Goal: Task Accomplishment & Management: Use online tool/utility

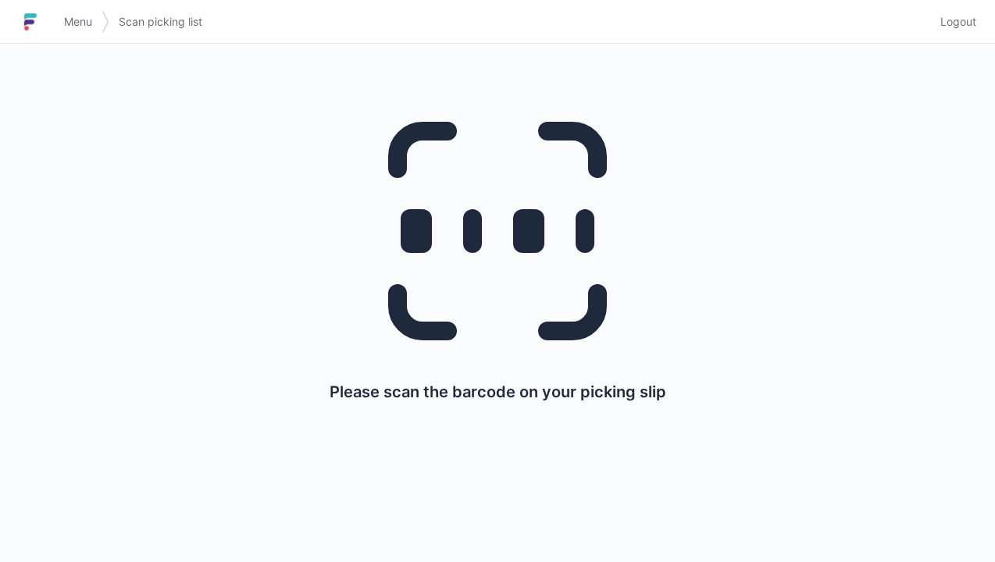
click at [72, 25] on span "Menu" at bounding box center [78, 22] width 28 height 16
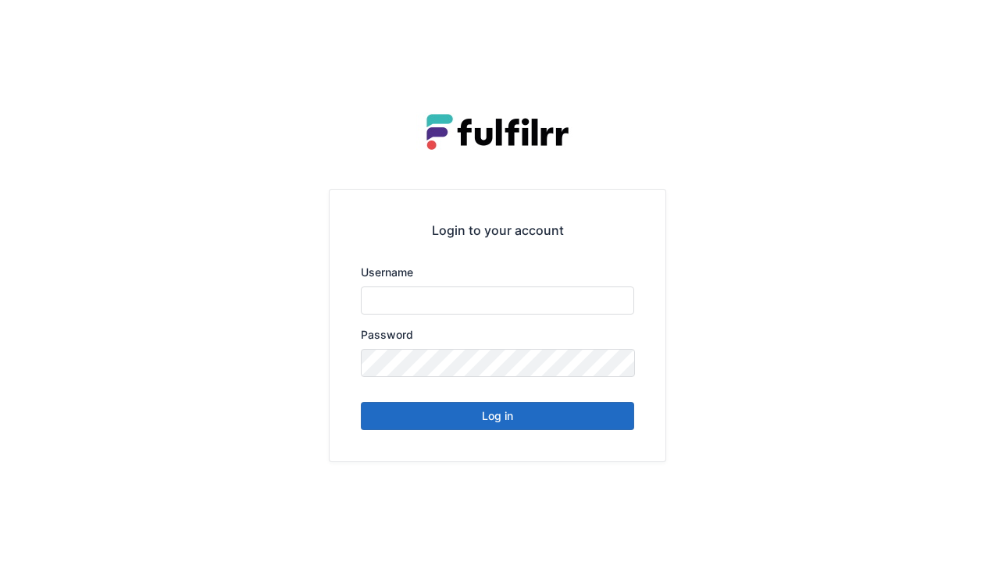
type input "******"
click at [508, 428] on button "Log in" at bounding box center [497, 416] width 273 height 28
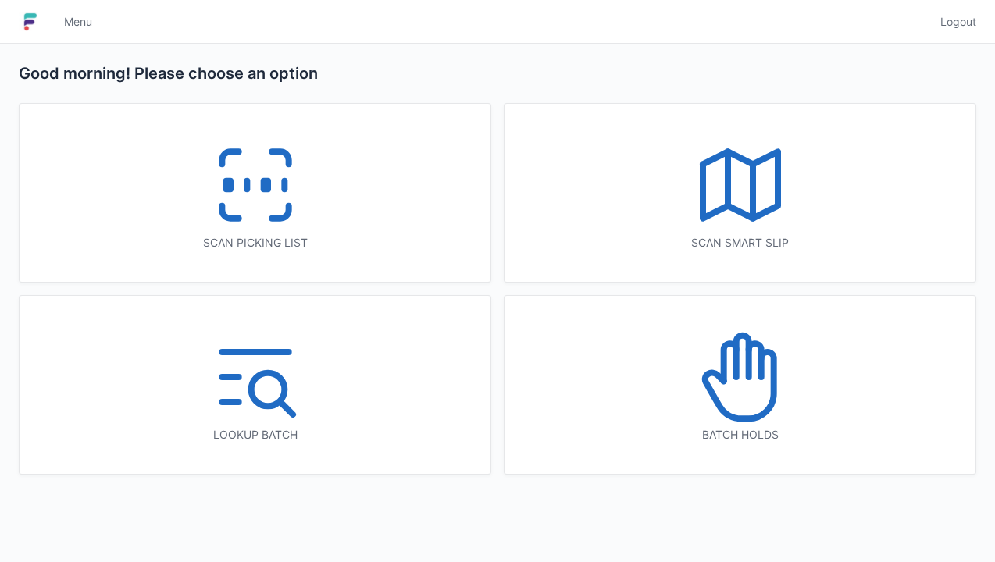
click at [259, 195] on icon at bounding box center [255, 185] width 100 height 100
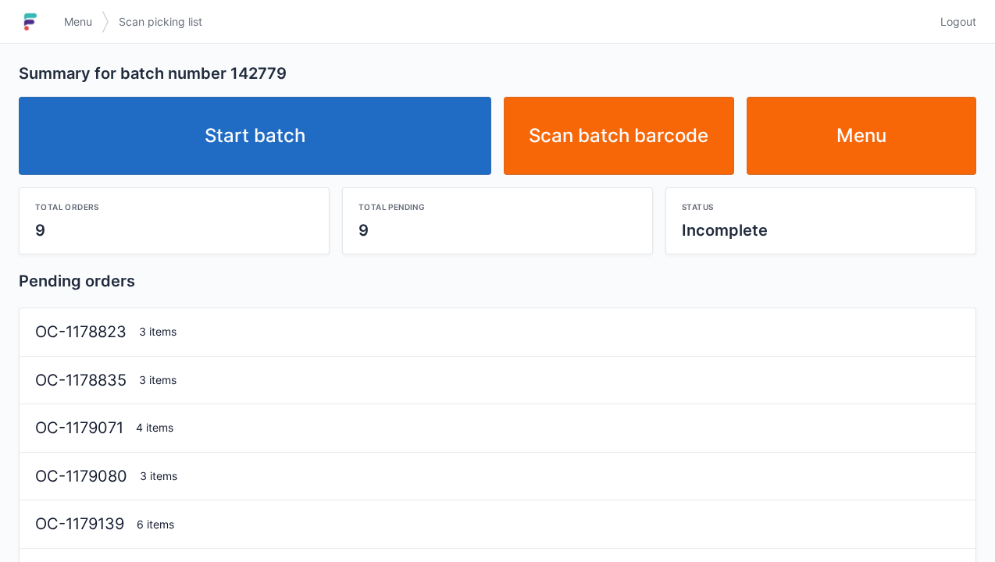
click at [266, 151] on link "Start batch" at bounding box center [255, 136] width 472 height 78
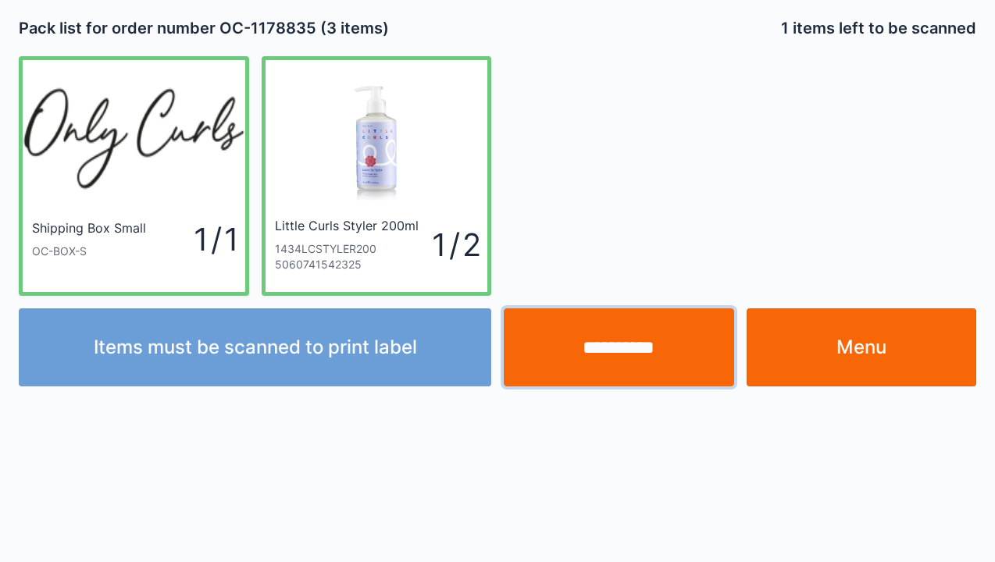
click at [643, 344] on input "**********" at bounding box center [619, 347] width 230 height 78
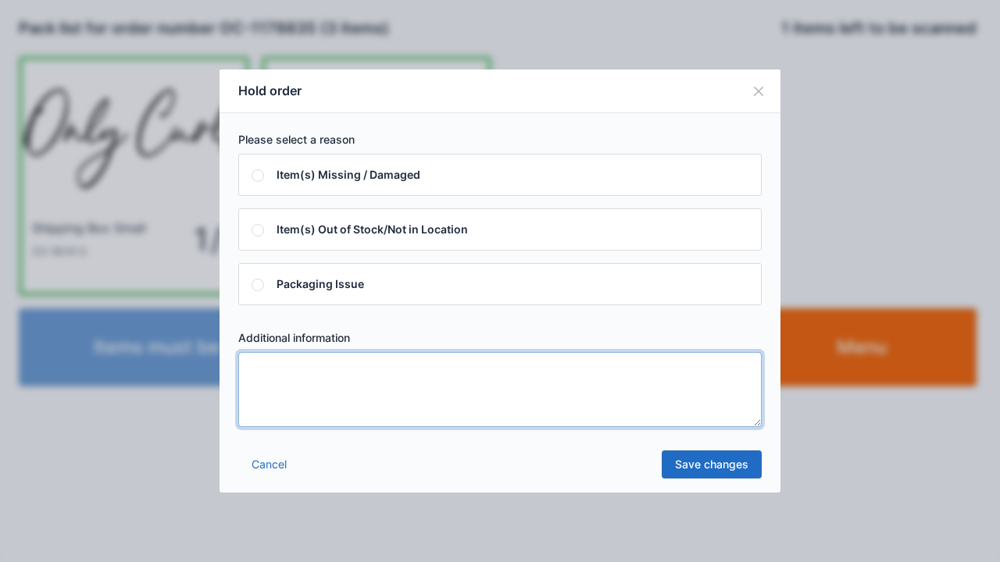
click at [261, 372] on textarea at bounding box center [499, 389] width 523 height 75
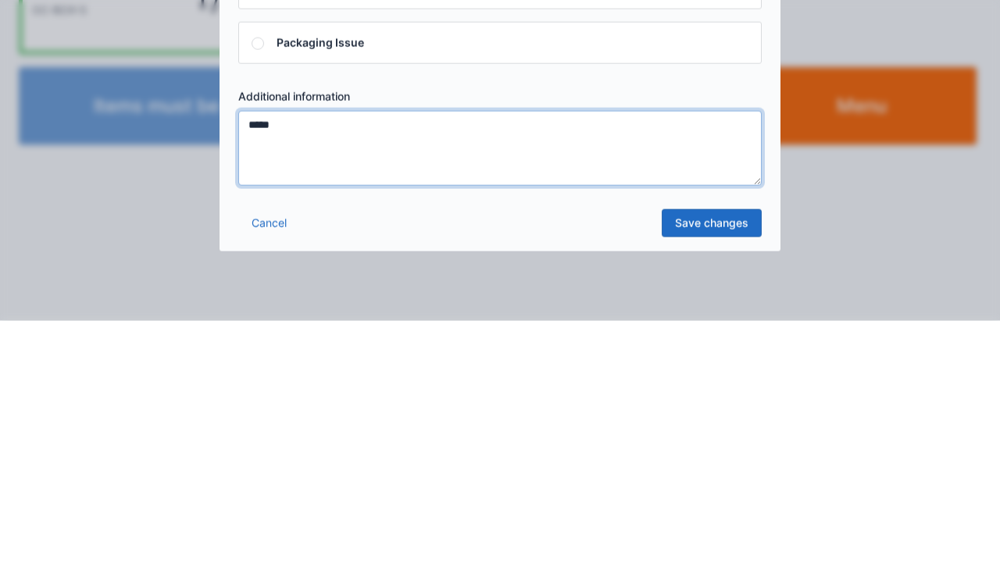
type textarea "*****"
click at [720, 470] on link "Save changes" at bounding box center [711, 465] width 100 height 28
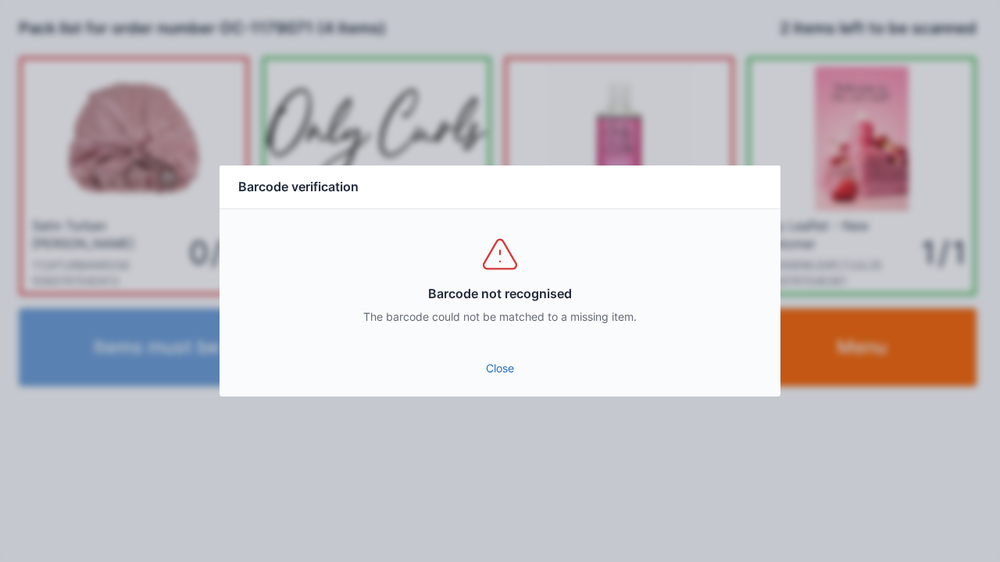
click at [507, 372] on link "Close" at bounding box center [500, 369] width 536 height 28
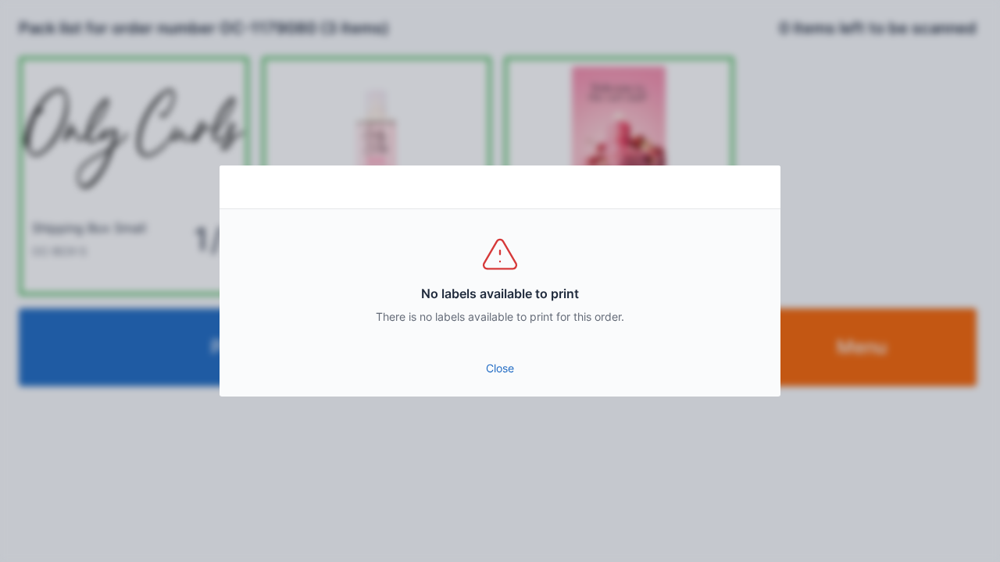
click at [512, 377] on link "Close" at bounding box center [500, 369] width 536 height 28
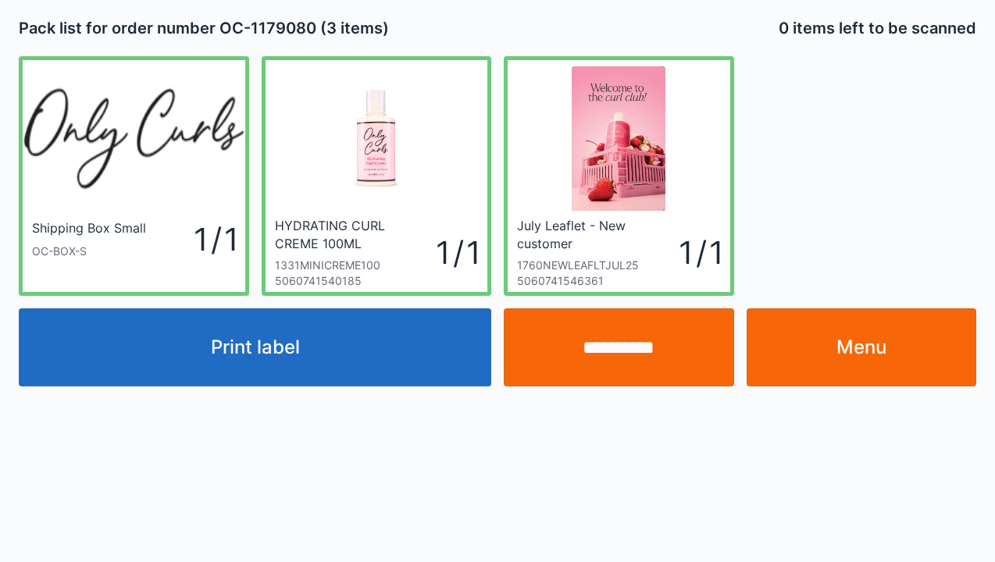
click at [616, 346] on input "**********" at bounding box center [619, 347] width 230 height 78
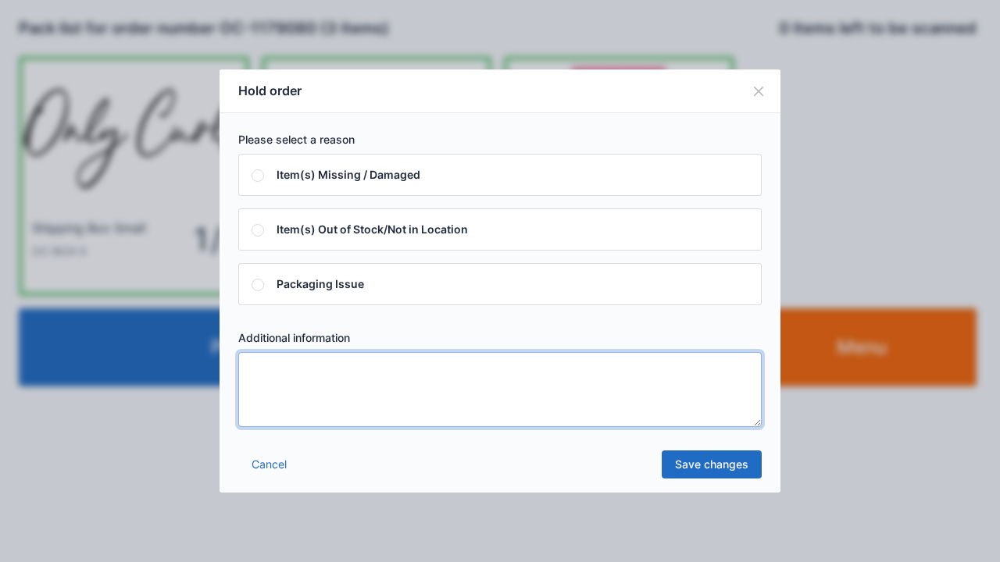
click at [262, 381] on textarea at bounding box center [499, 389] width 523 height 75
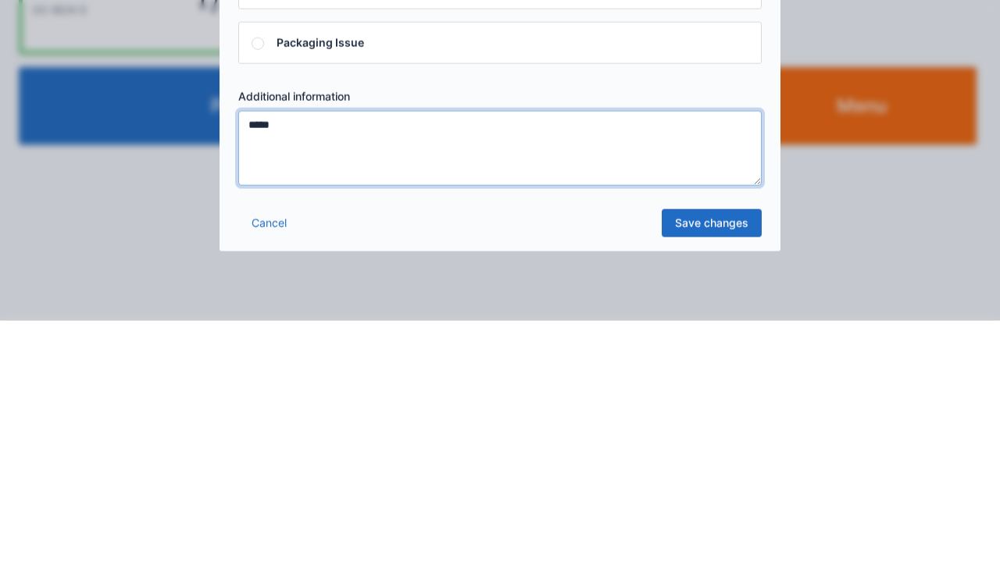
type textarea "*****"
click at [721, 470] on link "Save changes" at bounding box center [711, 465] width 100 height 28
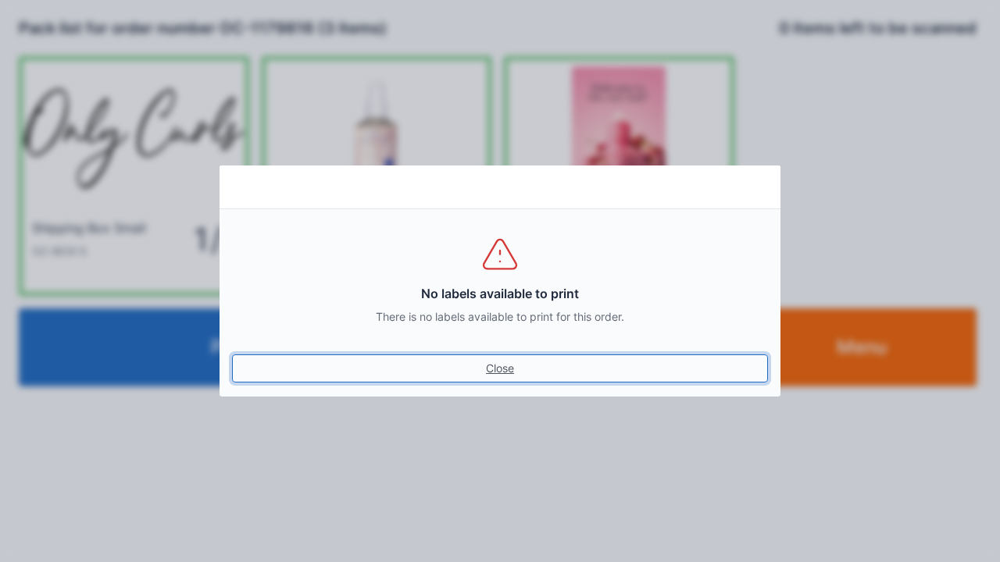
click at [524, 381] on link "Close" at bounding box center [500, 369] width 536 height 28
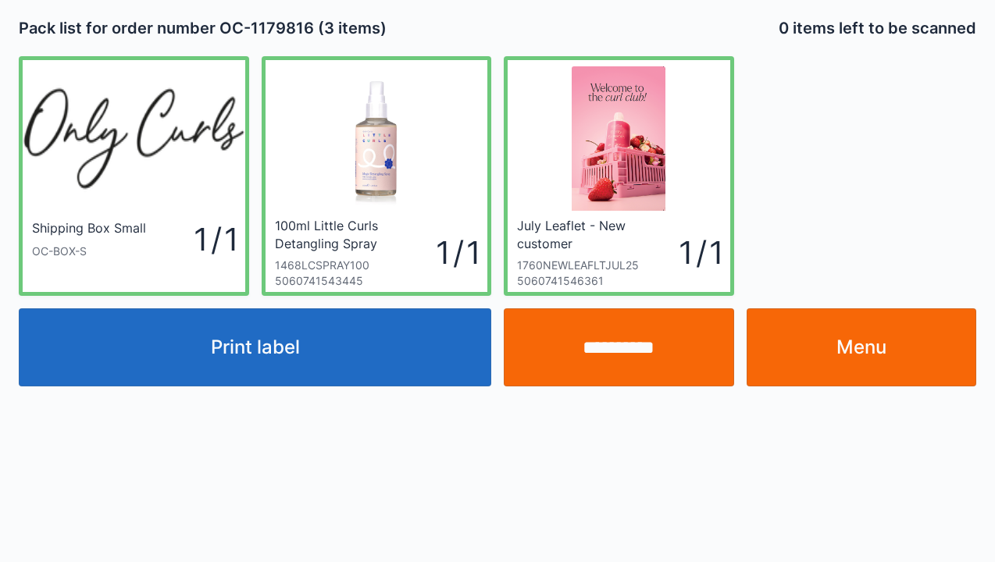
click at [269, 355] on button "Print label" at bounding box center [255, 347] width 472 height 78
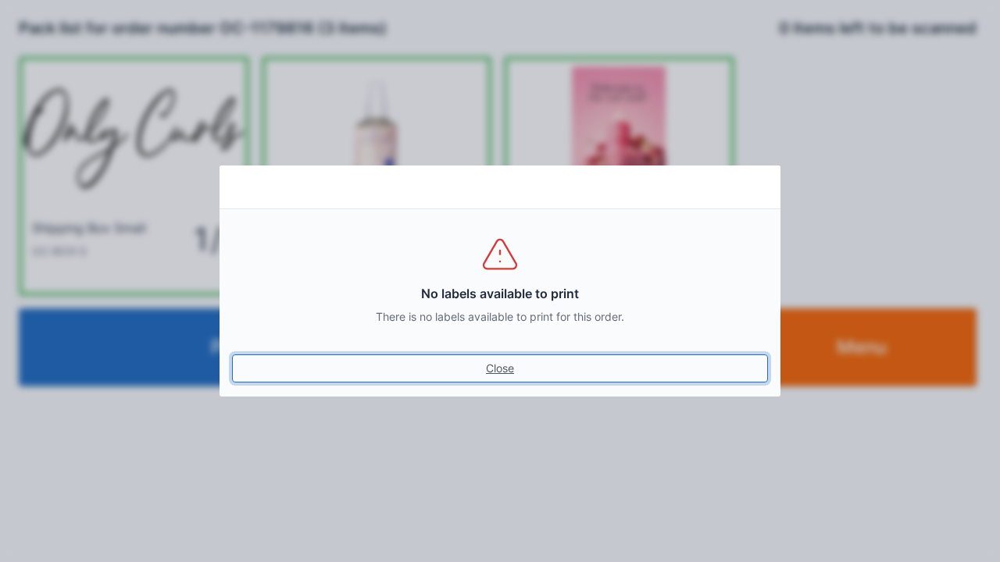
click at [500, 381] on link "Close" at bounding box center [500, 369] width 536 height 28
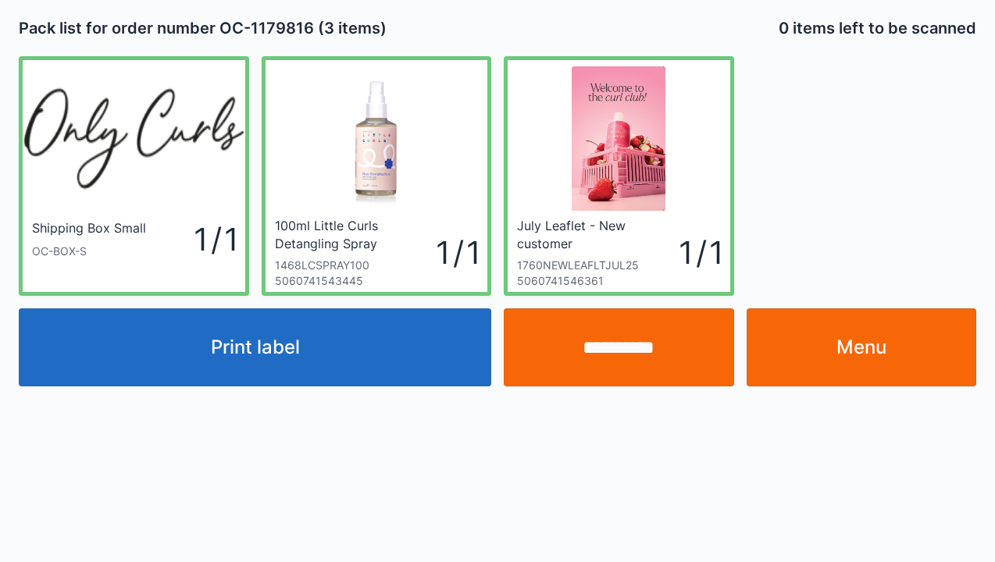
click at [847, 354] on link "Menu" at bounding box center [862, 347] width 230 height 78
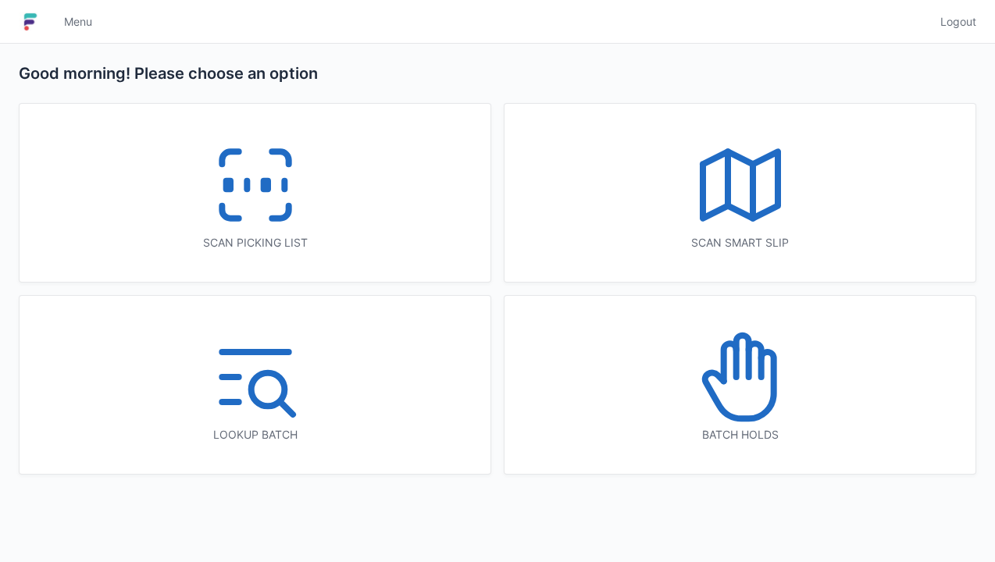
click at [247, 211] on icon at bounding box center [255, 185] width 100 height 100
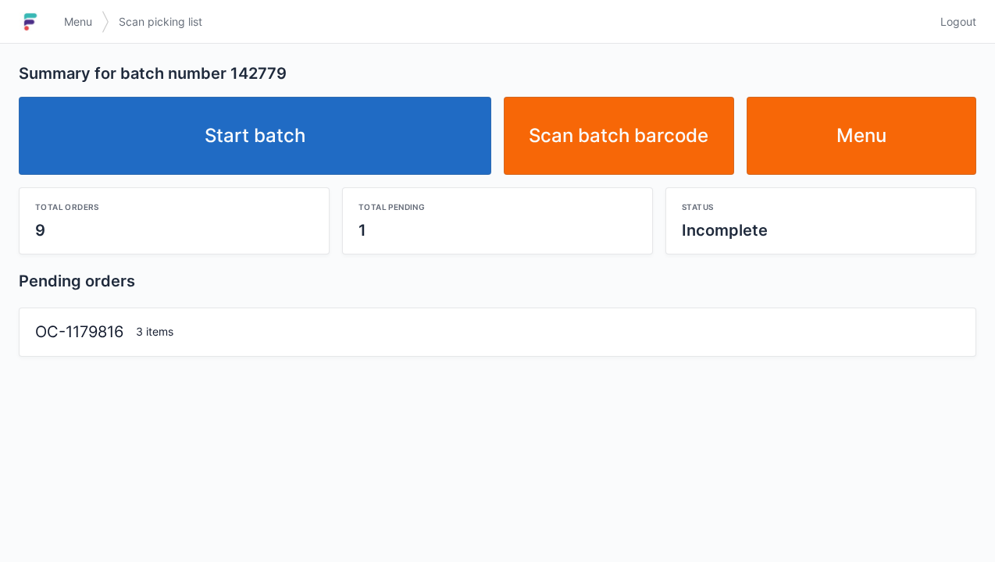
click at [270, 145] on link "Start batch" at bounding box center [255, 136] width 472 height 78
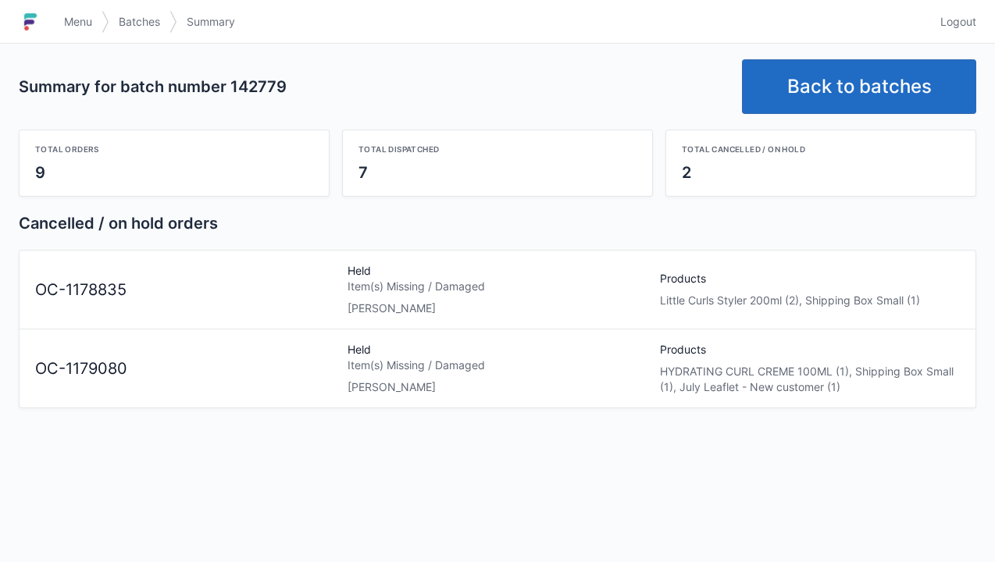
click at [91, 22] on span "Menu" at bounding box center [78, 22] width 28 height 16
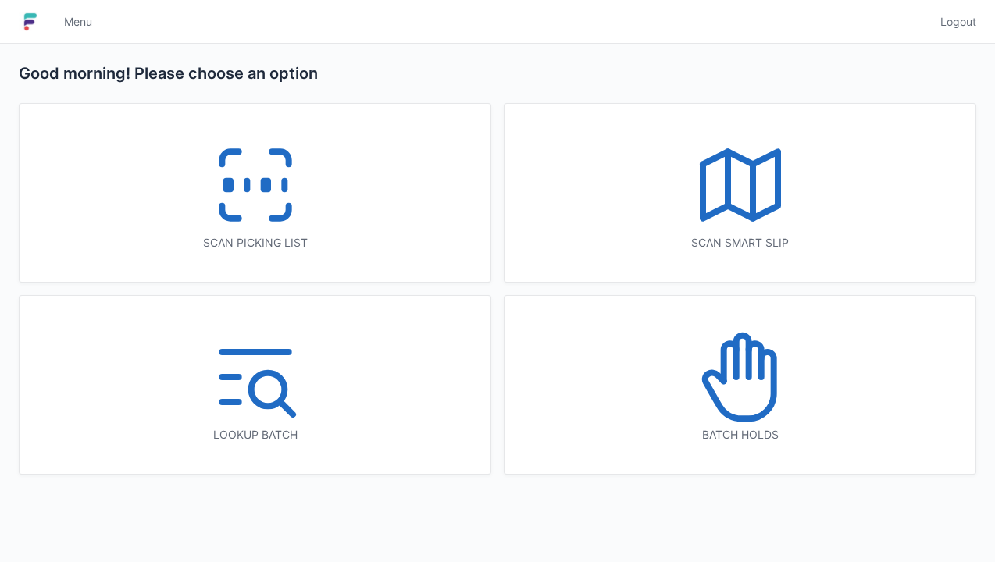
click at [740, 415] on icon at bounding box center [738, 385] width 69 height 66
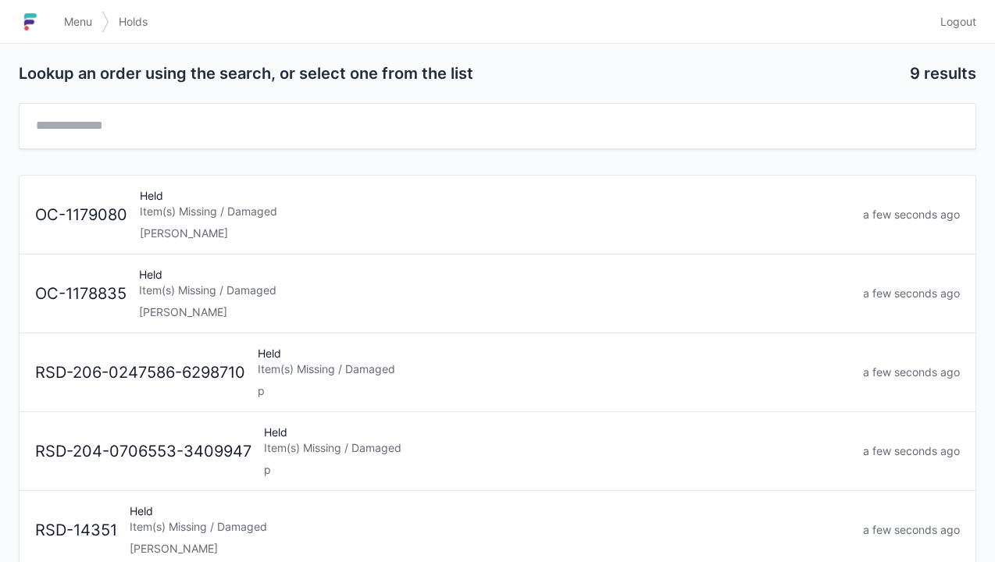
click at [180, 223] on div "Held Item(s) Missing / Damaged Elena" at bounding box center [495, 214] width 723 height 53
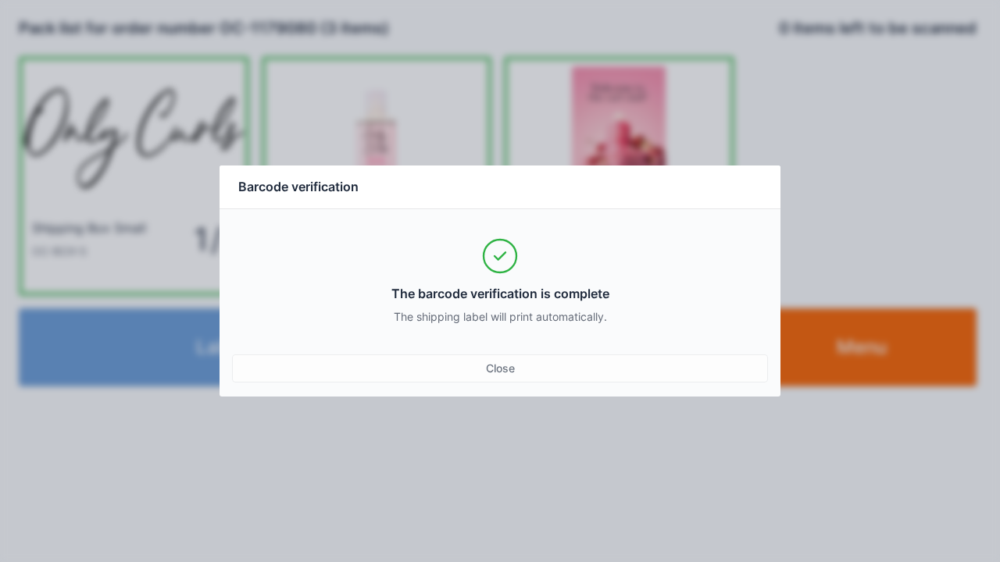
click at [494, 373] on div "Close" at bounding box center [500, 369] width 536 height 28
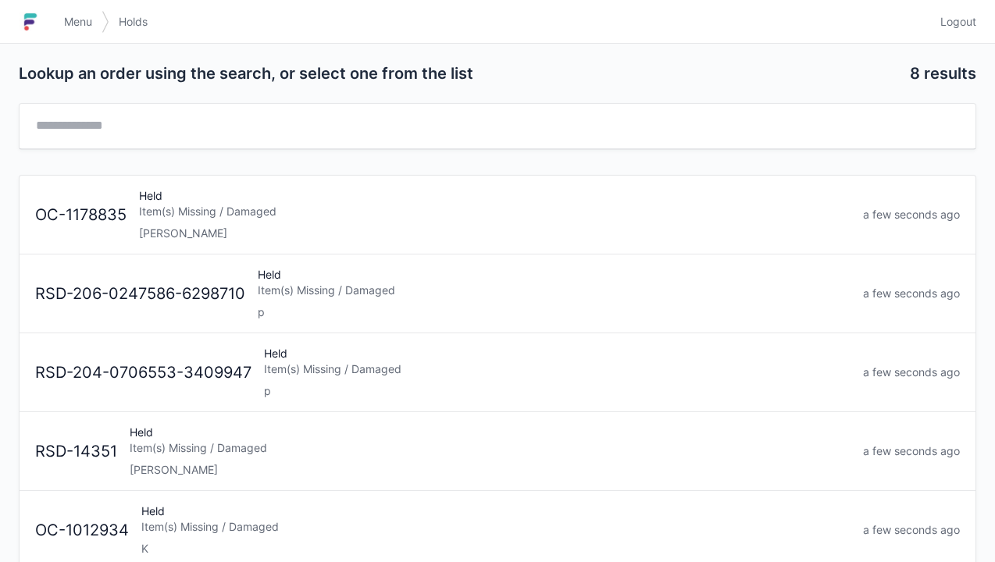
click at [72, 31] on link "Menu" at bounding box center [78, 22] width 47 height 28
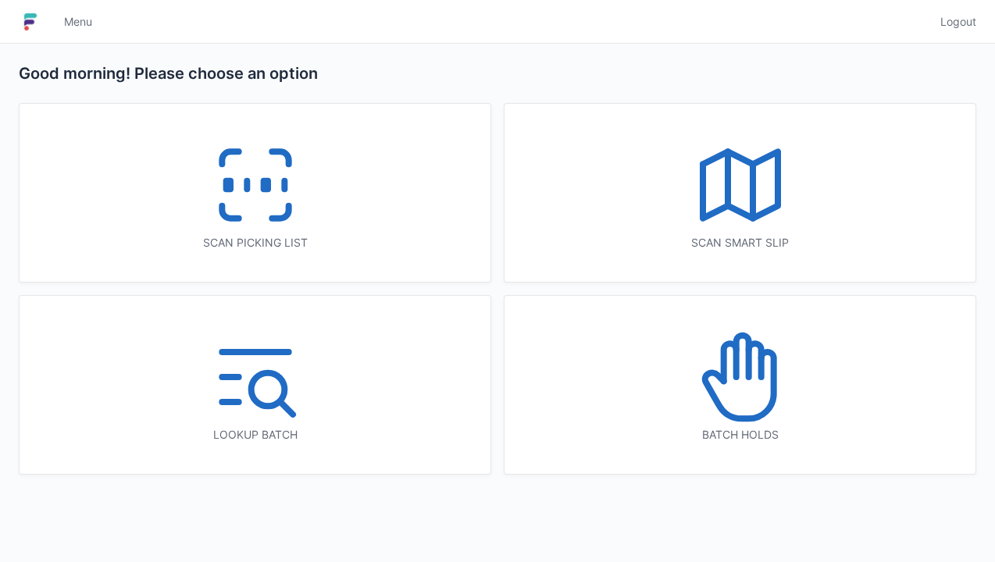
click at [216, 244] on div "Scan picking list" at bounding box center [255, 243] width 408 height 16
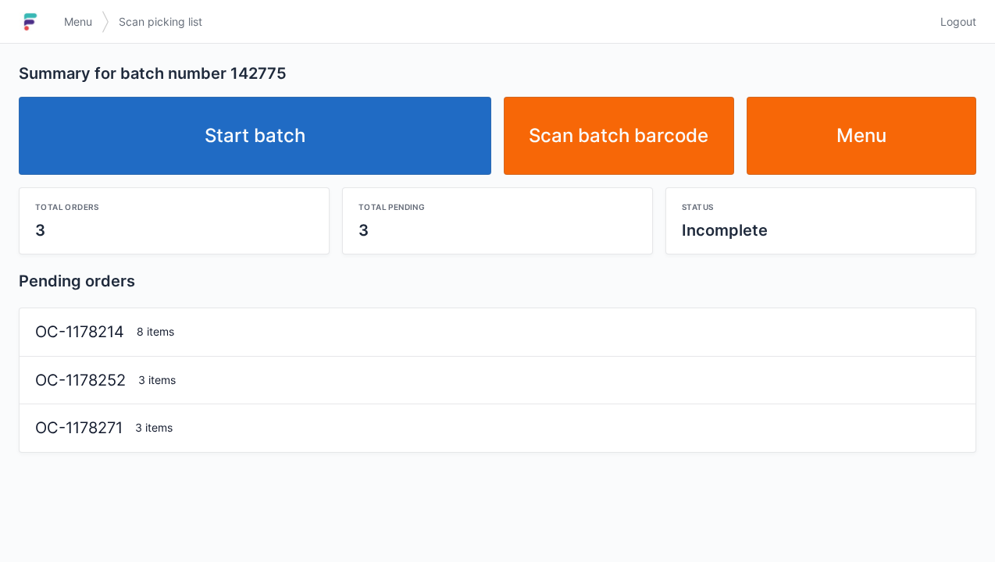
click at [273, 151] on link "Start batch" at bounding box center [255, 136] width 472 height 78
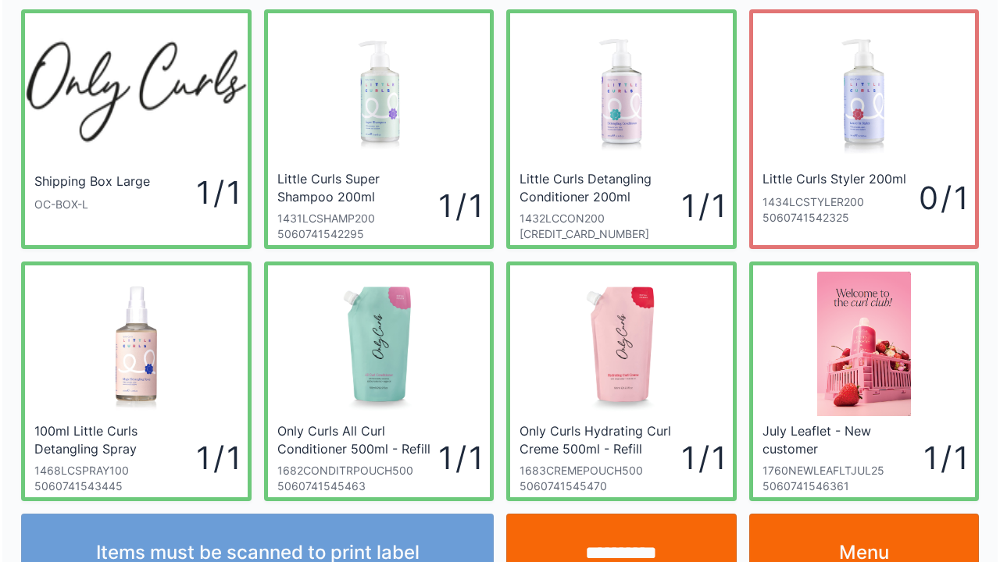
scroll to position [91, 0]
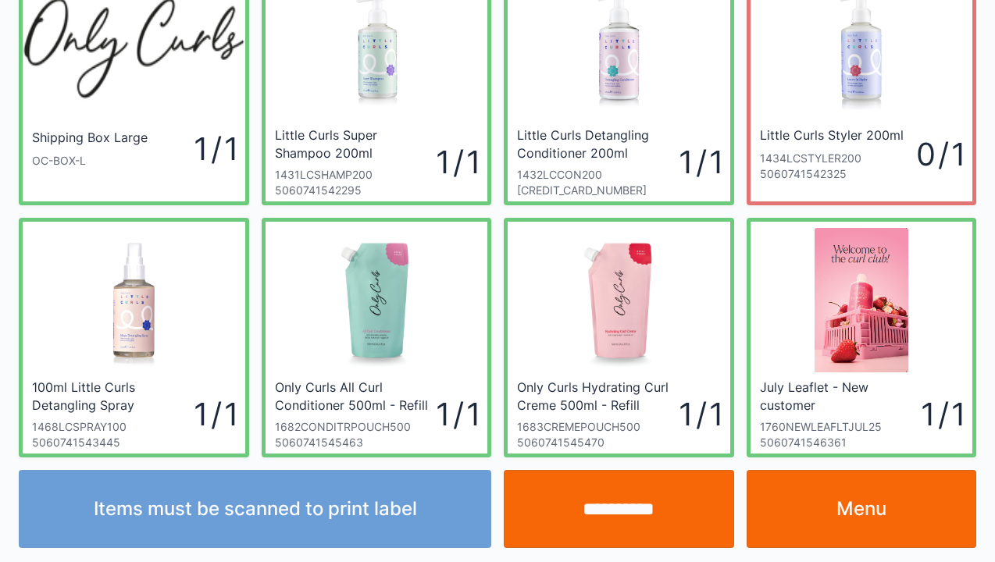
click at [636, 524] on input "**********" at bounding box center [619, 509] width 230 height 78
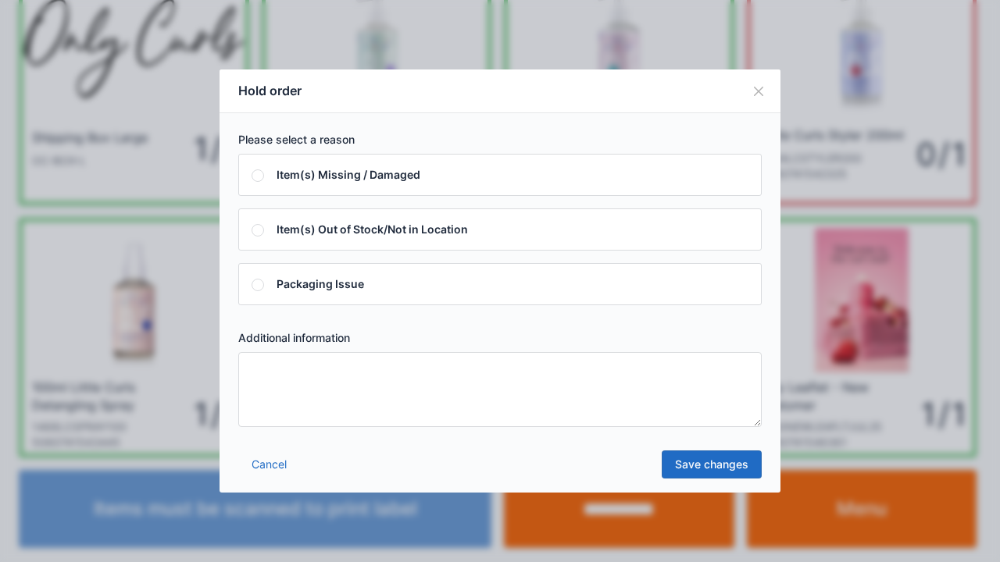
click at [267, 385] on textarea at bounding box center [499, 389] width 523 height 75
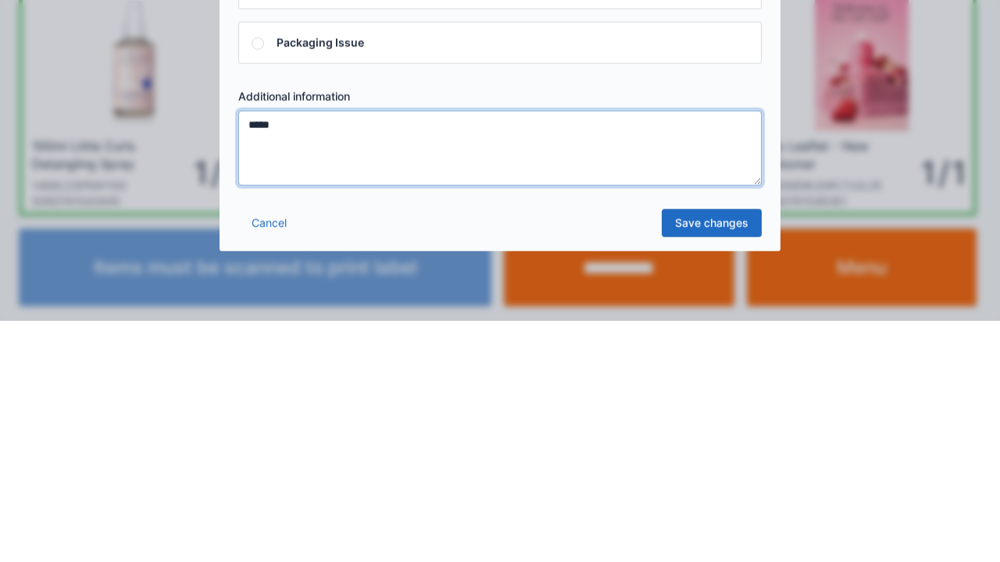
type textarea "*****"
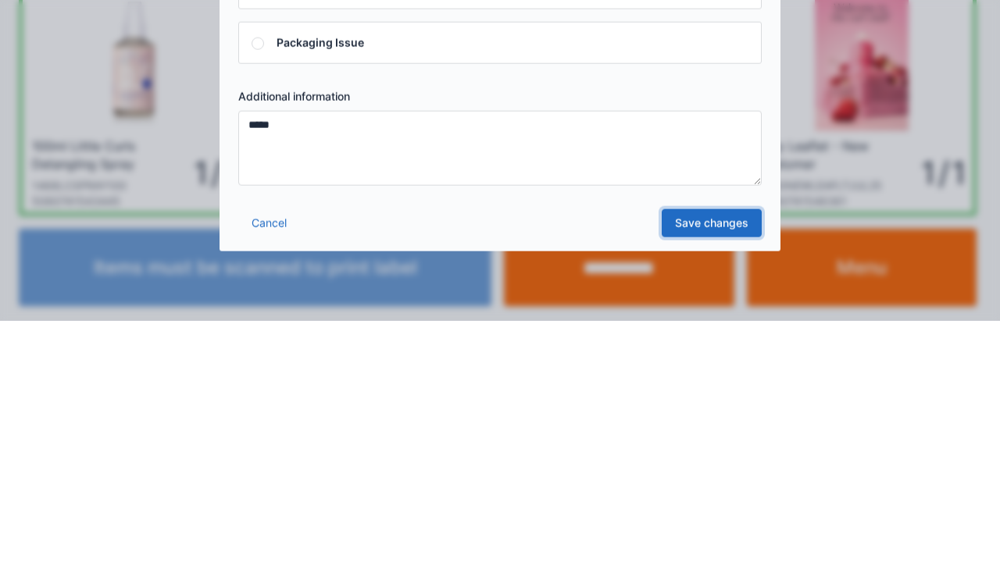
click at [714, 475] on link "Save changes" at bounding box center [711, 465] width 100 height 28
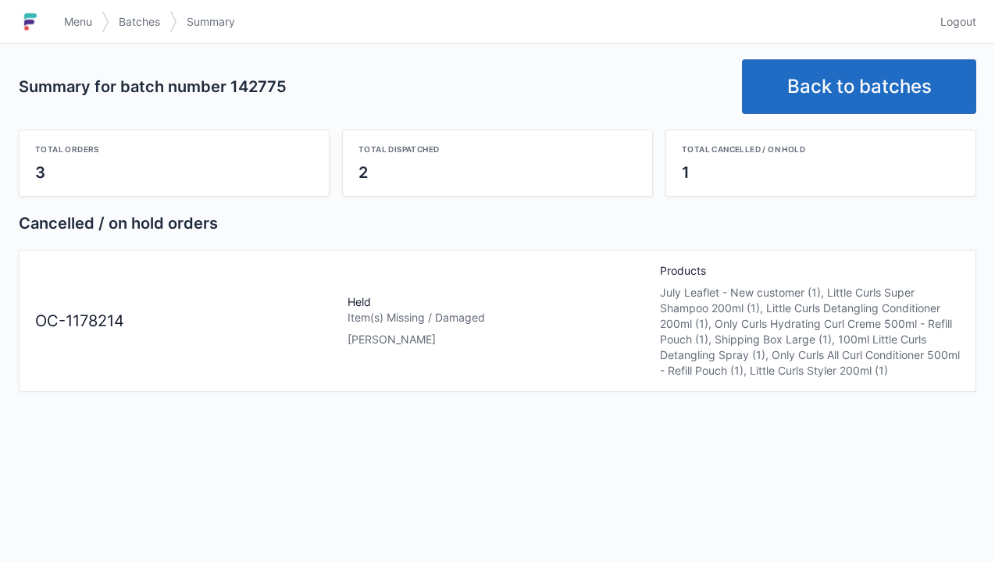
click at [850, 89] on link "Back to batches" at bounding box center [859, 86] width 234 height 55
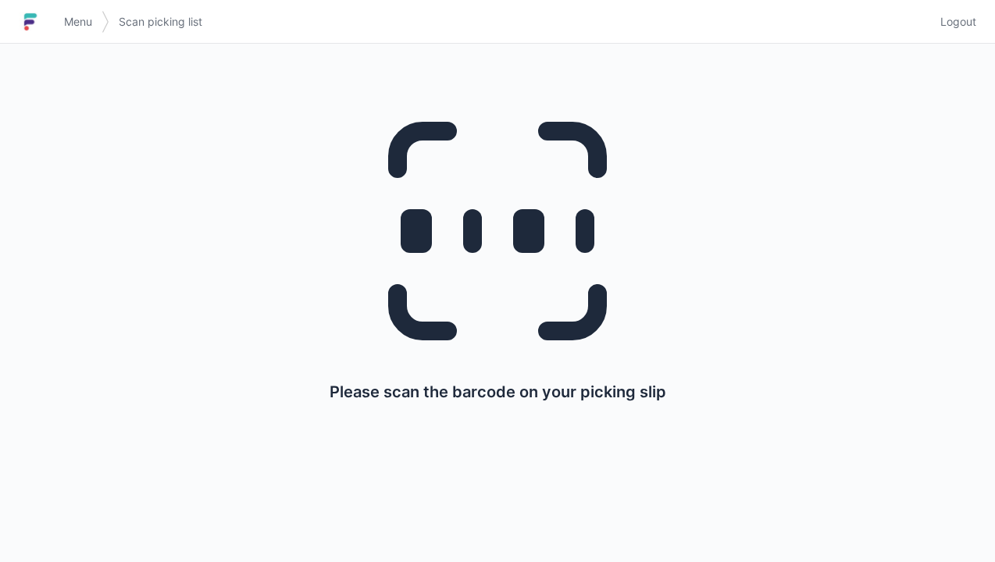
click at [81, 33] on link "Menu" at bounding box center [78, 22] width 47 height 28
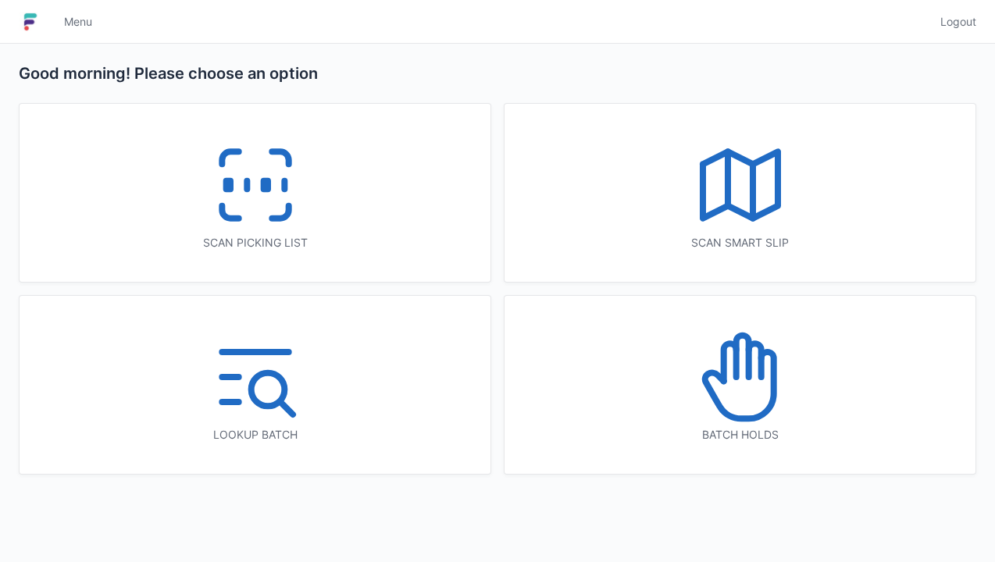
click at [290, 190] on icon at bounding box center [255, 185] width 100 height 100
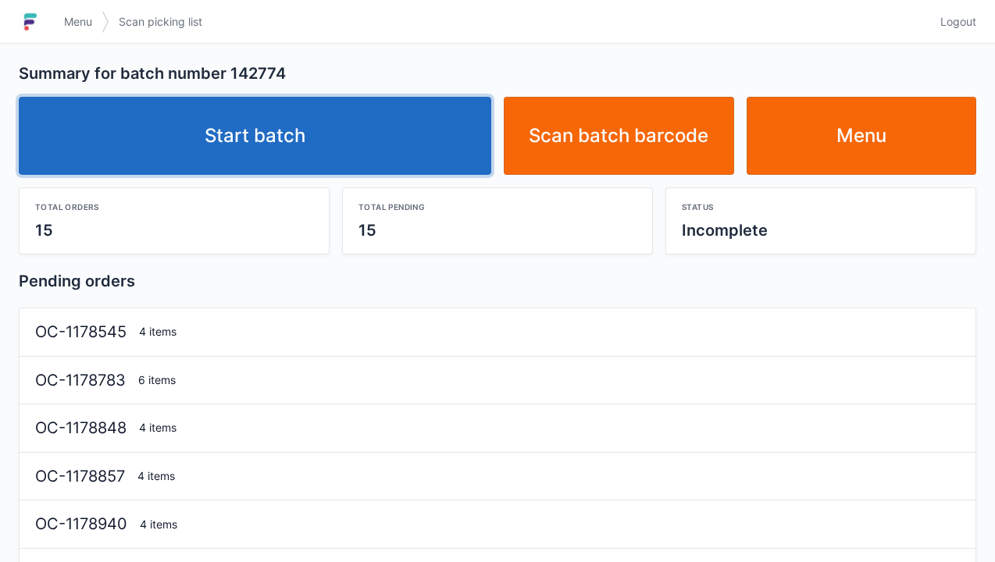
click at [285, 149] on link "Start batch" at bounding box center [255, 136] width 472 height 78
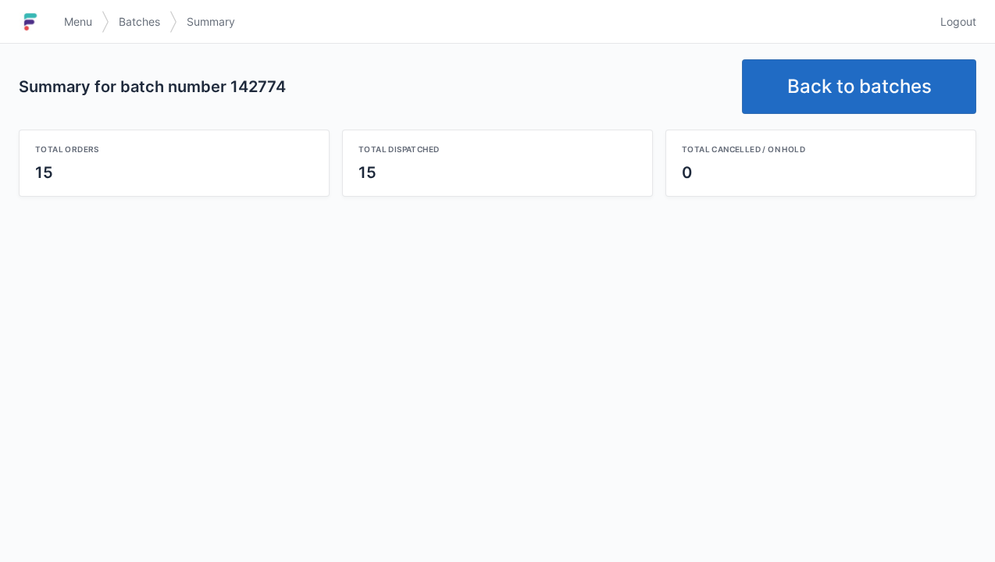
click at [834, 81] on link "Back to batches" at bounding box center [859, 86] width 234 height 55
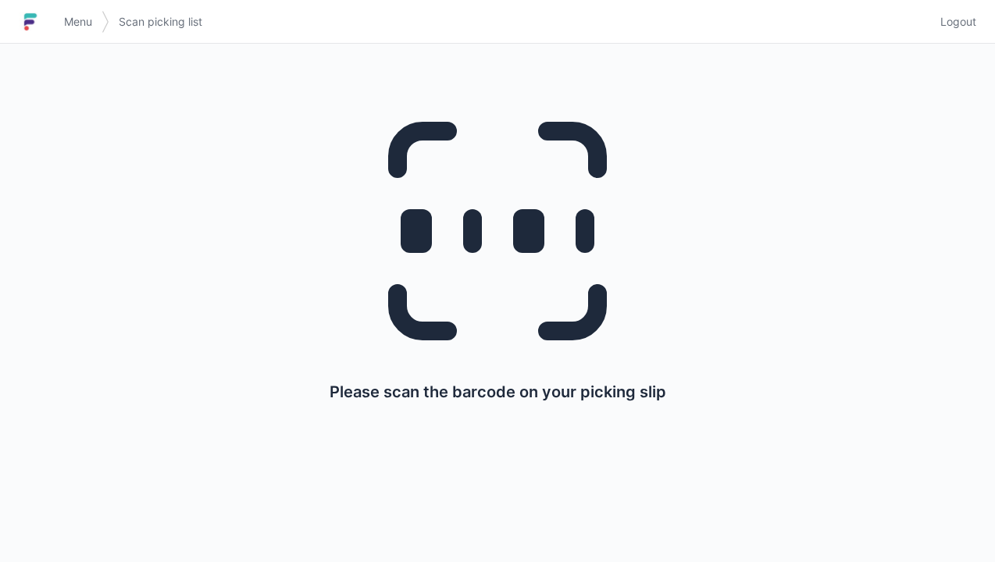
click at [77, 30] on link "Menu" at bounding box center [78, 22] width 47 height 28
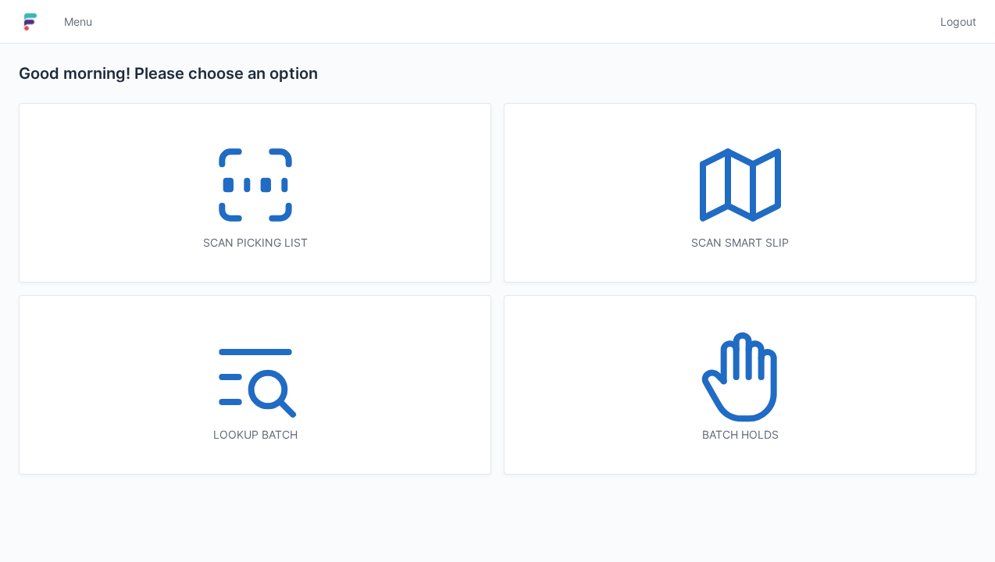
click at [753, 410] on icon at bounding box center [740, 377] width 100 height 100
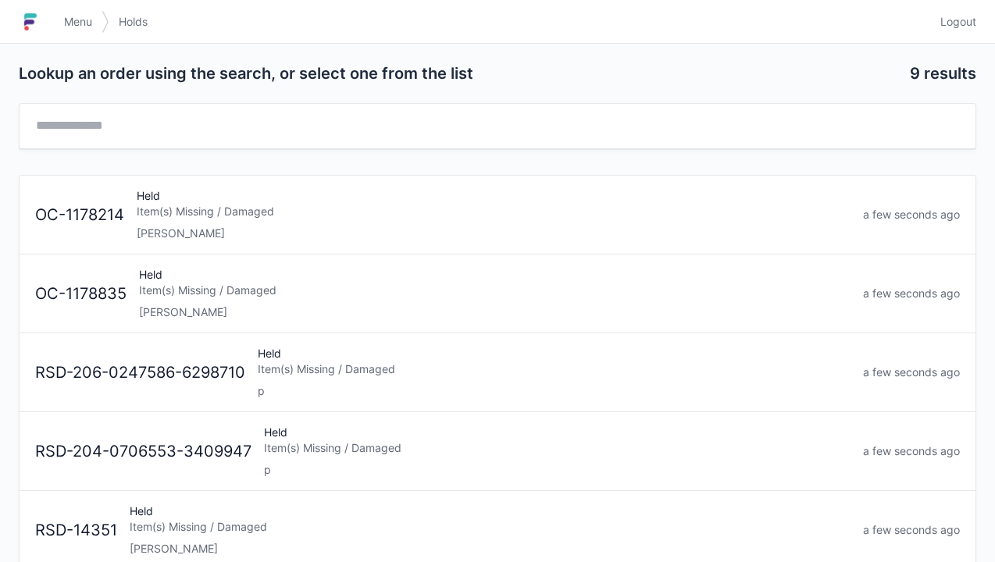
click at [174, 231] on div "[PERSON_NAME]" at bounding box center [494, 234] width 714 height 16
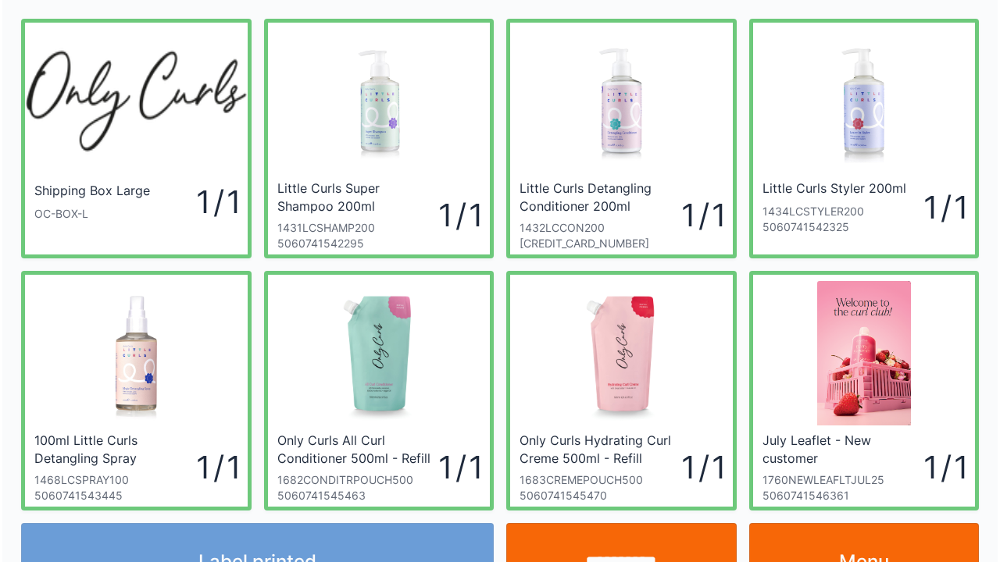
scroll to position [72, 0]
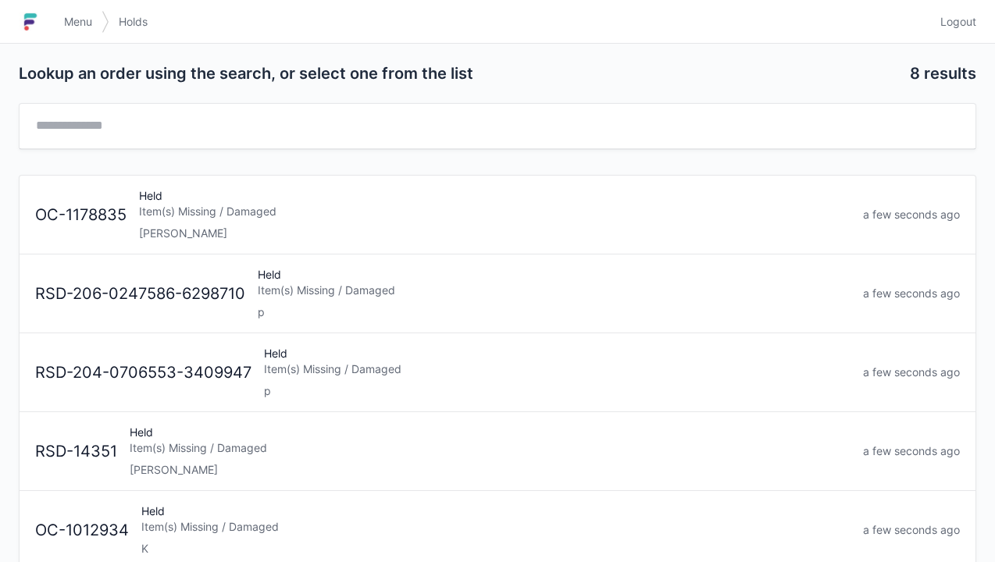
click at [181, 214] on div "Item(s) Missing / Damaged" at bounding box center [494, 212] width 711 height 16
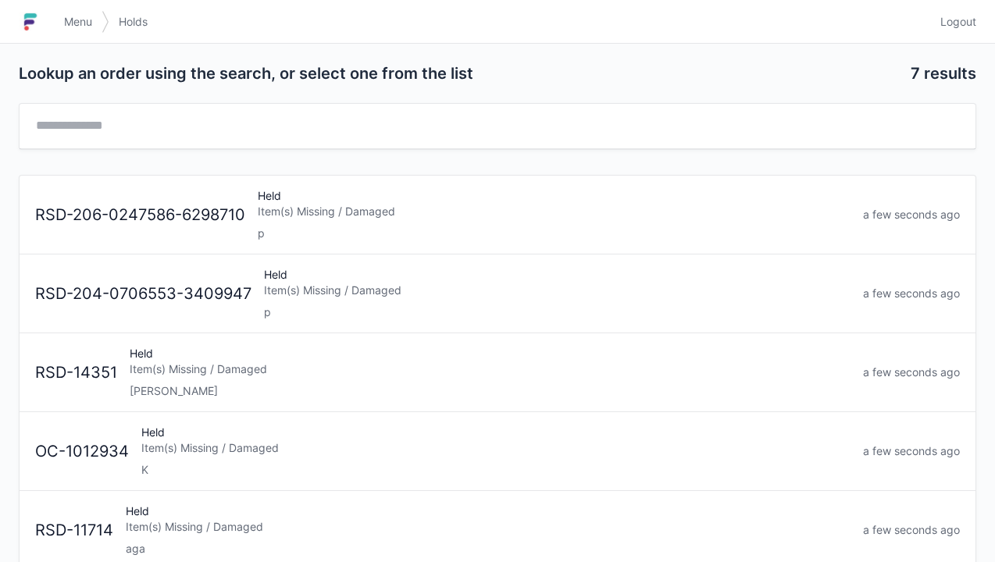
click at [66, 9] on link "Menu" at bounding box center [78, 22] width 47 height 28
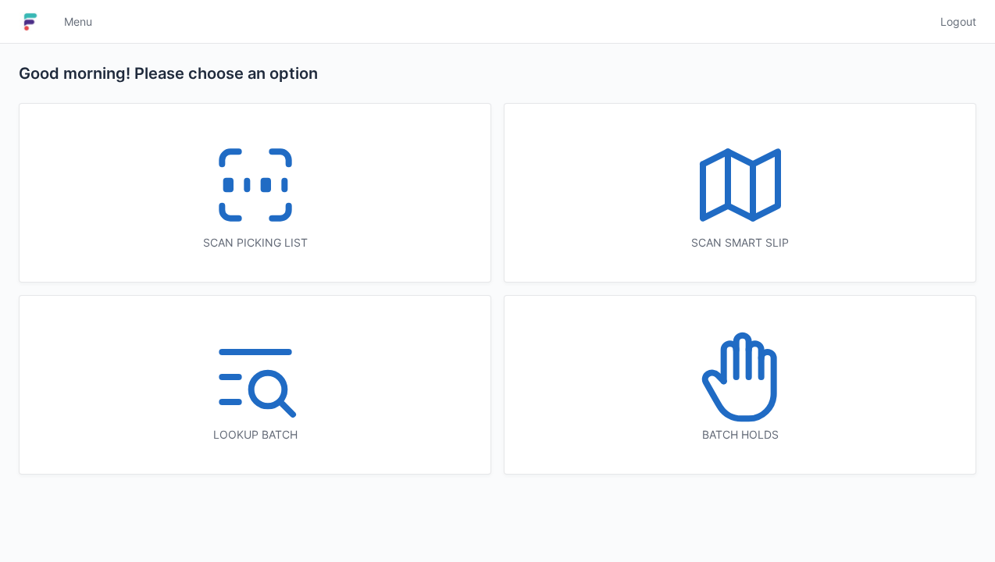
click at [261, 197] on icon at bounding box center [255, 185] width 100 height 100
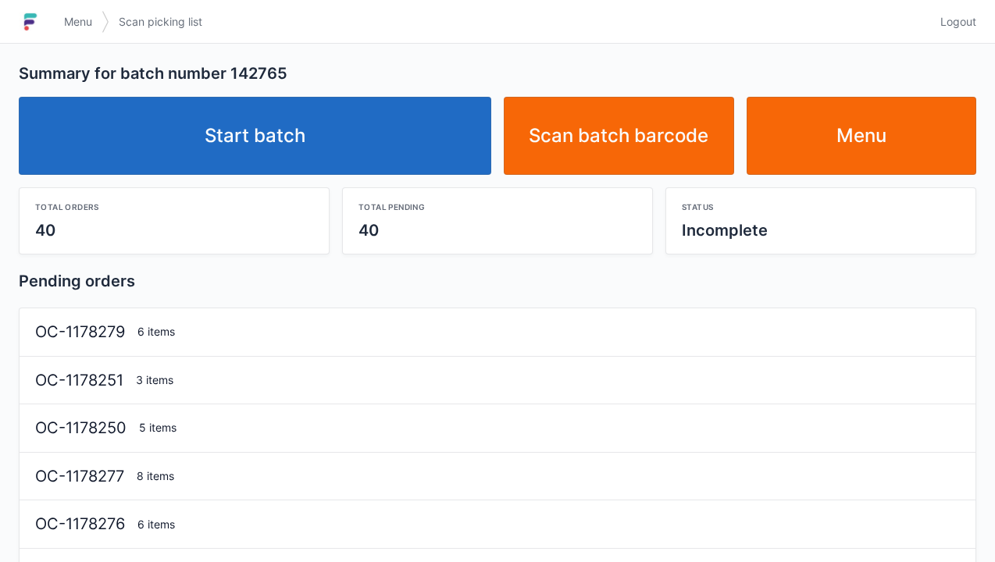
click at [269, 144] on link "Start batch" at bounding box center [255, 136] width 472 height 78
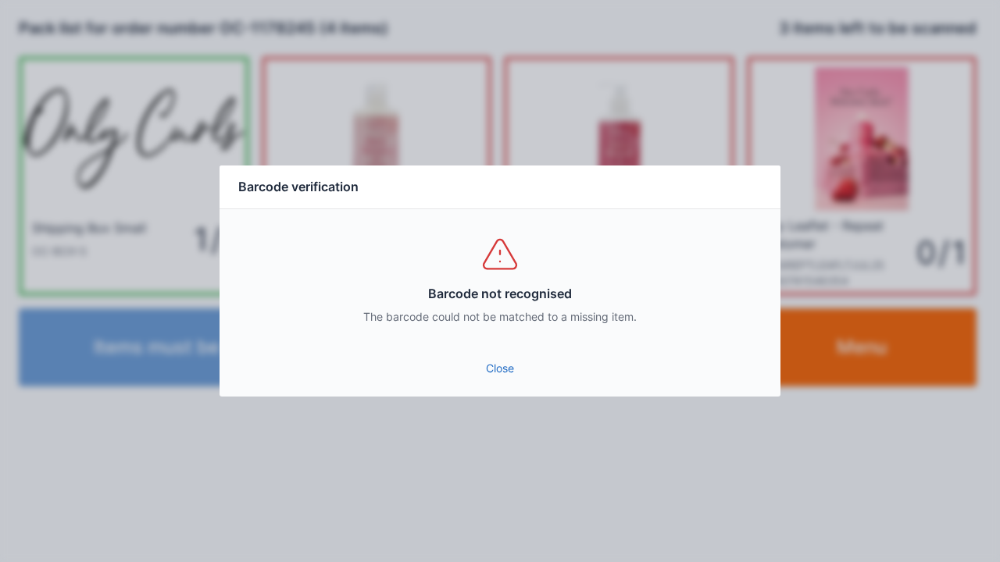
click at [498, 364] on link "Close" at bounding box center [500, 369] width 536 height 28
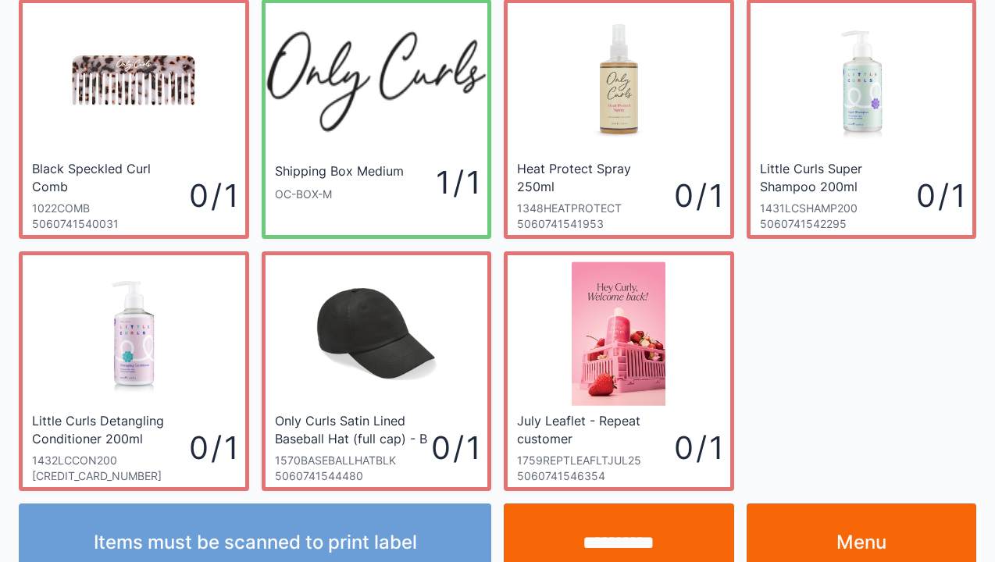
scroll to position [91, 0]
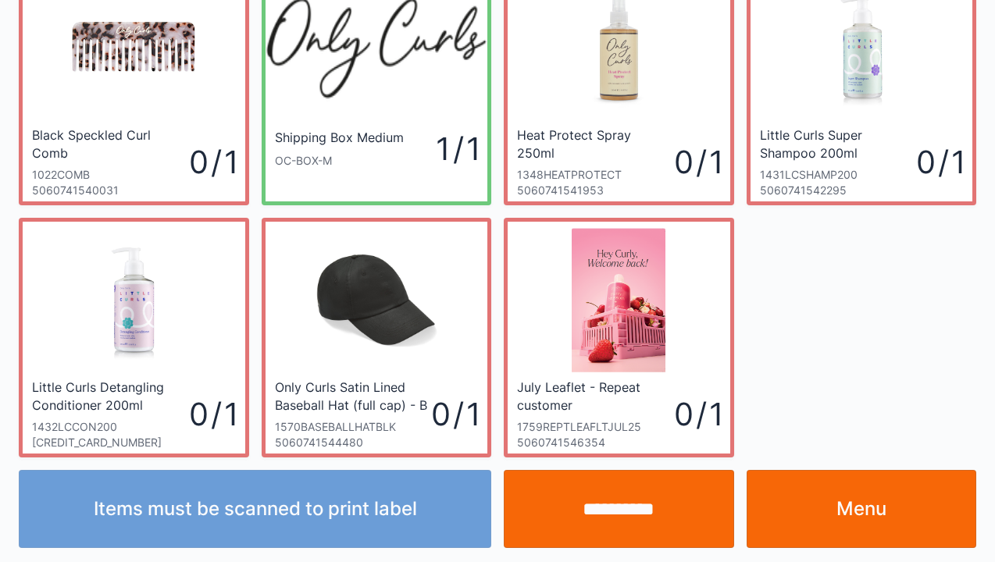
click at [843, 504] on link "Menu" at bounding box center [862, 509] width 230 height 78
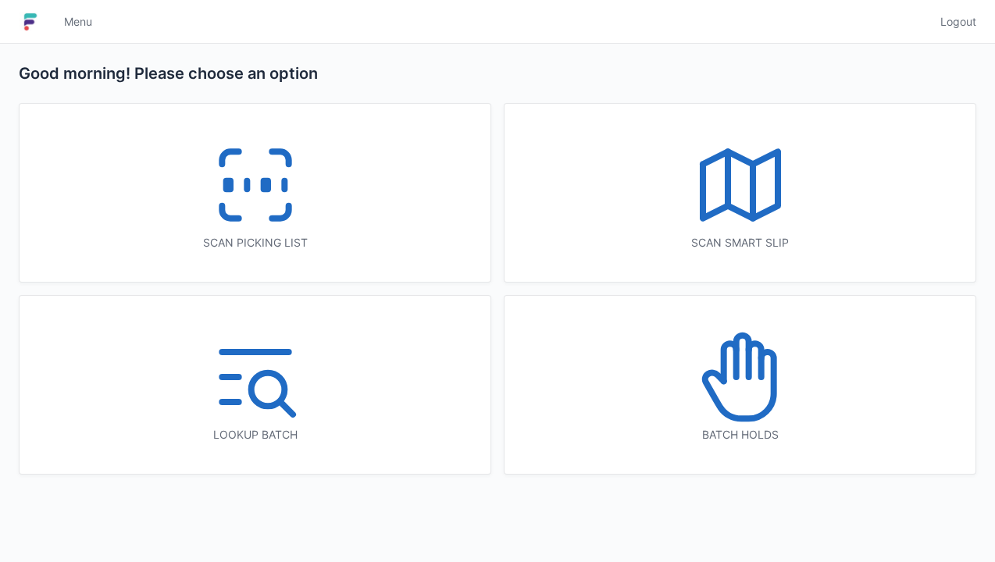
click at [276, 195] on icon at bounding box center [255, 185] width 100 height 100
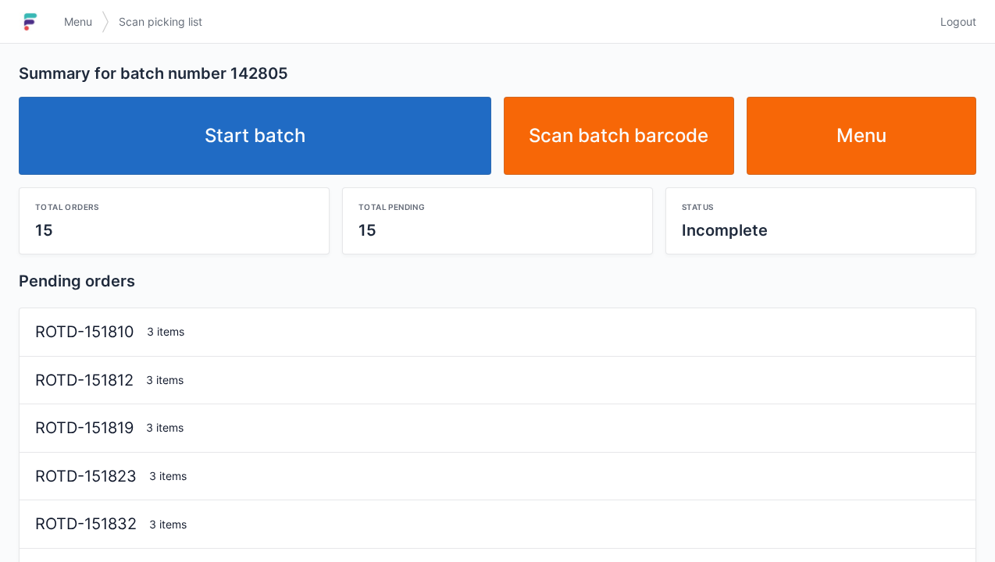
click at [300, 140] on link "Start batch" at bounding box center [255, 136] width 472 height 78
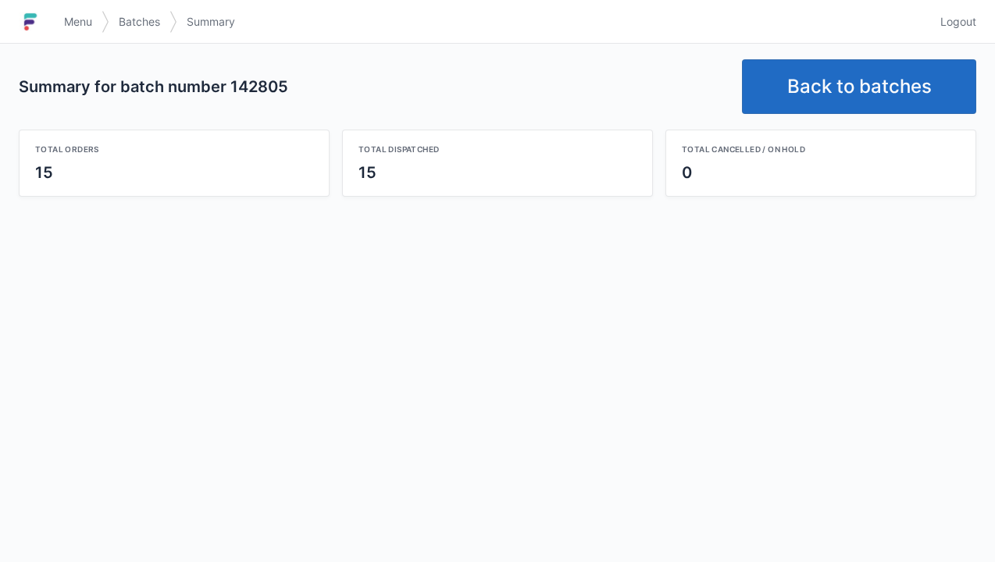
click at [846, 78] on link "Back to batches" at bounding box center [859, 86] width 234 height 55
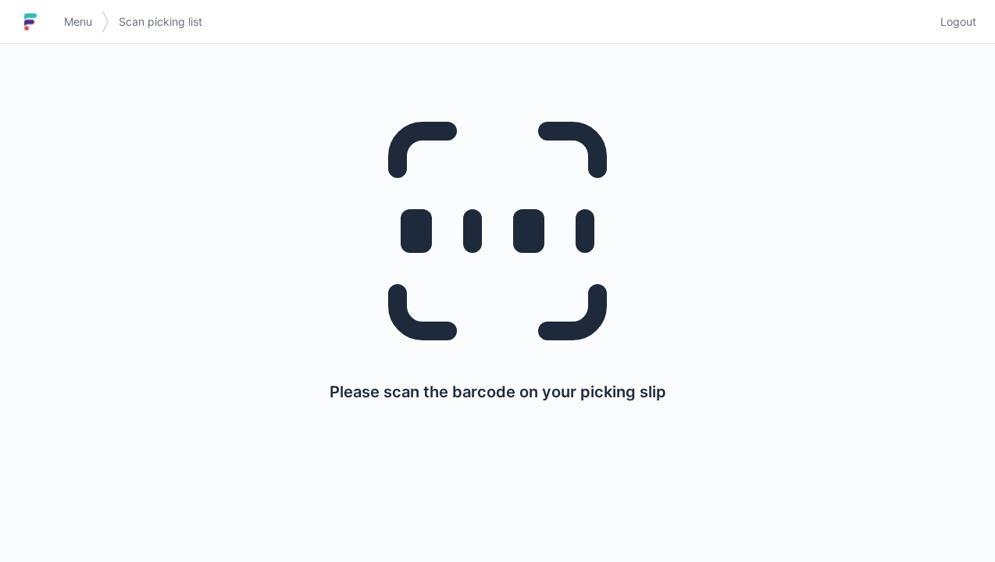
click at [88, 23] on span "Menu" at bounding box center [78, 22] width 28 height 16
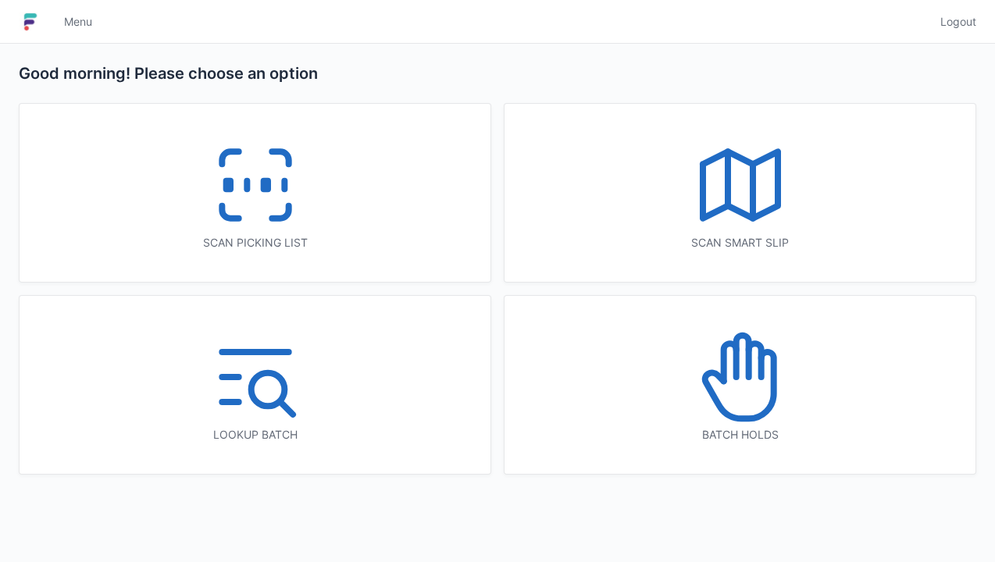
click at [250, 185] on icon at bounding box center [255, 185] width 100 height 100
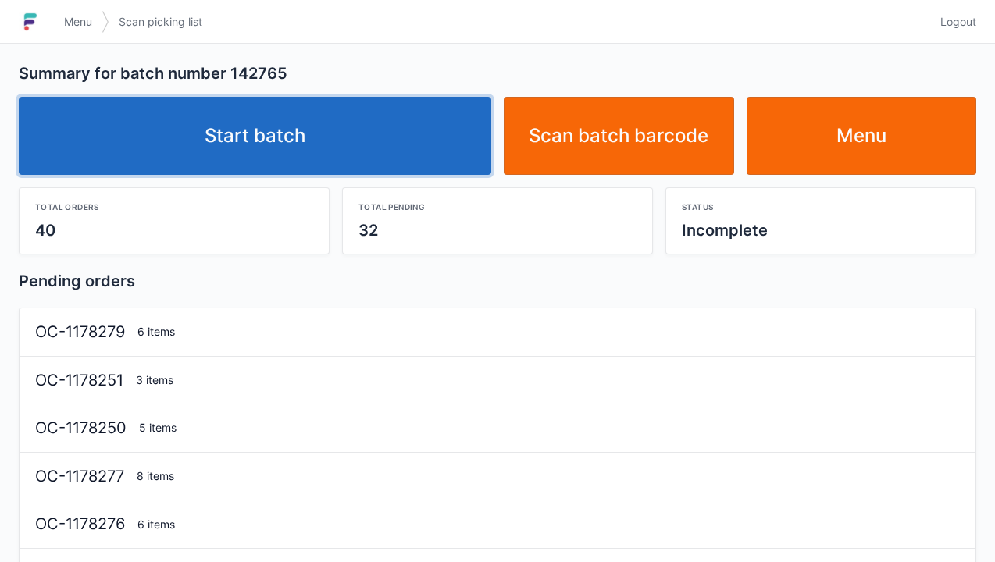
click at [281, 133] on link "Start batch" at bounding box center [255, 136] width 472 height 78
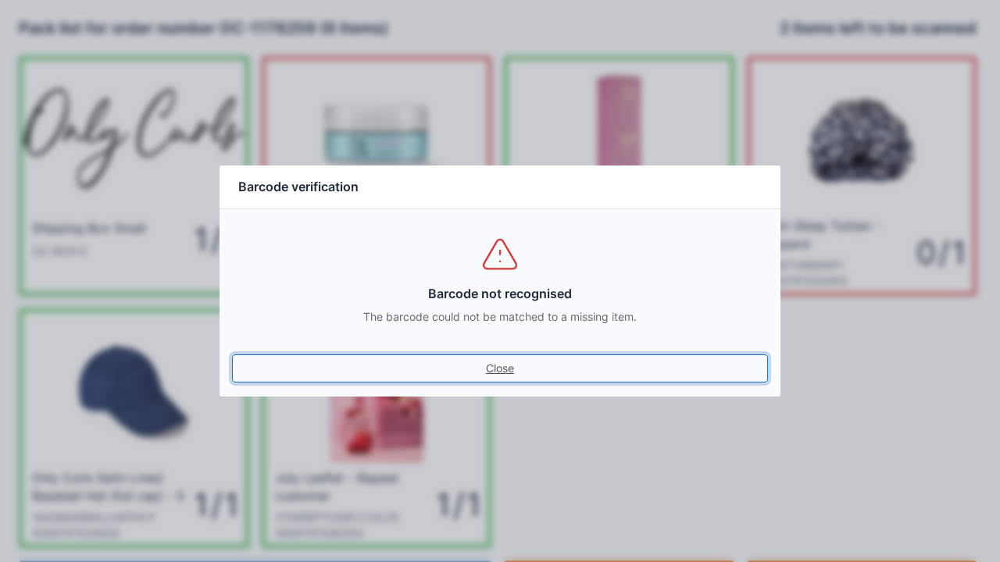
click at [500, 368] on link "Close" at bounding box center [500, 369] width 536 height 28
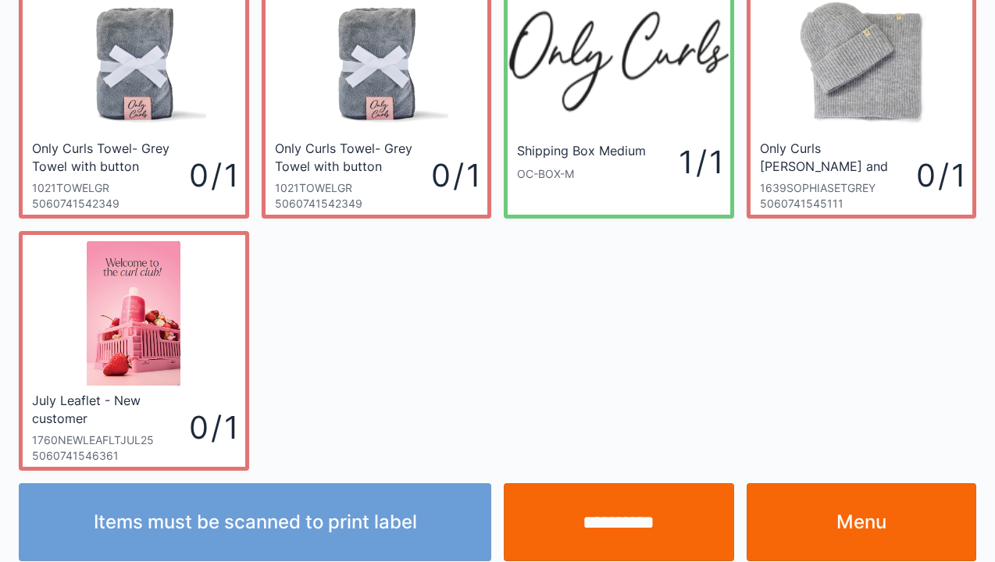
scroll to position [91, 0]
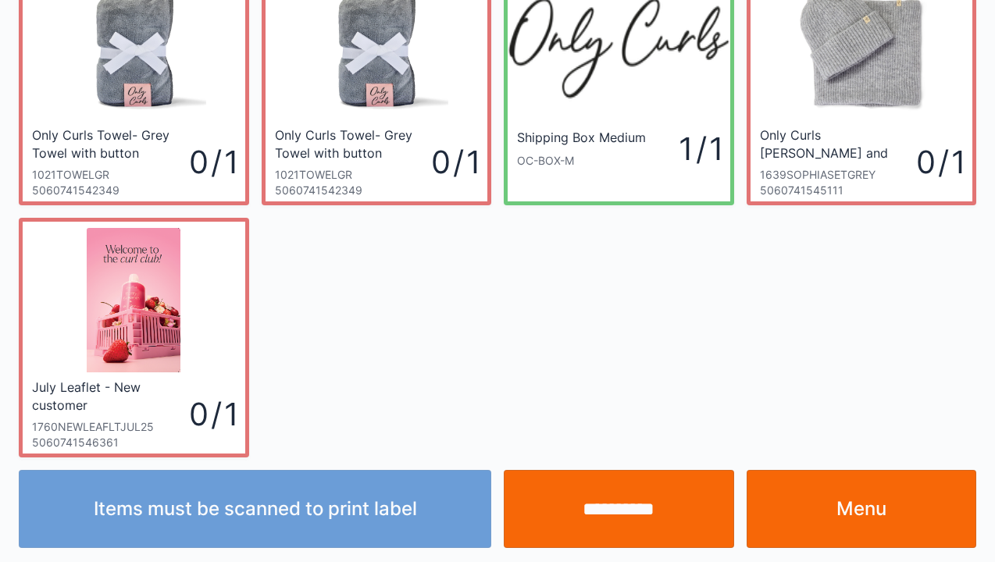
click at [861, 515] on link "Menu" at bounding box center [862, 509] width 230 height 78
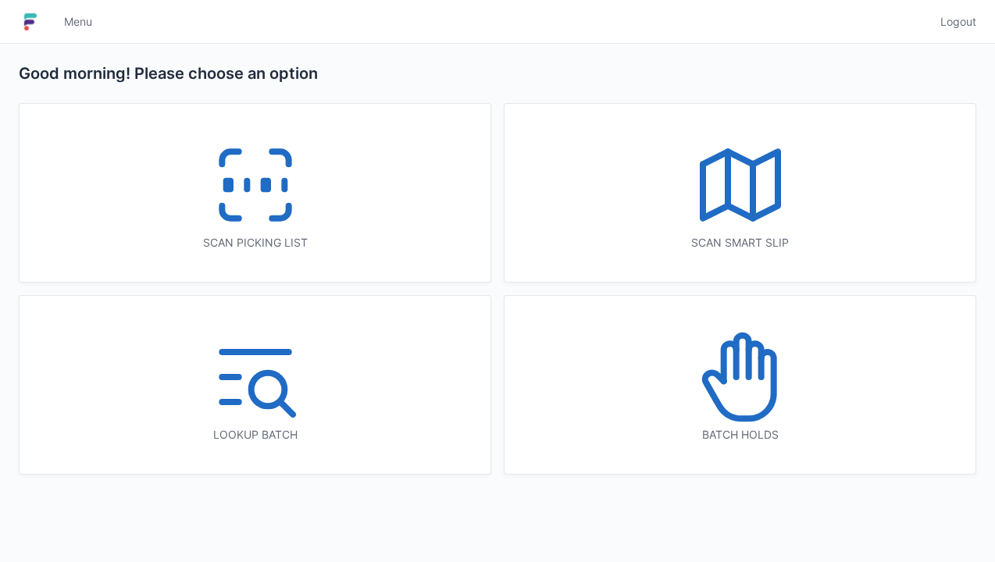
click at [257, 169] on icon at bounding box center [255, 185] width 100 height 100
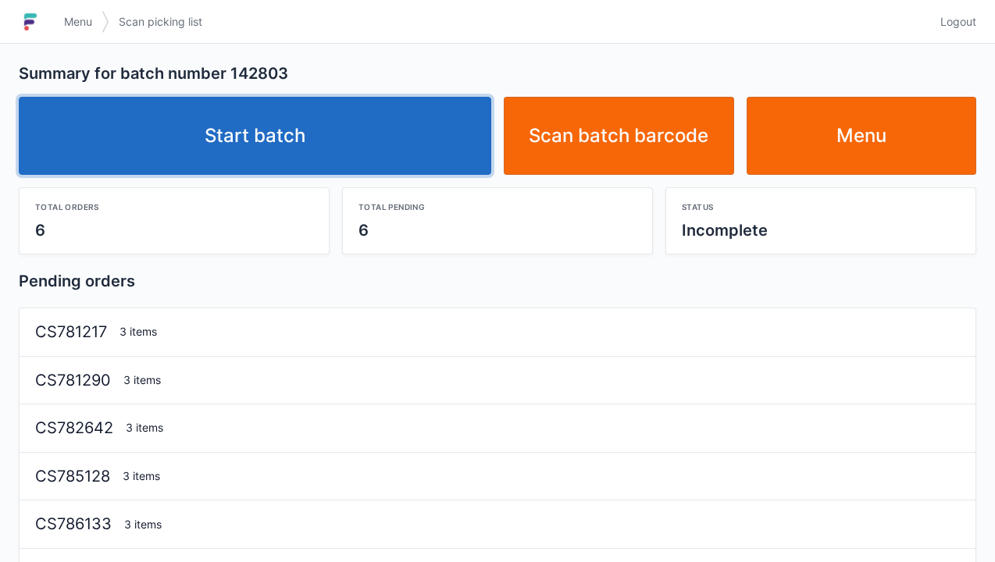
click at [286, 148] on link "Start batch" at bounding box center [255, 136] width 472 height 78
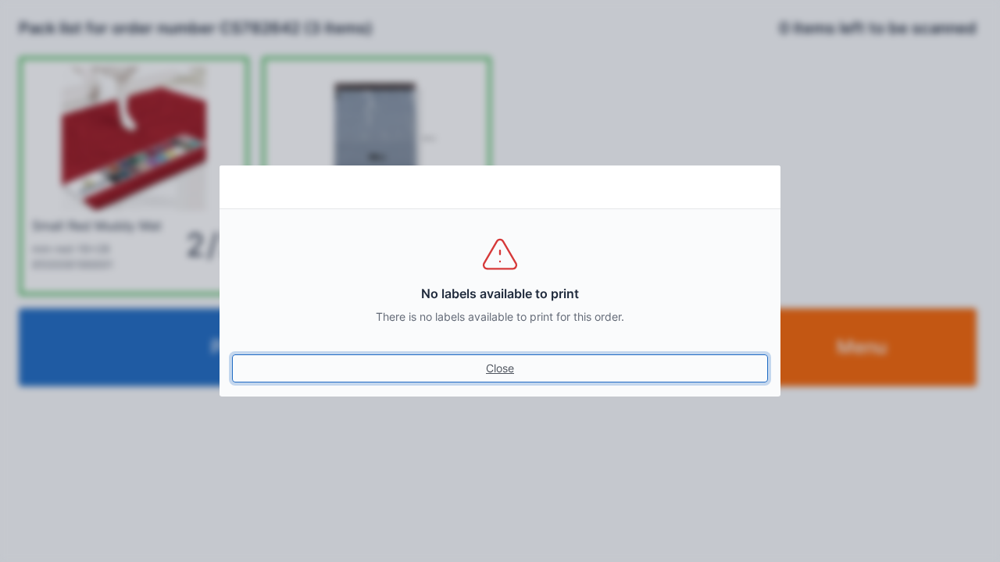
click at [500, 364] on link "Close" at bounding box center [500, 369] width 536 height 28
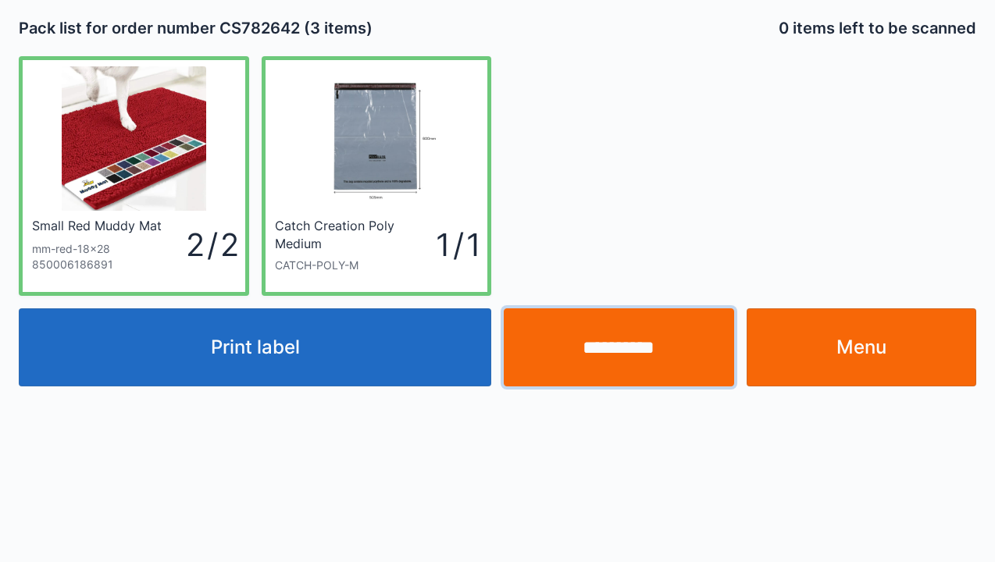
click at [625, 364] on input "**********" at bounding box center [619, 347] width 230 height 78
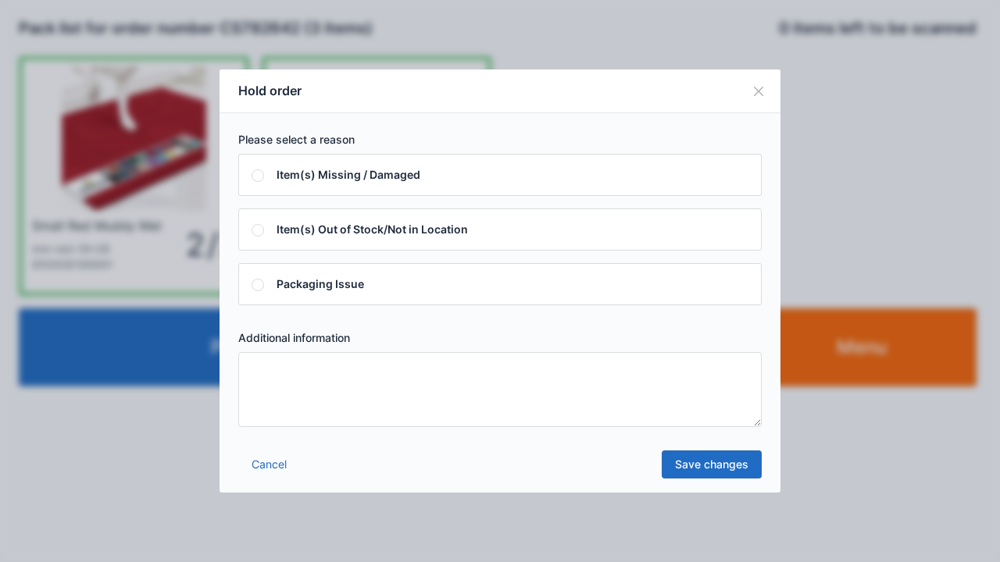
click at [265, 373] on textarea at bounding box center [499, 389] width 523 height 75
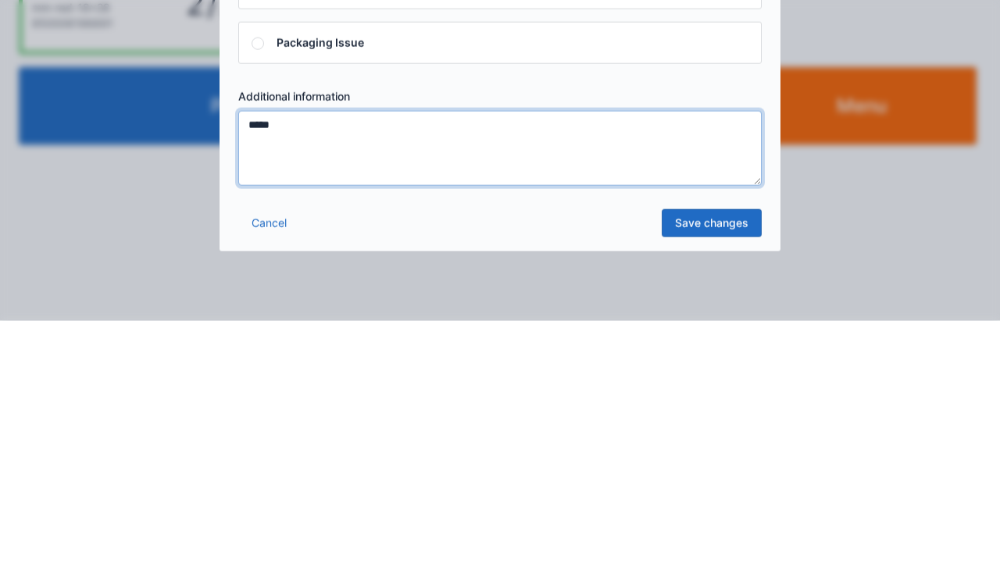
type textarea "*****"
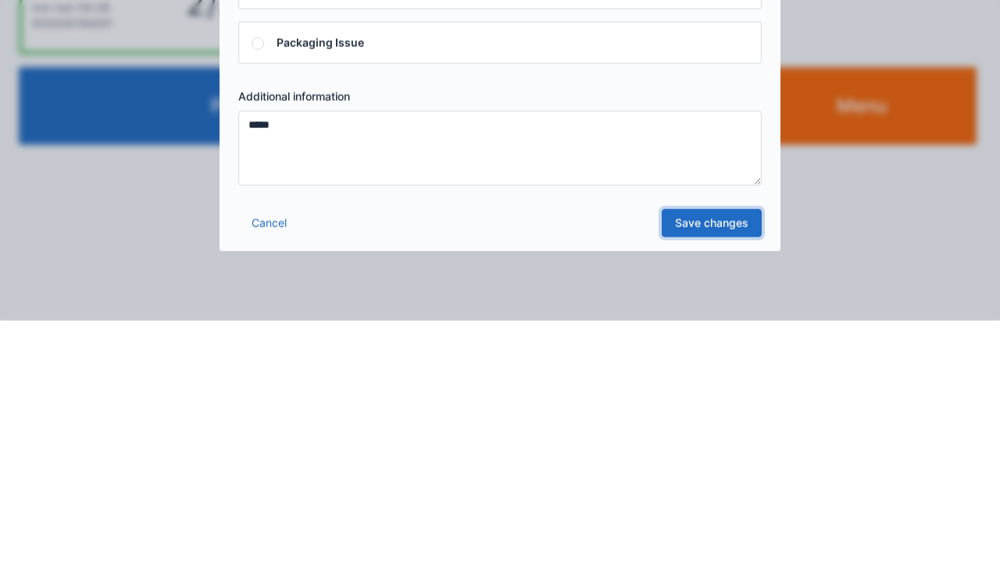
click at [717, 472] on link "Save changes" at bounding box center [711, 465] width 100 height 28
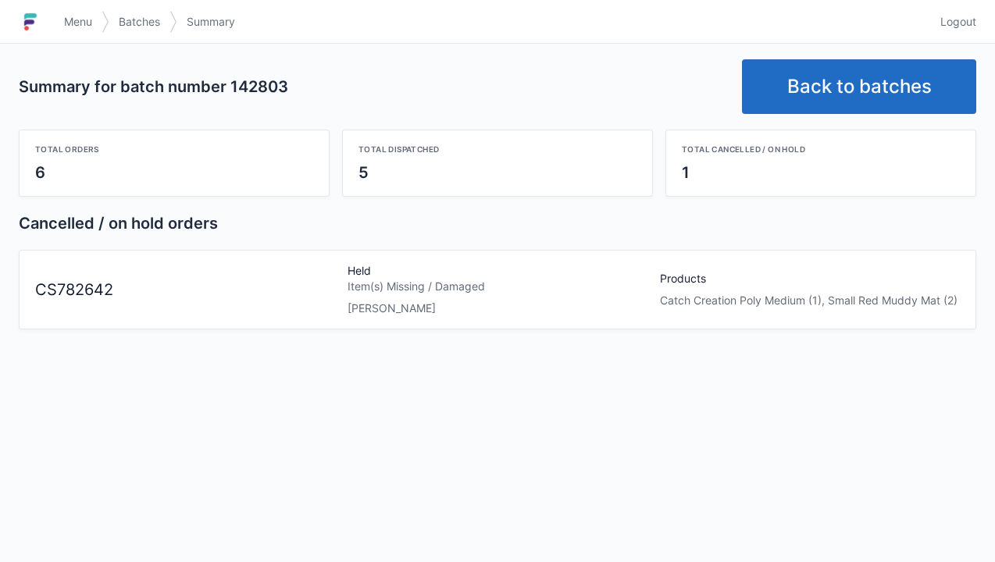
click at [74, 16] on span "Menu" at bounding box center [78, 22] width 28 height 16
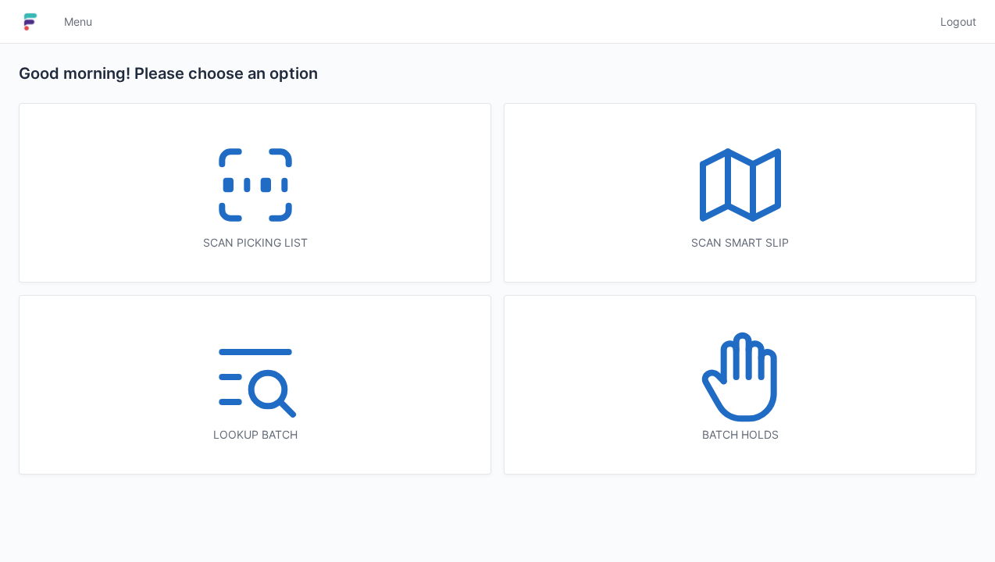
click at [749, 398] on icon at bounding box center [740, 377] width 100 height 100
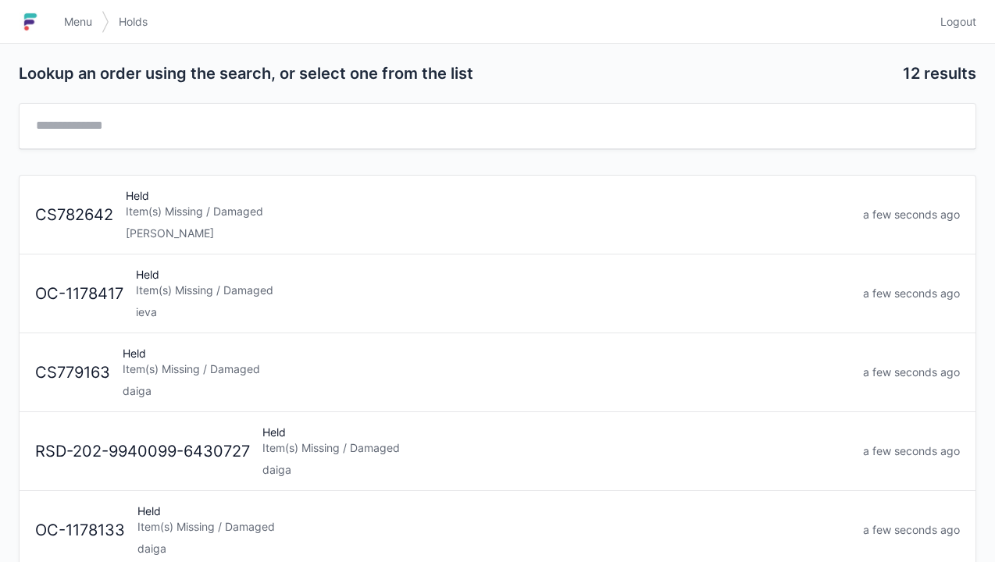
click at [208, 226] on div "[PERSON_NAME]" at bounding box center [488, 234] width 725 height 16
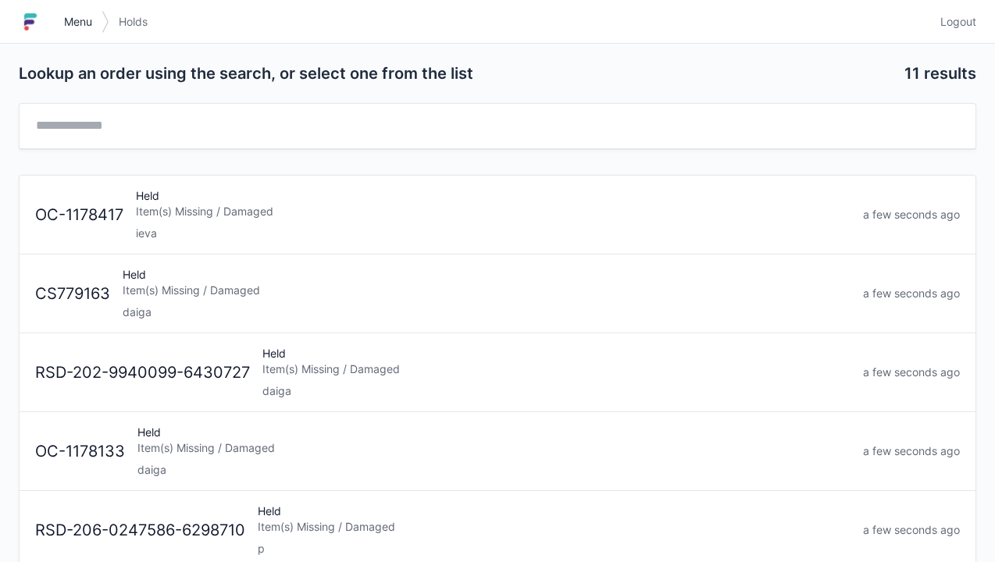
click at [70, 23] on span "Menu" at bounding box center [78, 22] width 28 height 16
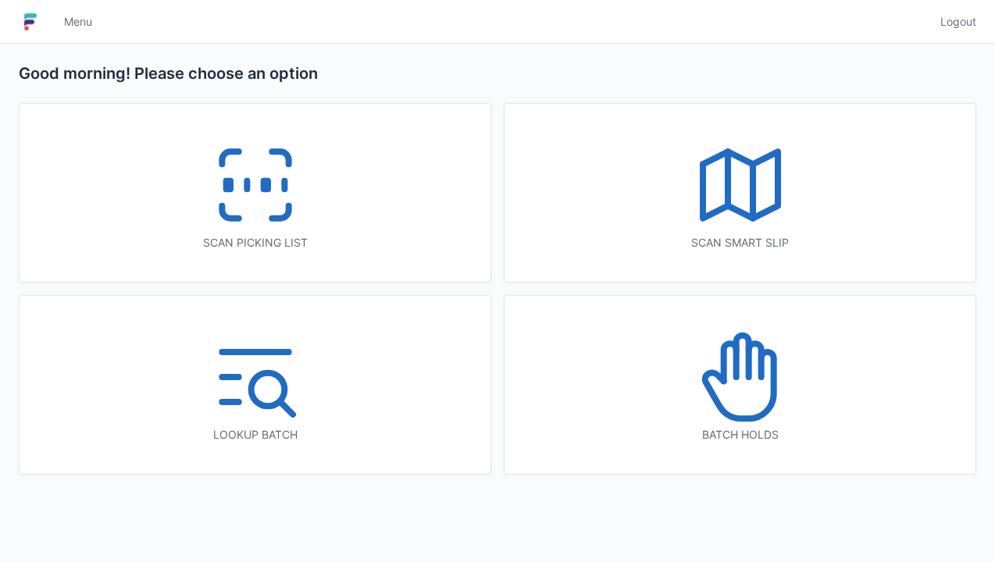
click at [248, 201] on icon at bounding box center [255, 185] width 100 height 100
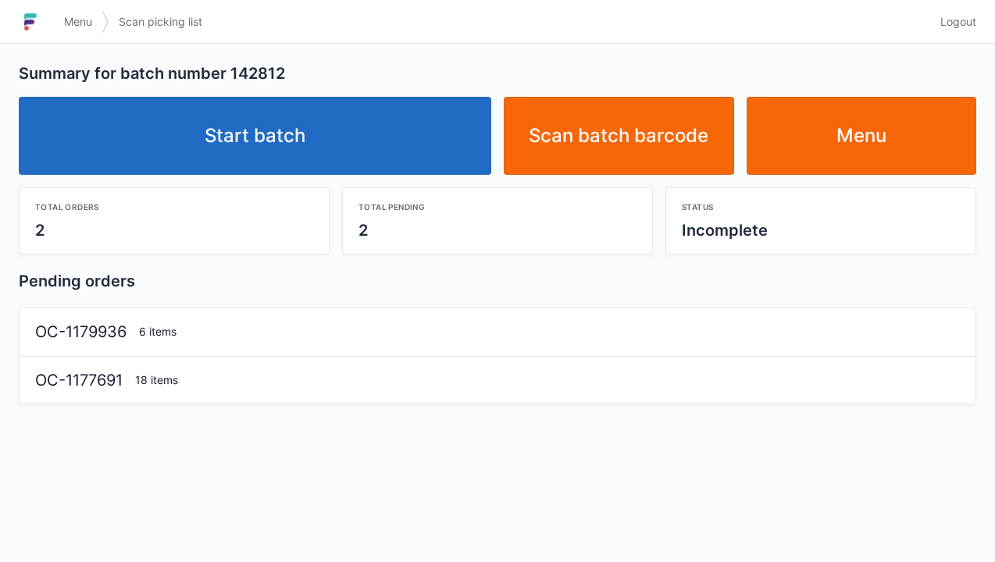
click at [256, 160] on link "Start batch" at bounding box center [255, 136] width 472 height 78
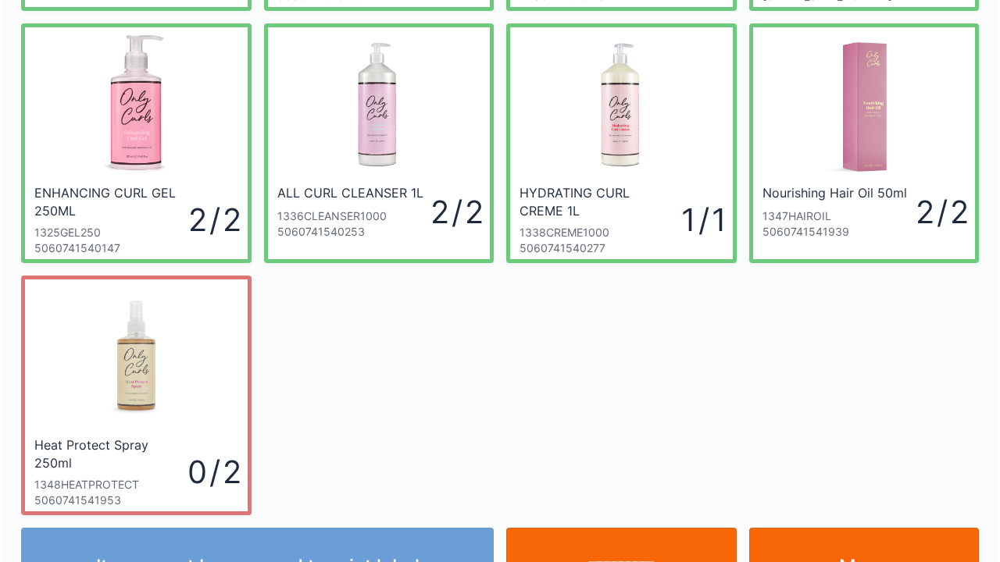
scroll to position [287, 0]
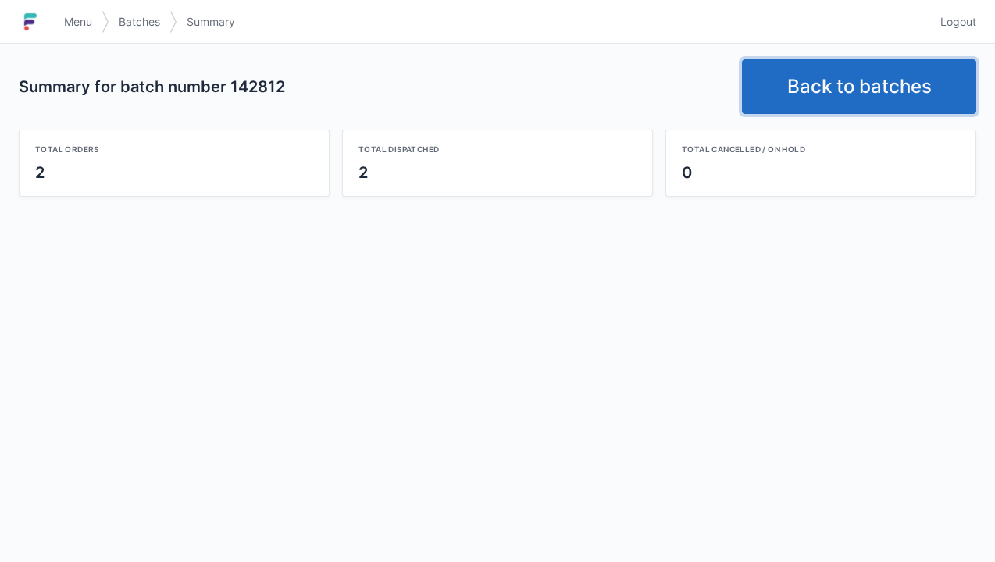
click at [845, 101] on link "Back to batches" at bounding box center [859, 86] width 234 height 55
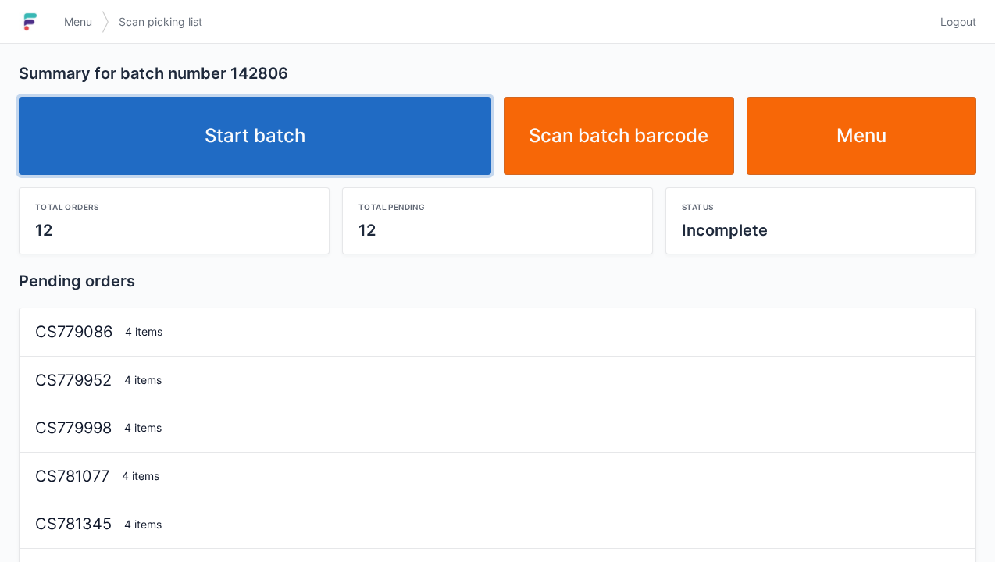
click at [306, 134] on link "Start batch" at bounding box center [255, 136] width 472 height 78
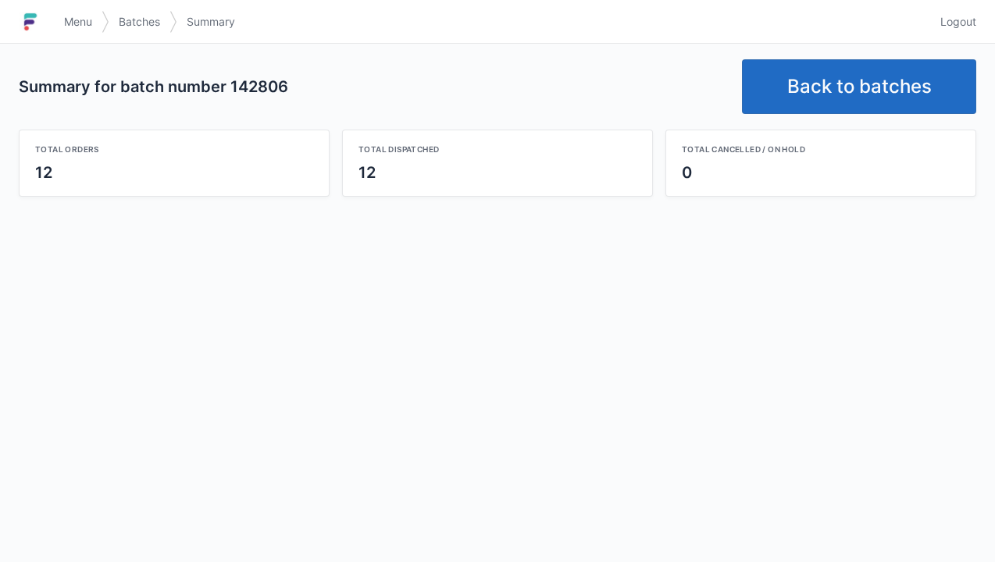
click at [869, 87] on link "Back to batches" at bounding box center [859, 86] width 234 height 55
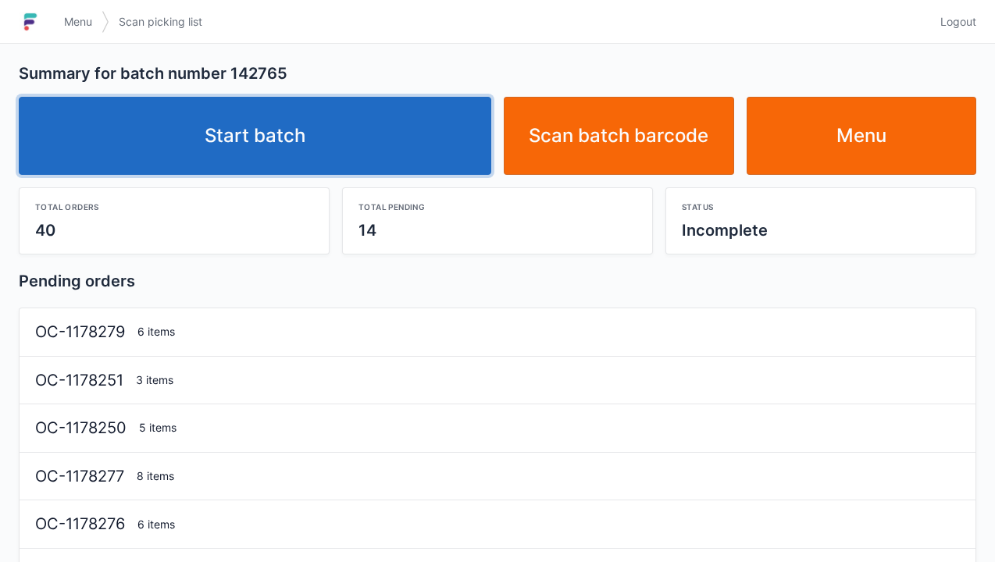
click at [287, 152] on link "Start batch" at bounding box center [255, 136] width 472 height 78
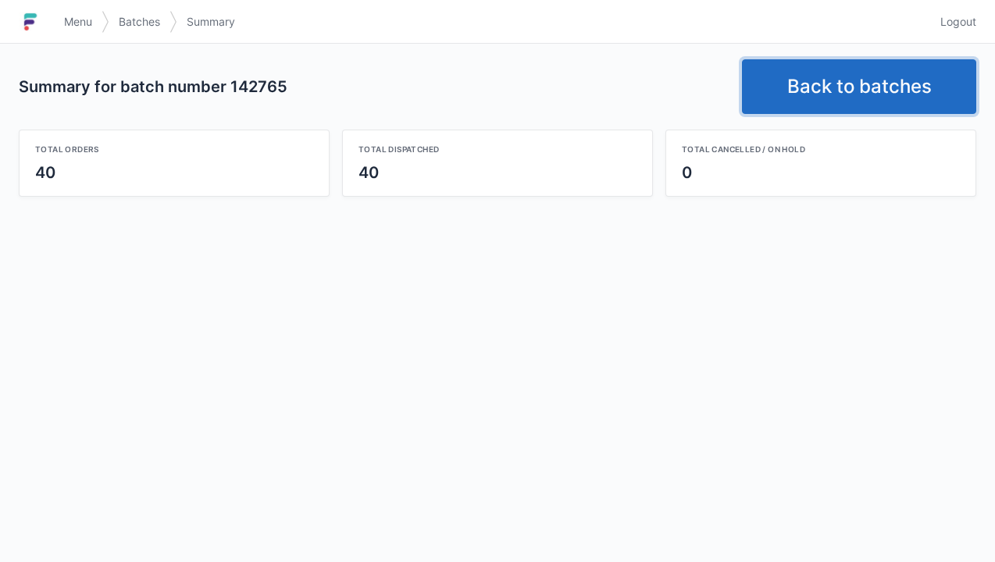
click at [832, 70] on link "Back to batches" at bounding box center [859, 86] width 234 height 55
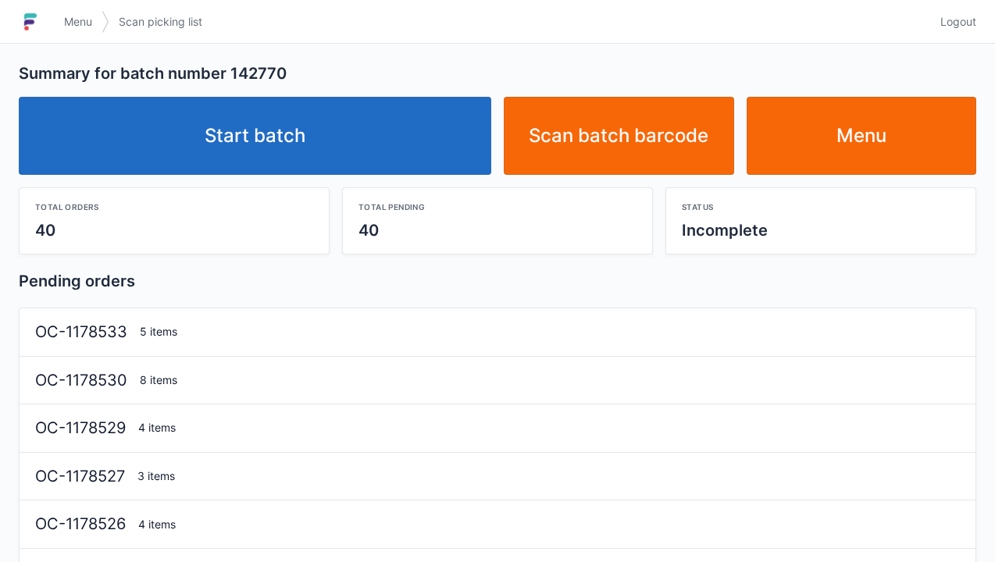
click at [254, 159] on link "Start batch" at bounding box center [255, 136] width 472 height 78
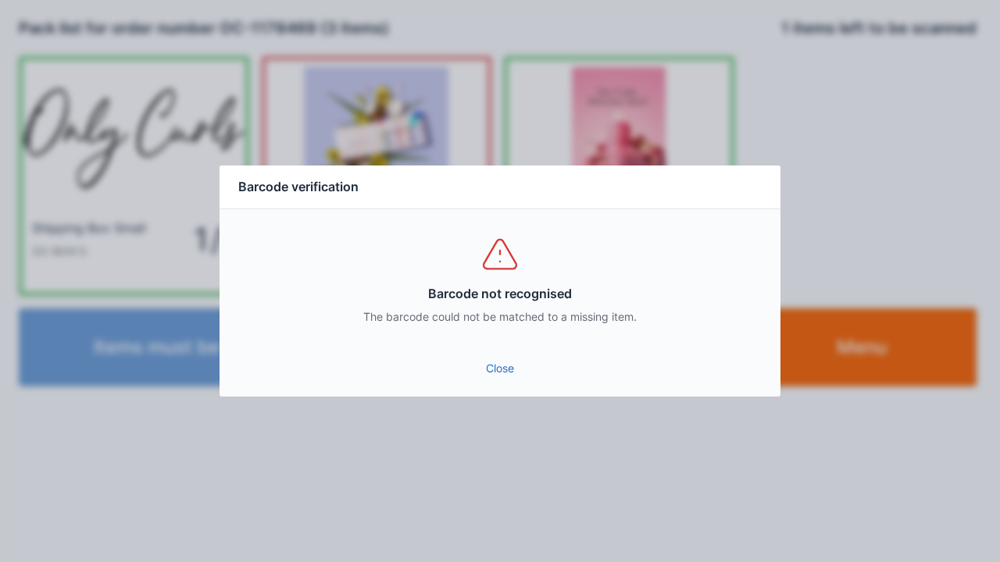
click at [508, 365] on link "Close" at bounding box center [500, 369] width 536 height 28
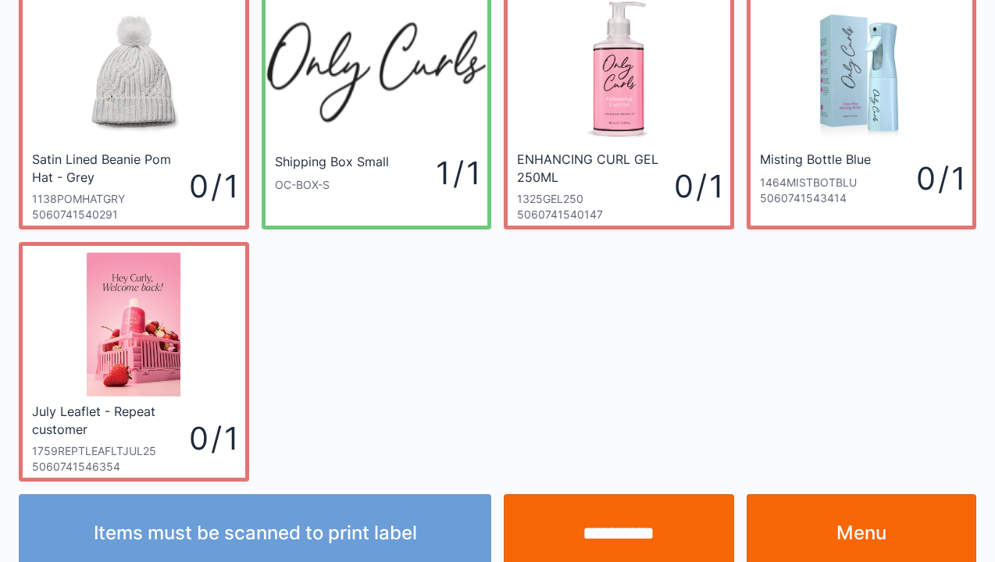
scroll to position [91, 0]
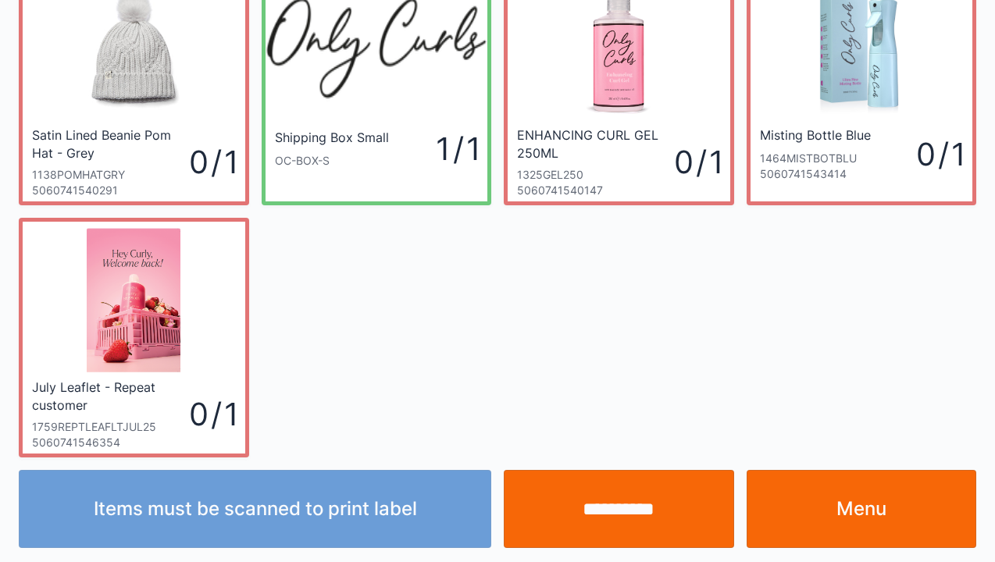
click at [841, 529] on link "Menu" at bounding box center [862, 509] width 230 height 78
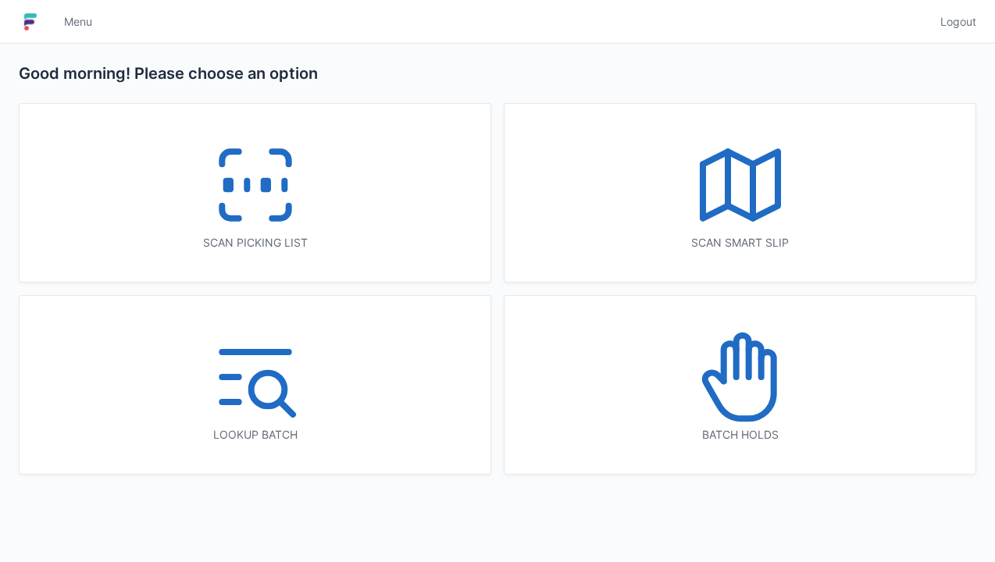
click at [245, 217] on icon at bounding box center [255, 185] width 100 height 100
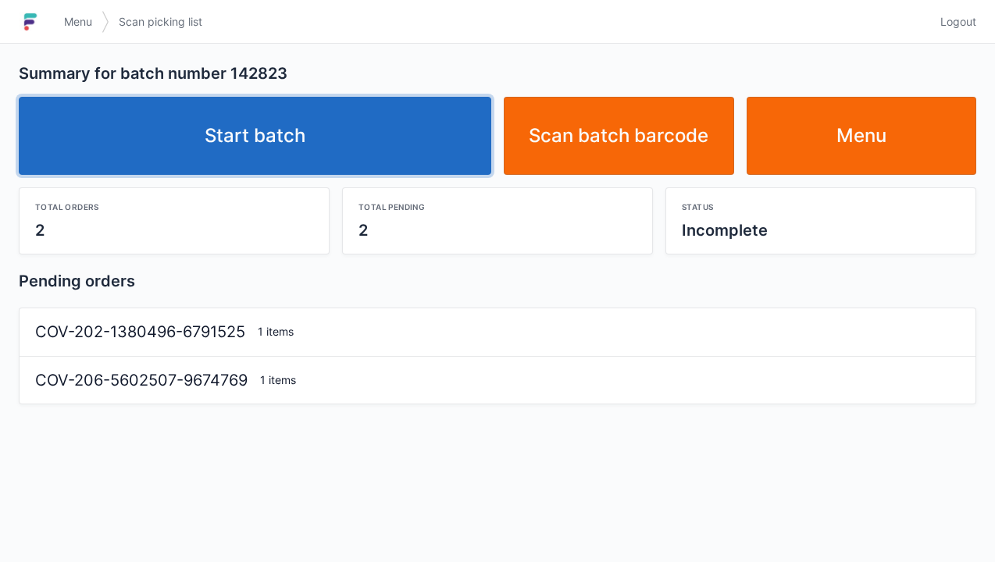
click at [264, 139] on link "Start batch" at bounding box center [255, 136] width 472 height 78
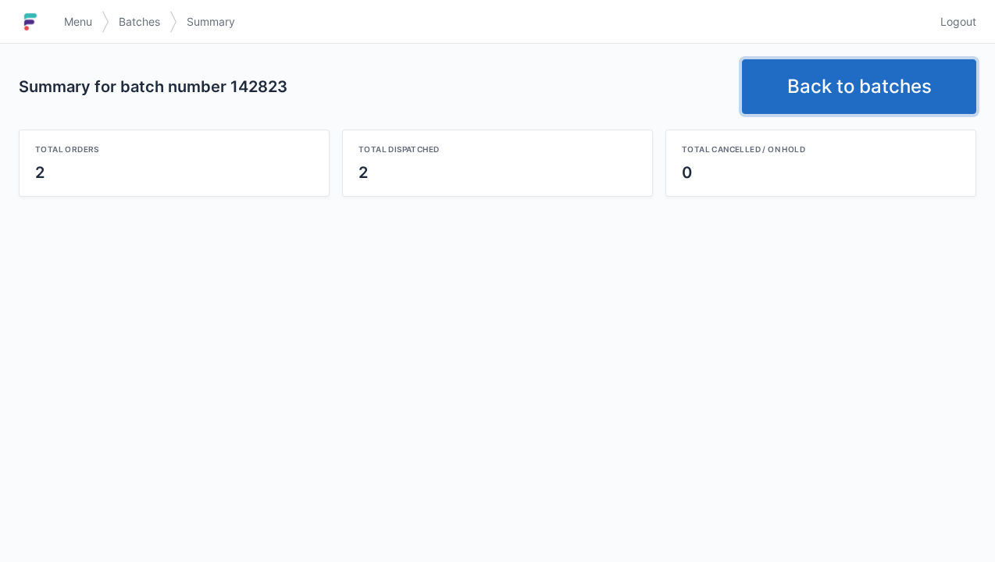
click at [857, 88] on link "Back to batches" at bounding box center [859, 86] width 234 height 55
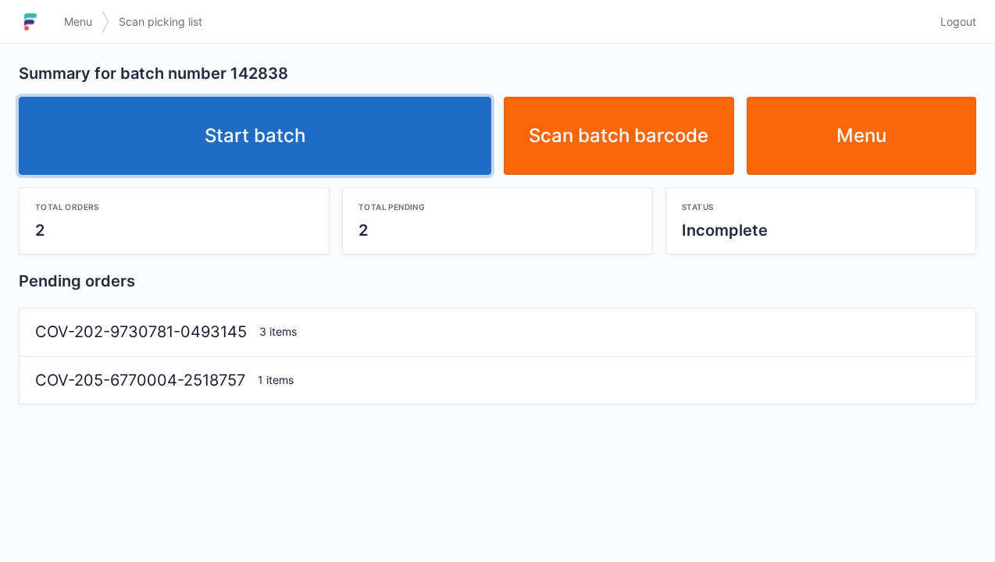
click at [268, 155] on link "Start batch" at bounding box center [255, 136] width 472 height 78
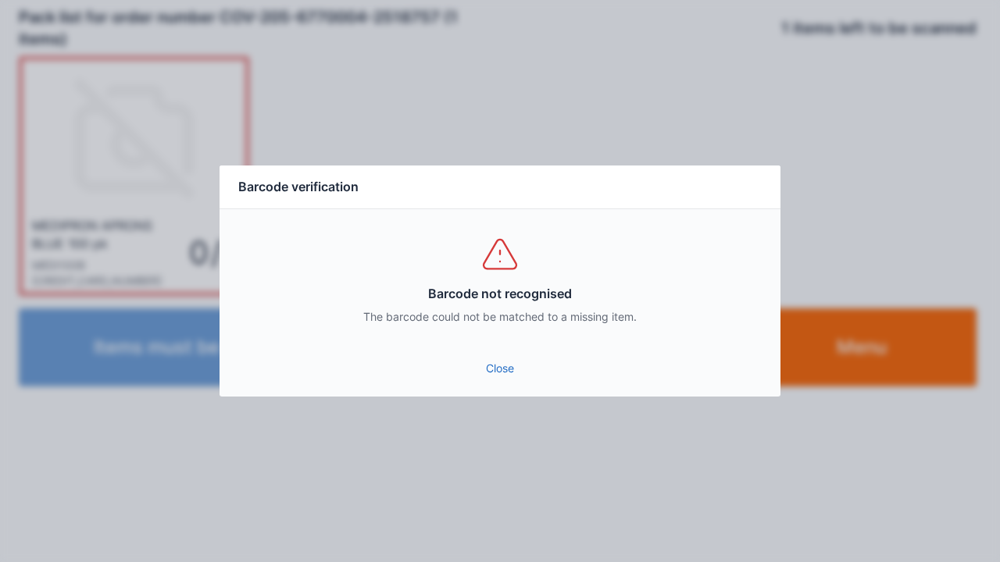
click at [514, 380] on link "Close" at bounding box center [500, 369] width 536 height 28
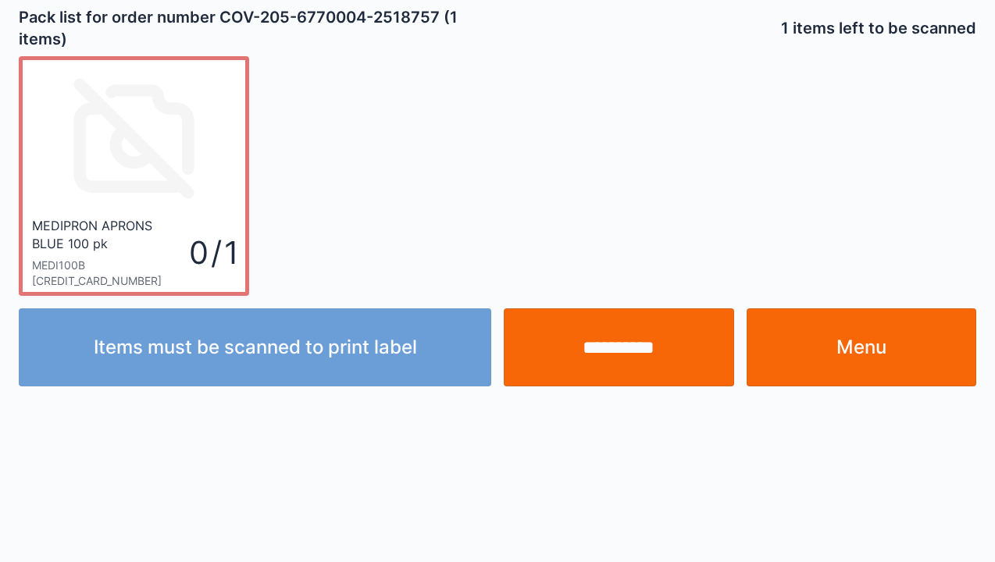
click at [632, 351] on input "**********" at bounding box center [619, 347] width 230 height 78
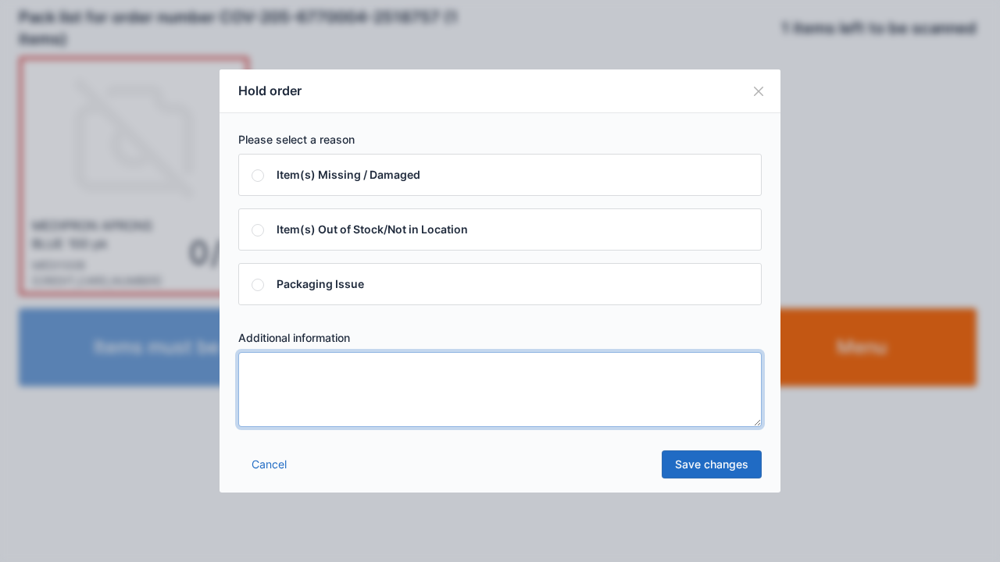
click at [254, 372] on textarea at bounding box center [499, 389] width 523 height 75
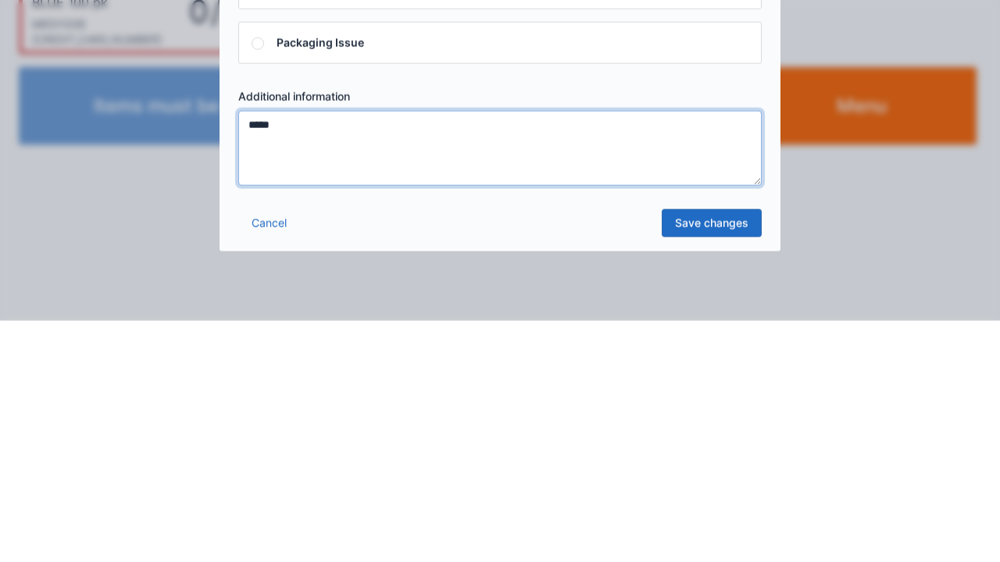
type textarea "*****"
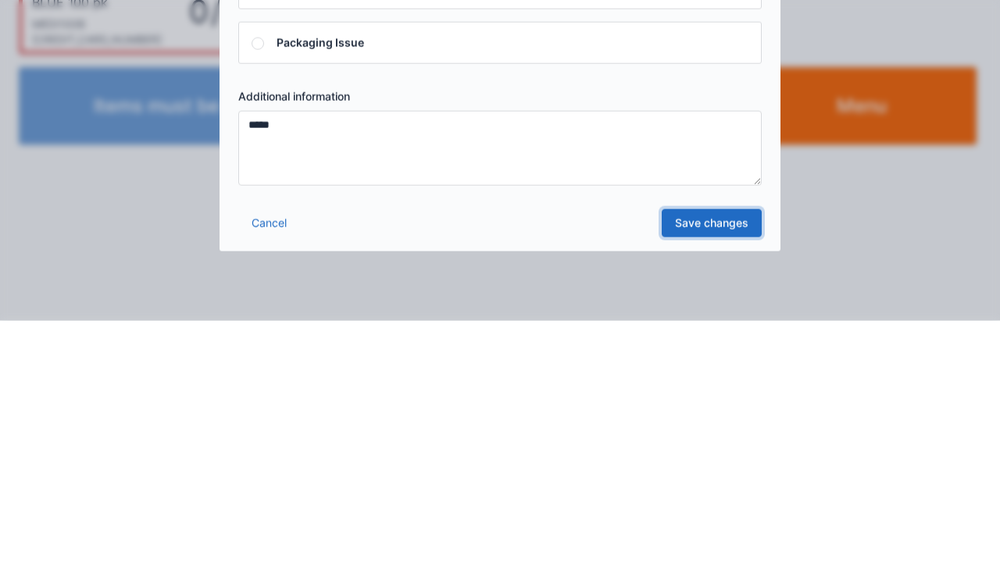
click at [714, 473] on link "Save changes" at bounding box center [711, 465] width 100 height 28
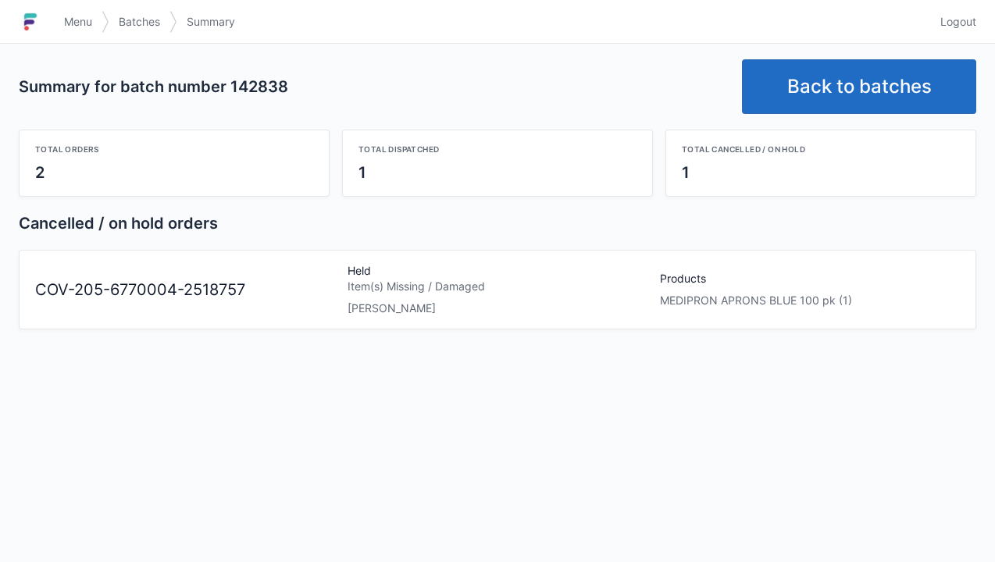
click at [840, 112] on link "Back to batches" at bounding box center [859, 86] width 234 height 55
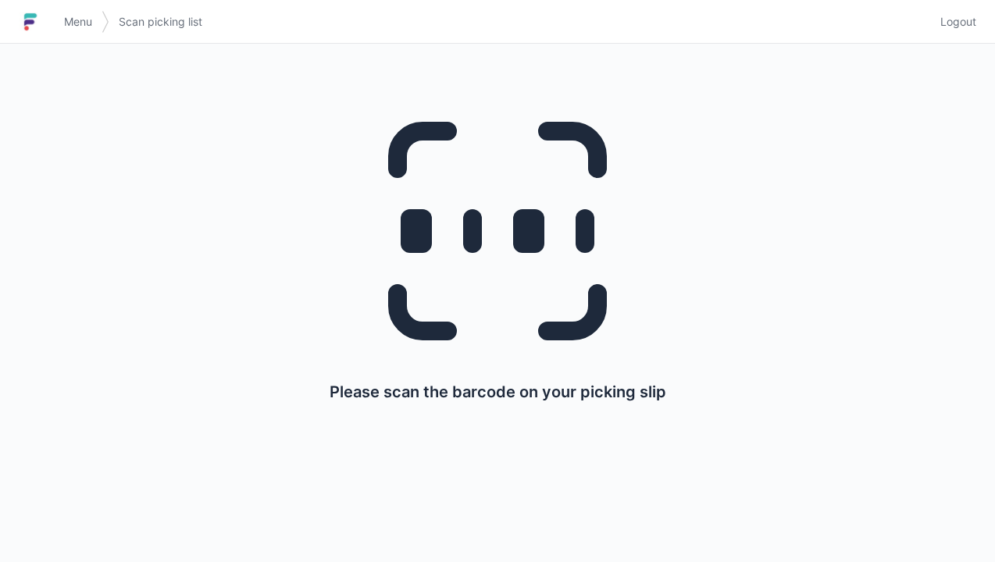
click at [89, 29] on span "Menu" at bounding box center [78, 22] width 28 height 16
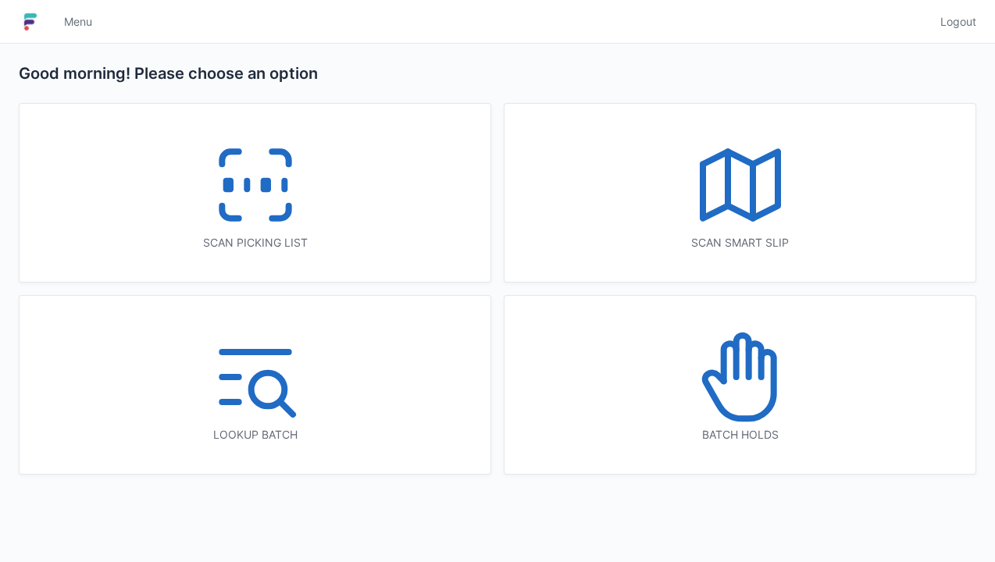
click at [224, 174] on icon at bounding box center [255, 185] width 100 height 100
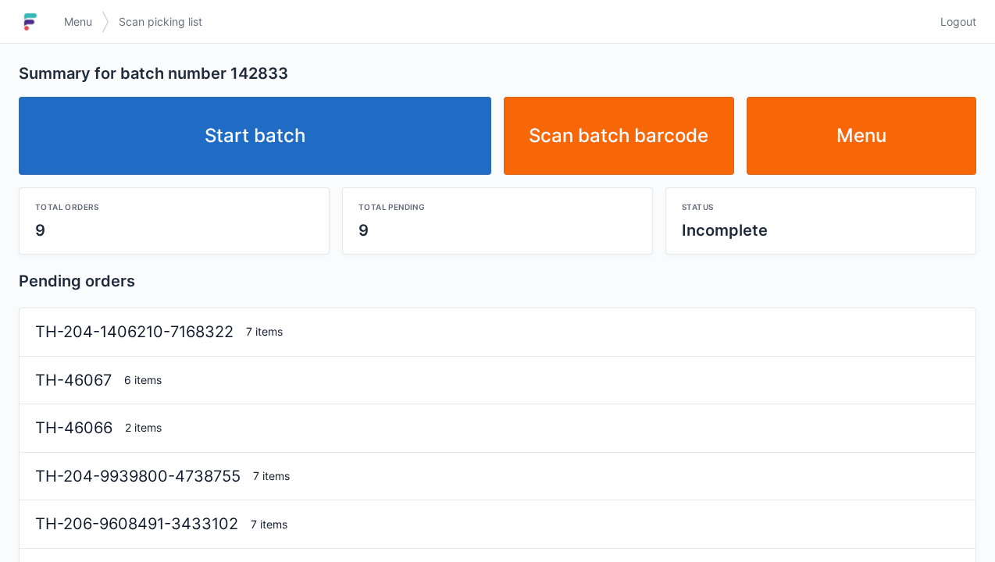
click at [259, 158] on link "Start batch" at bounding box center [255, 136] width 472 height 78
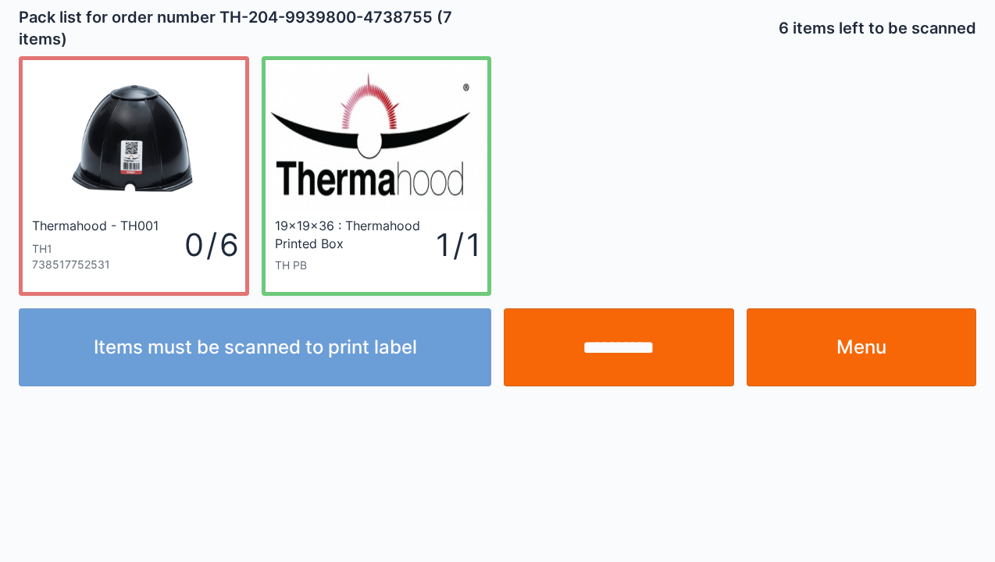
click at [893, 362] on link "Menu" at bounding box center [862, 347] width 230 height 78
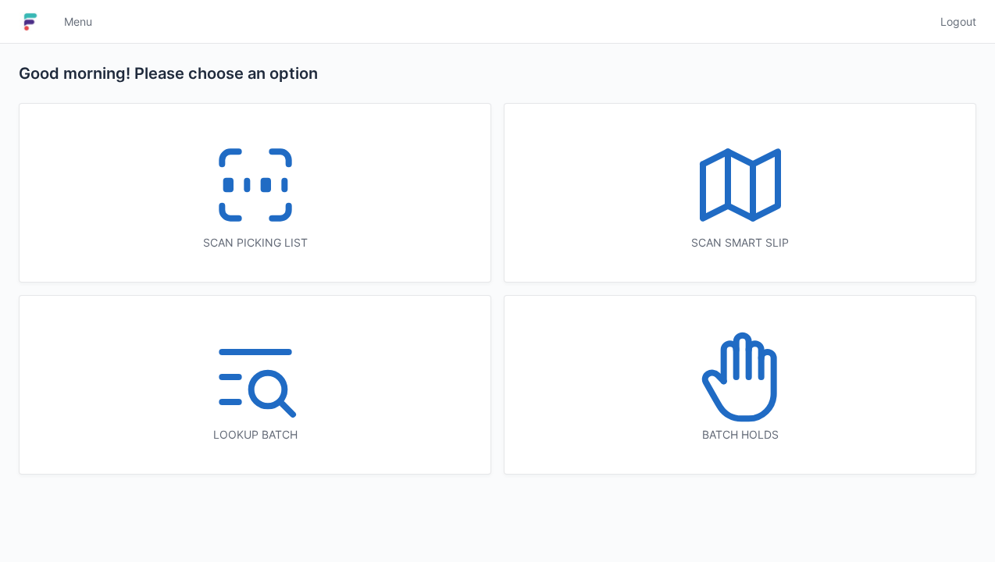
click at [293, 206] on icon at bounding box center [255, 185] width 100 height 100
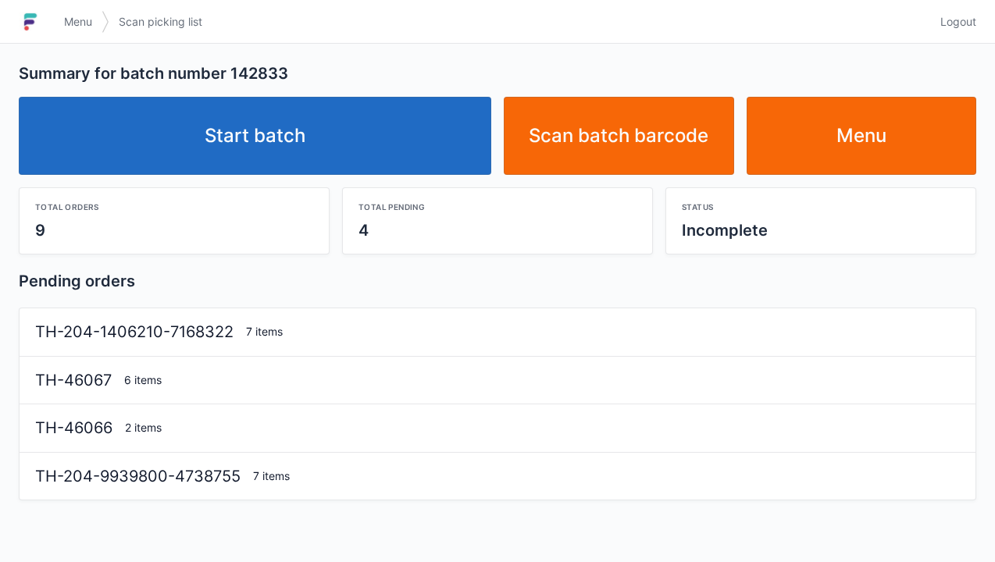
click at [237, 134] on link "Start batch" at bounding box center [255, 136] width 472 height 78
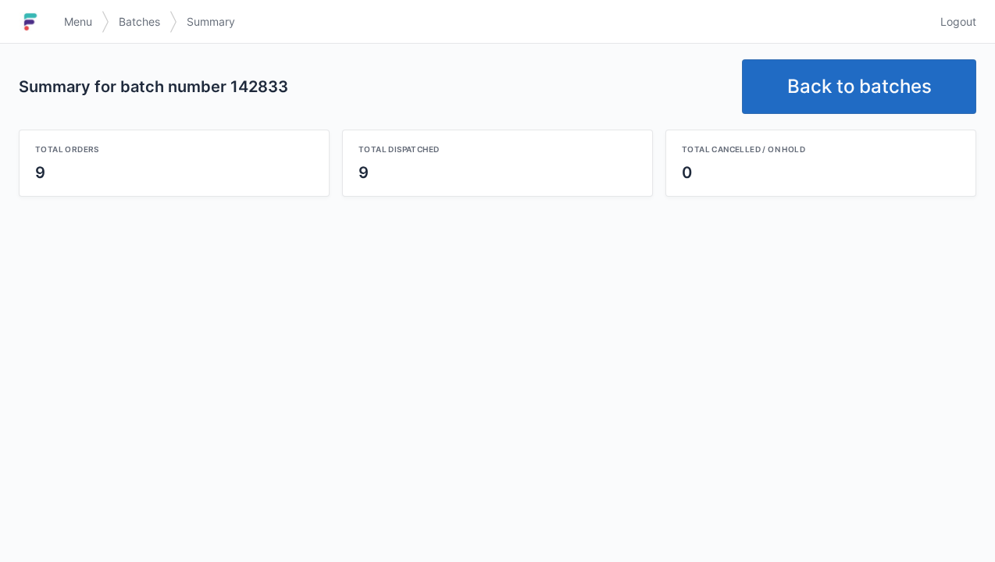
click at [868, 80] on link "Back to batches" at bounding box center [859, 86] width 234 height 55
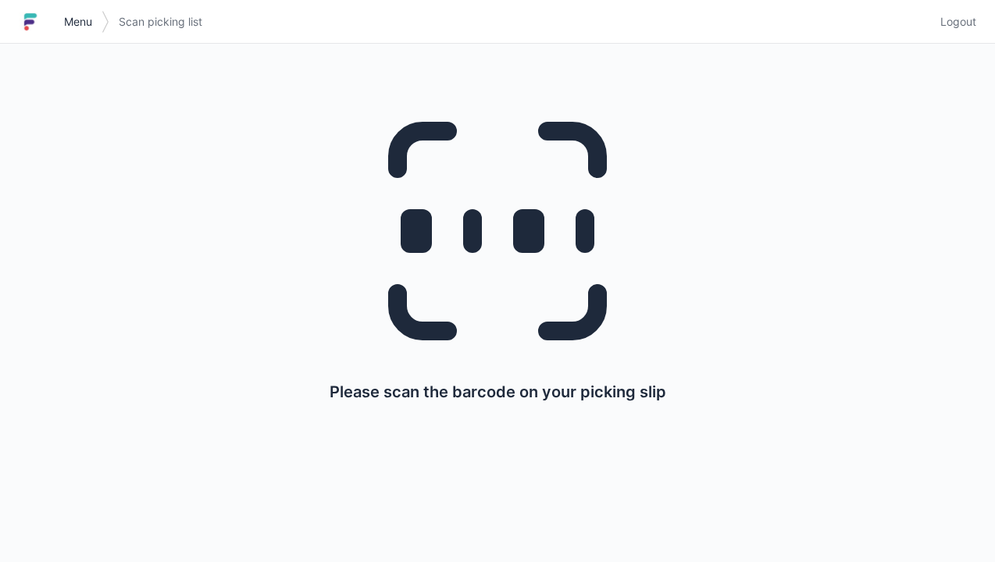
click at [92, 27] on span "Menu" at bounding box center [78, 22] width 28 height 16
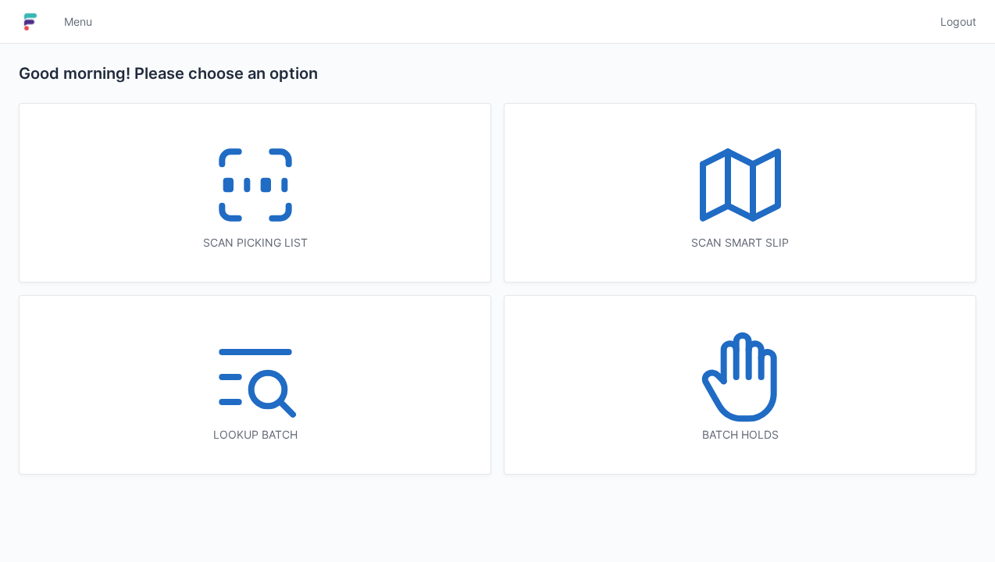
click at [758, 383] on icon at bounding box center [740, 377] width 100 height 100
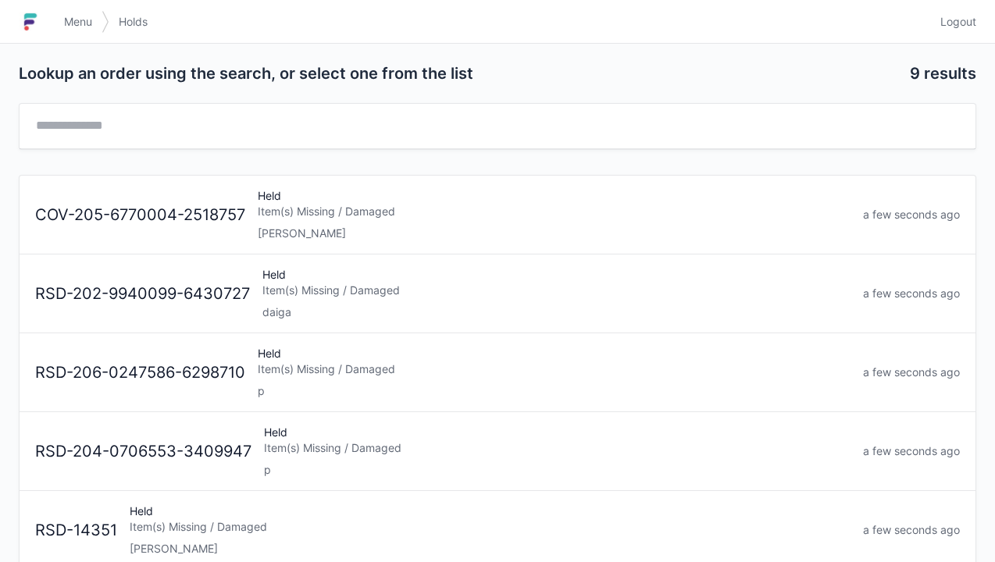
click at [297, 219] on div "Held Item(s) Missing / Damaged [PERSON_NAME]" at bounding box center [553, 214] width 605 height 53
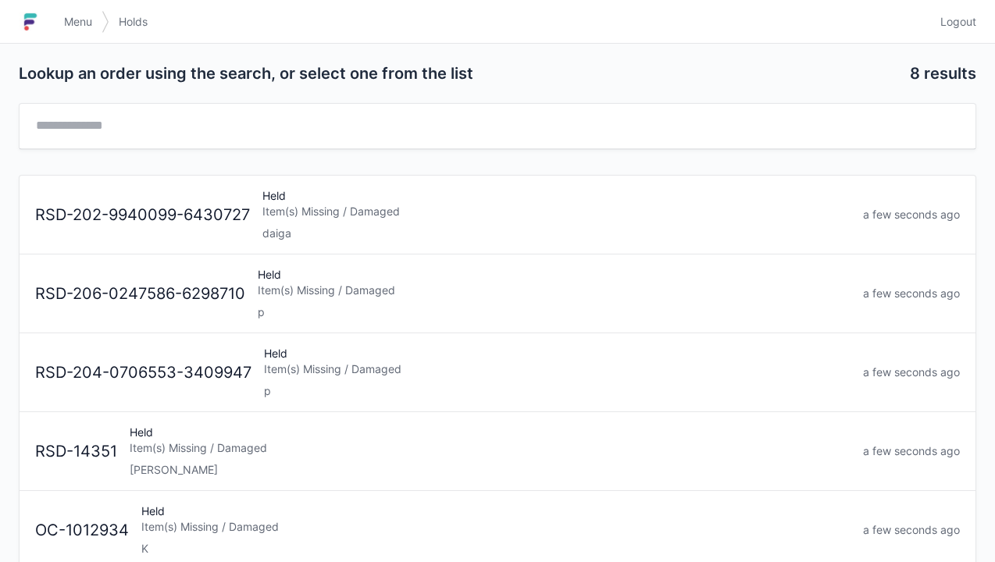
click at [91, 20] on span "Menu" at bounding box center [78, 22] width 28 height 16
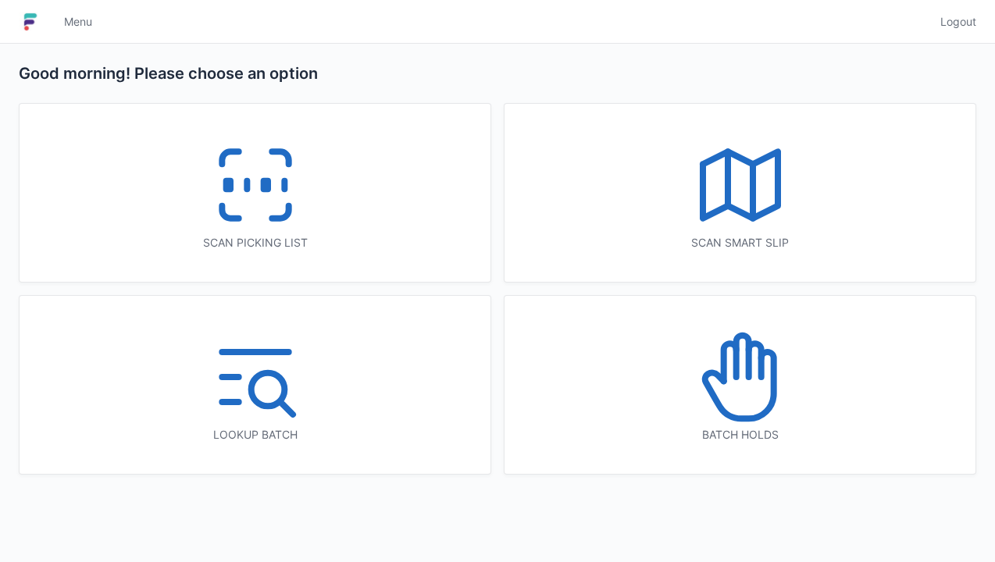
click at [258, 206] on icon at bounding box center [255, 185] width 100 height 100
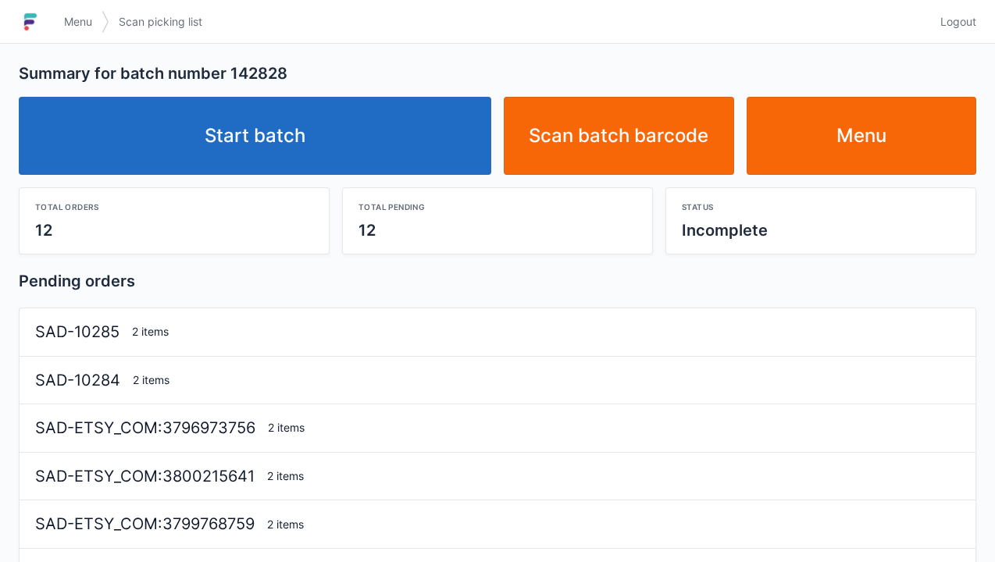
click at [276, 140] on link "Start batch" at bounding box center [255, 136] width 472 height 78
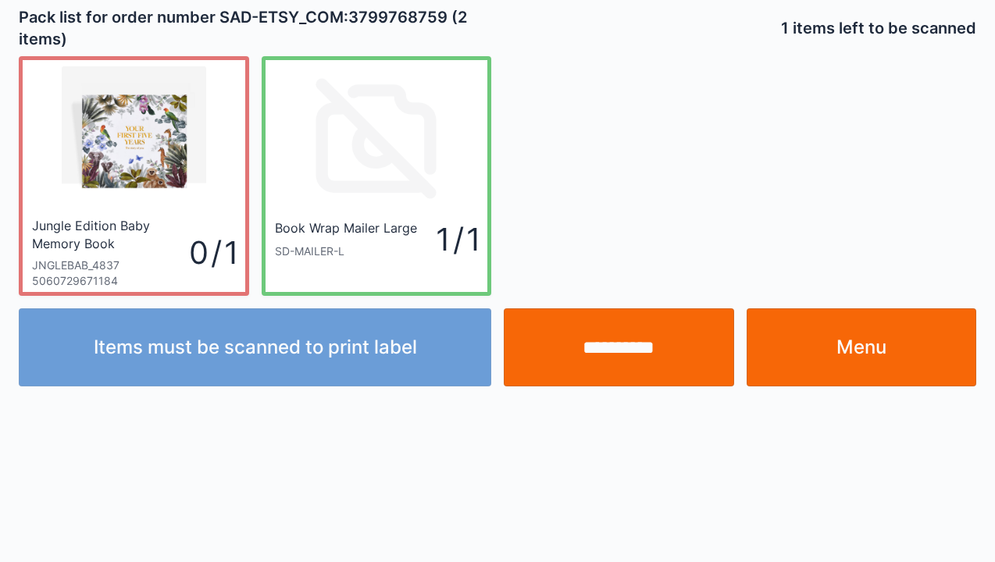
click at [590, 365] on input "**********" at bounding box center [619, 347] width 230 height 78
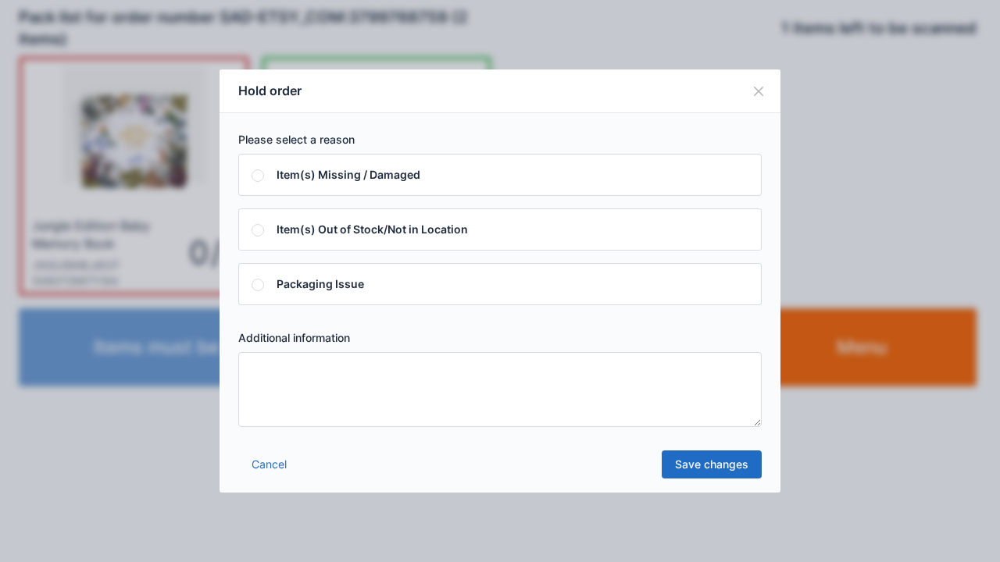
click at [273, 383] on textarea at bounding box center [499, 389] width 523 height 75
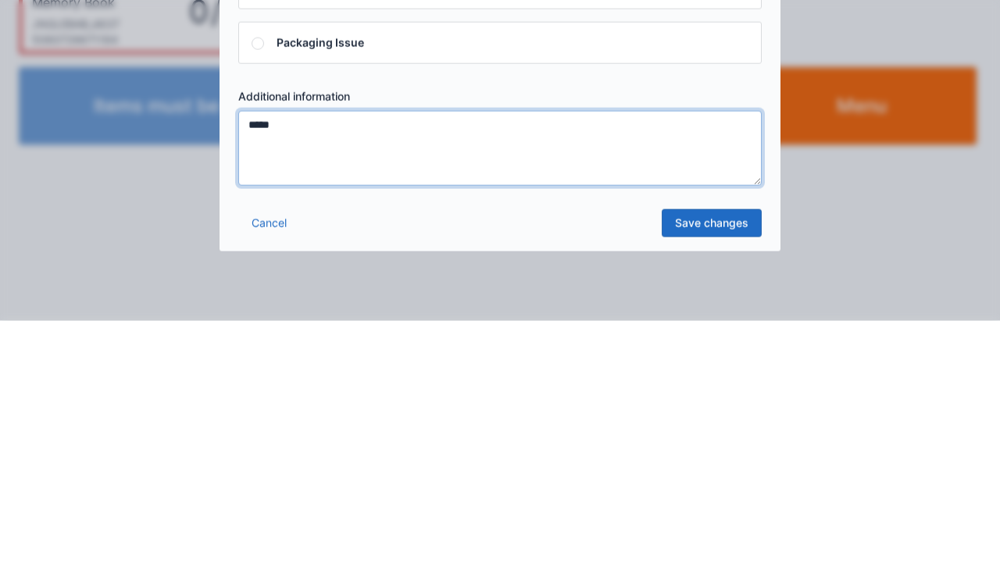
type textarea "*****"
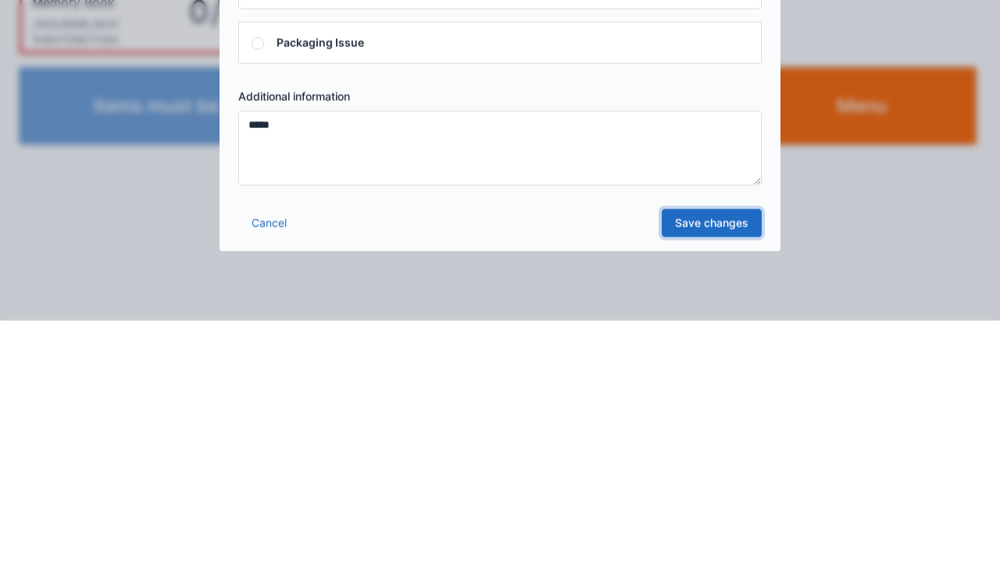
click at [722, 470] on link "Save changes" at bounding box center [711, 465] width 100 height 28
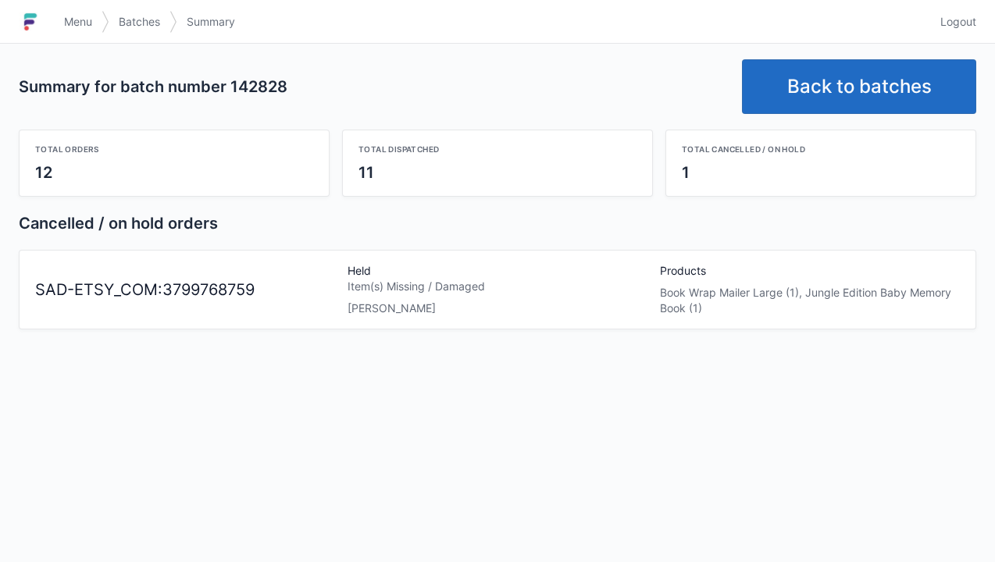
click at [861, 90] on link "Back to batches" at bounding box center [859, 86] width 234 height 55
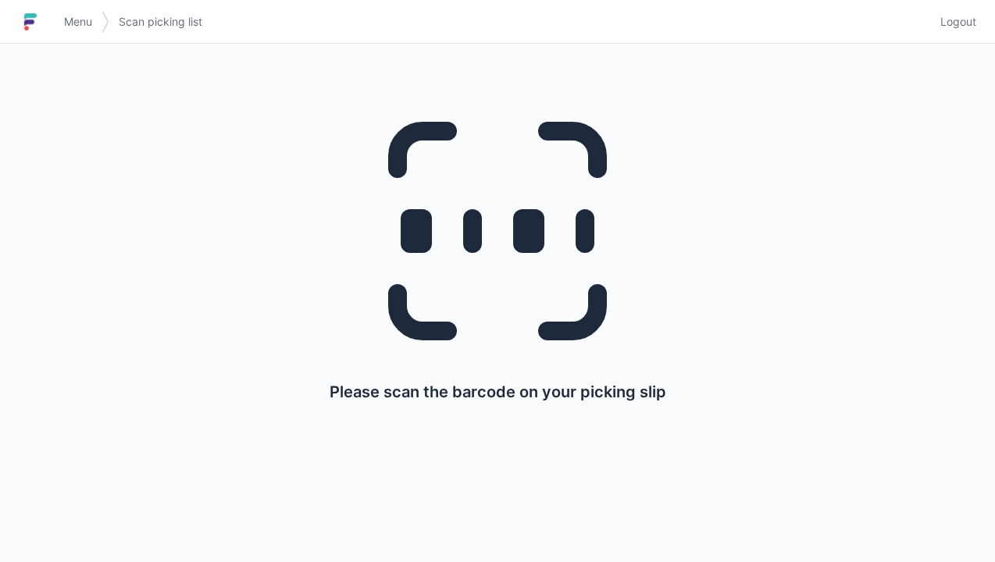
click at [79, 29] on span "Menu" at bounding box center [78, 22] width 28 height 16
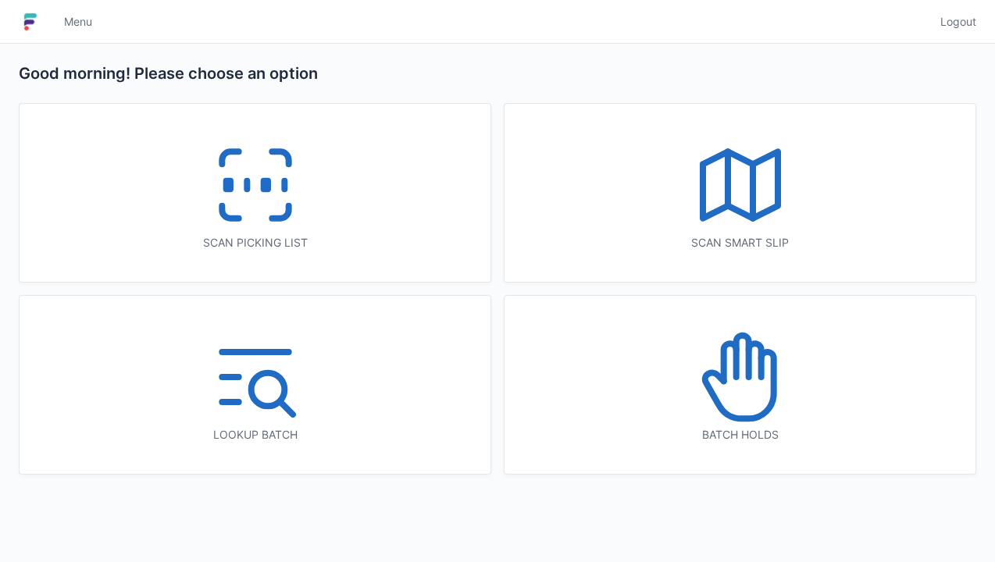
click at [750, 390] on icon at bounding box center [740, 377] width 100 height 100
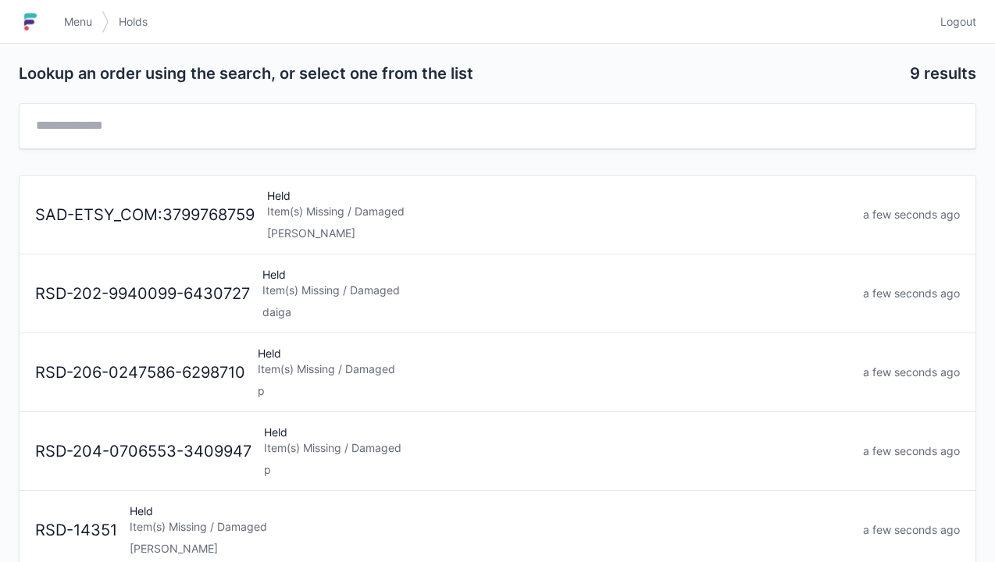
click at [314, 222] on div "Held Item(s) Missing / Damaged Elena" at bounding box center [559, 214] width 596 height 53
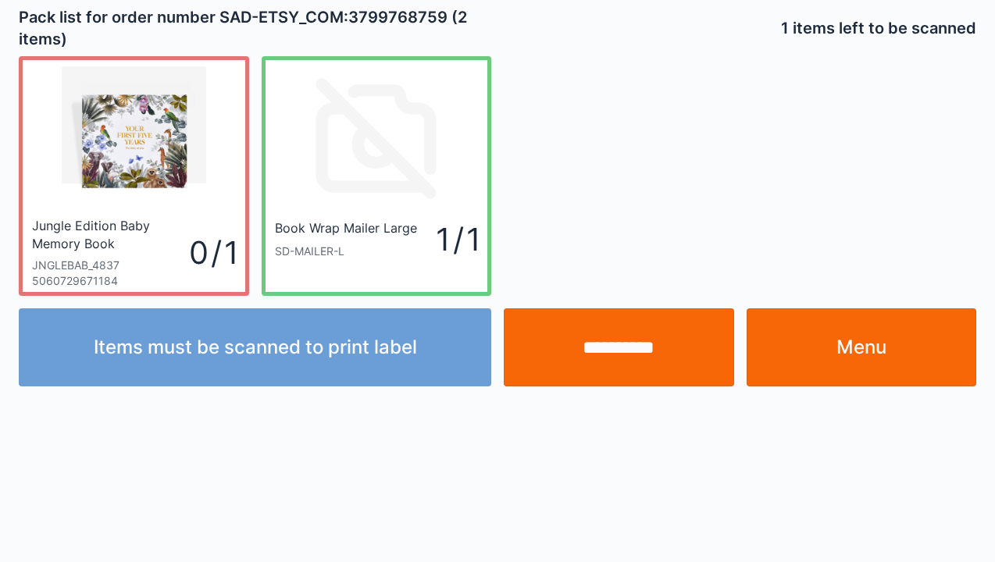
click at [887, 374] on link "Menu" at bounding box center [862, 347] width 230 height 78
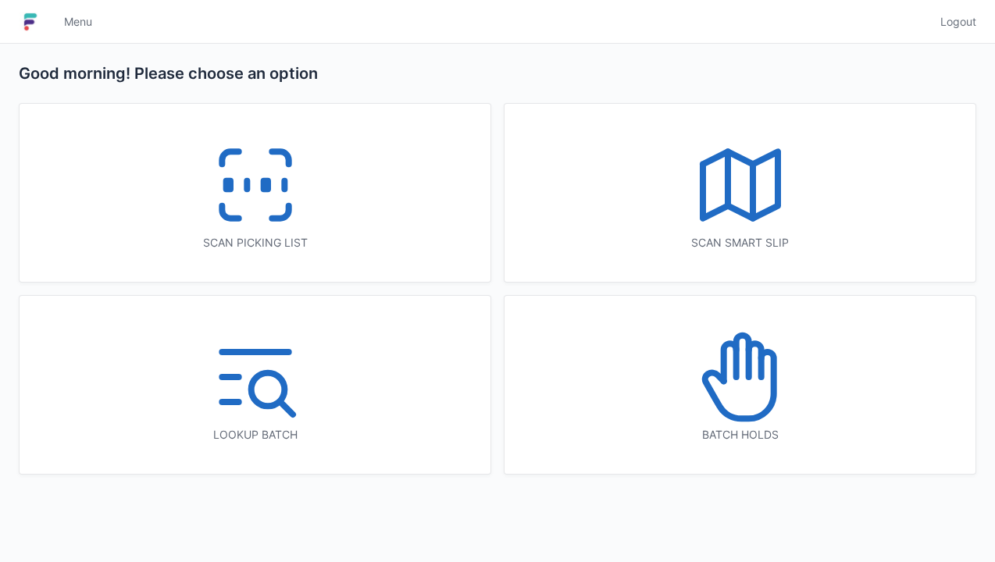
click at [253, 224] on icon at bounding box center [255, 185] width 100 height 100
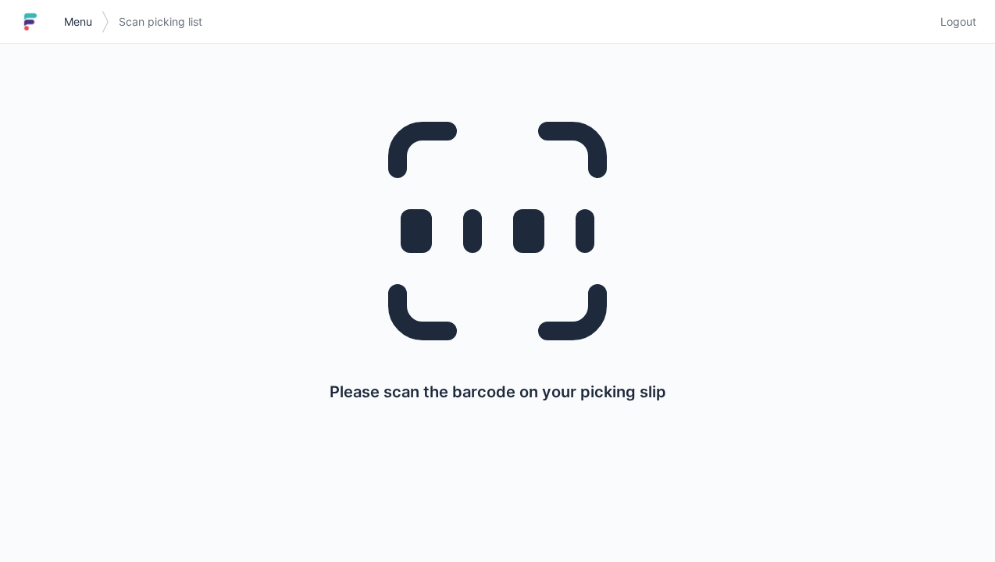
click at [91, 27] on span "Menu" at bounding box center [78, 22] width 28 height 16
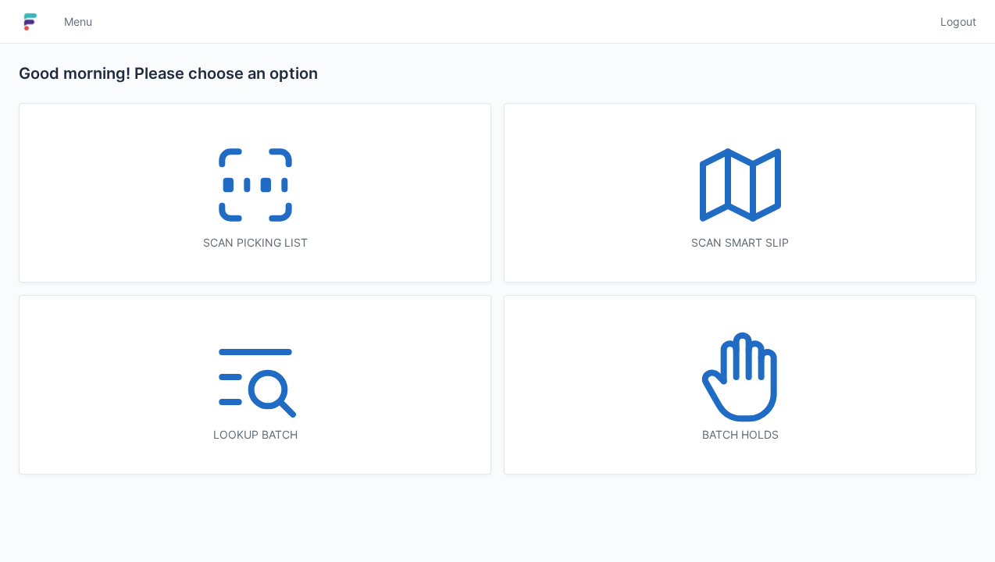
click at [244, 198] on icon at bounding box center [255, 185] width 100 height 100
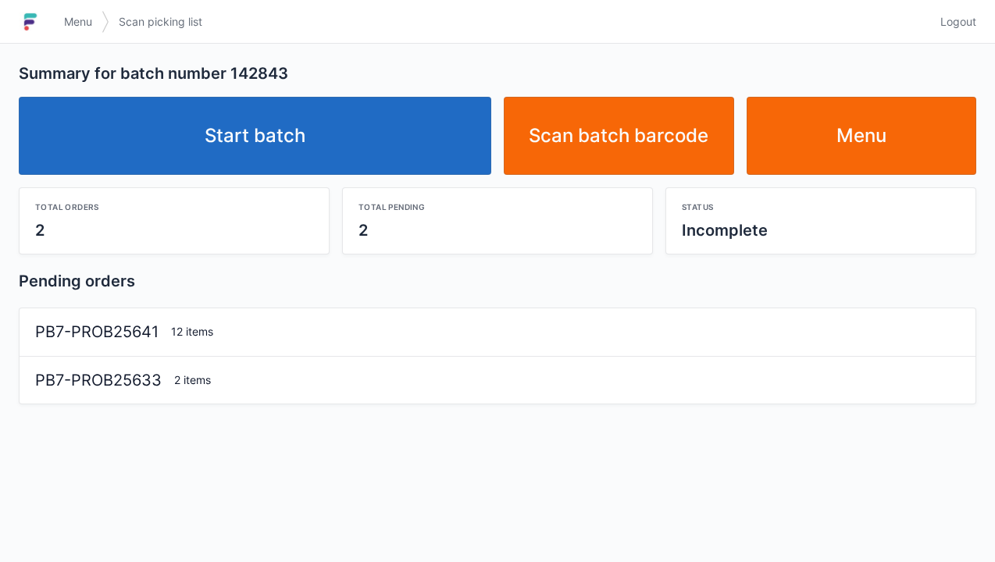
click at [294, 161] on link "Start batch" at bounding box center [255, 136] width 472 height 78
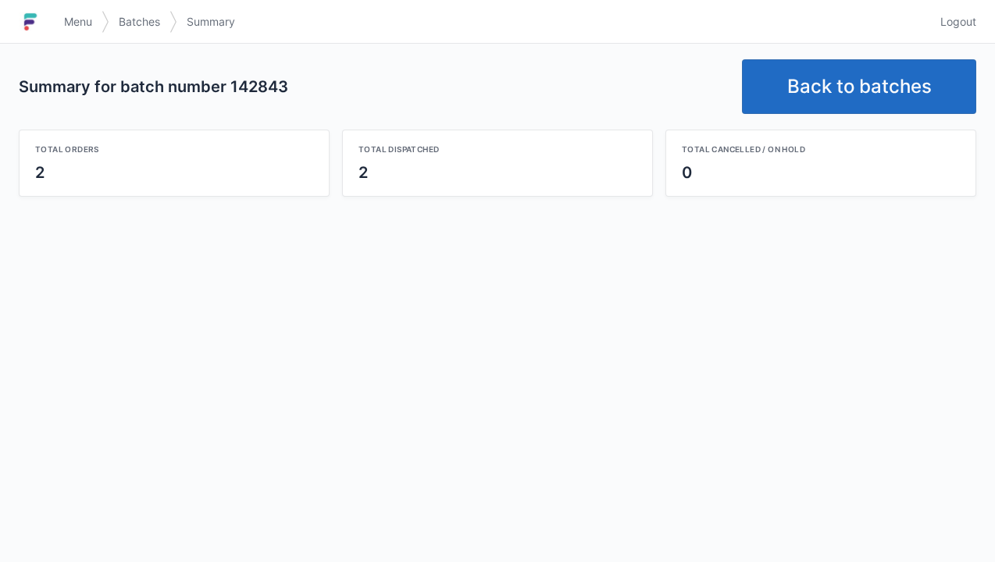
click at [846, 77] on link "Back to batches" at bounding box center [859, 86] width 234 height 55
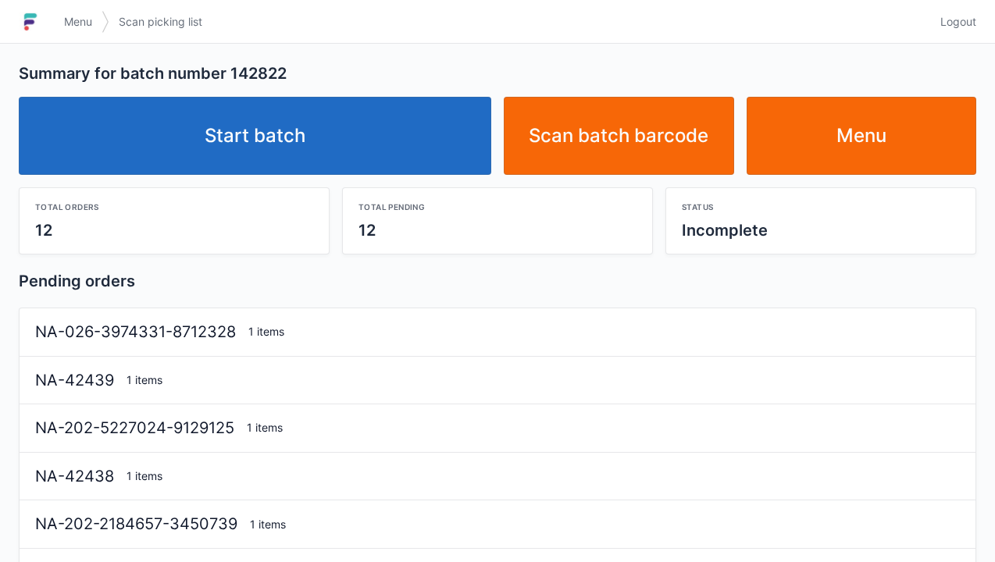
click at [86, 34] on link "Menu" at bounding box center [78, 22] width 47 height 28
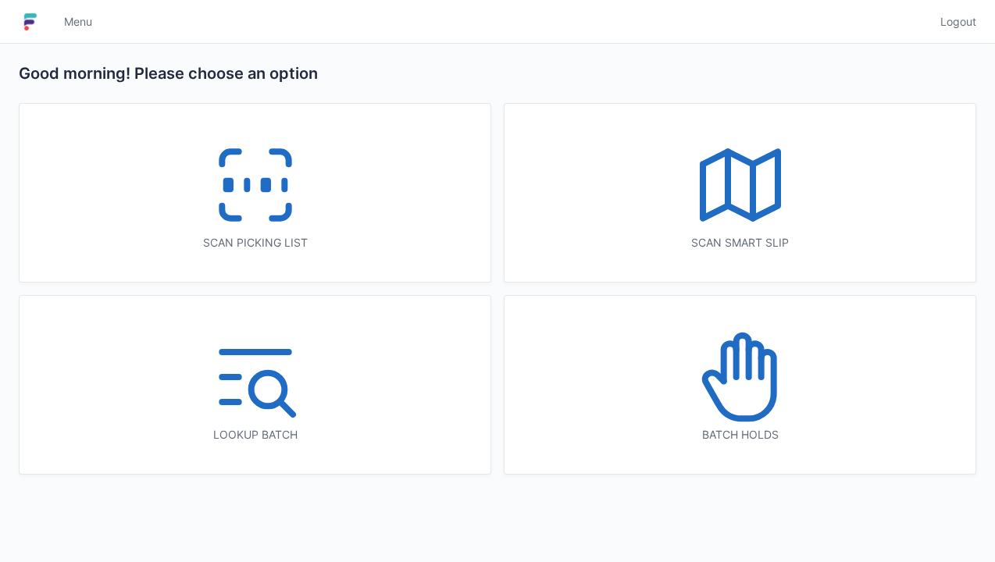
click at [284, 181] on line at bounding box center [284, 185] width 0 height 9
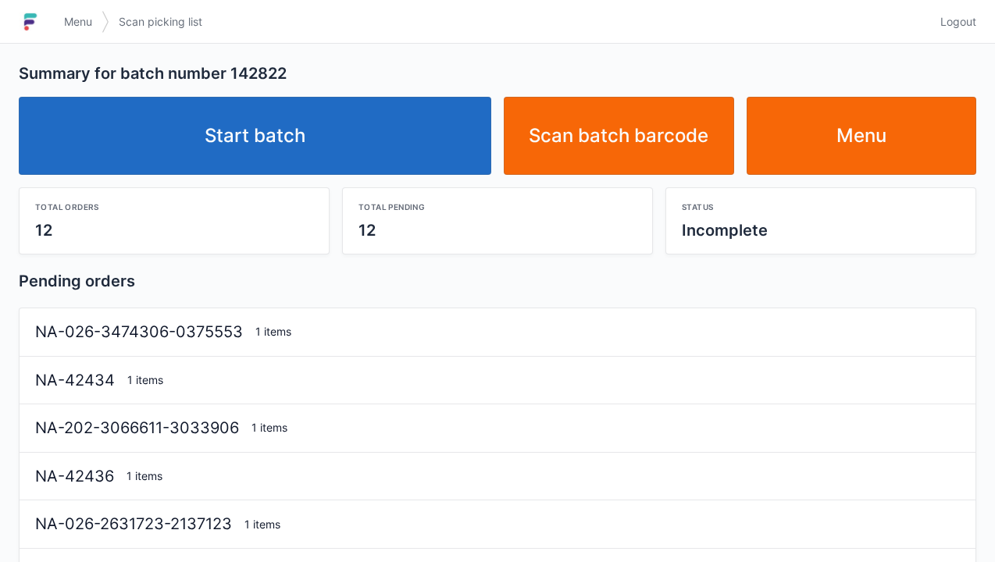
click at [269, 144] on link "Start batch" at bounding box center [255, 136] width 472 height 78
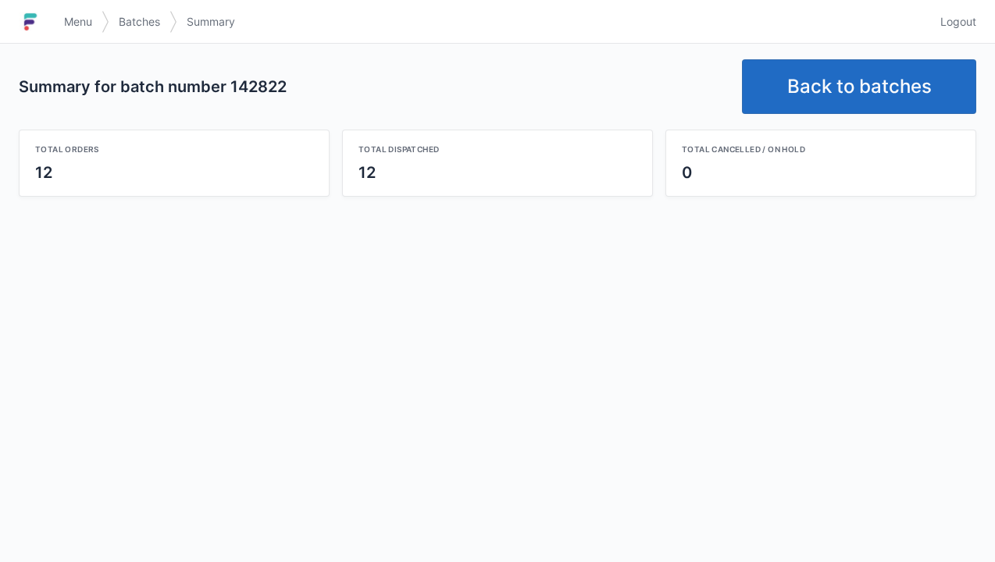
click at [852, 75] on link "Back to batches" at bounding box center [859, 86] width 234 height 55
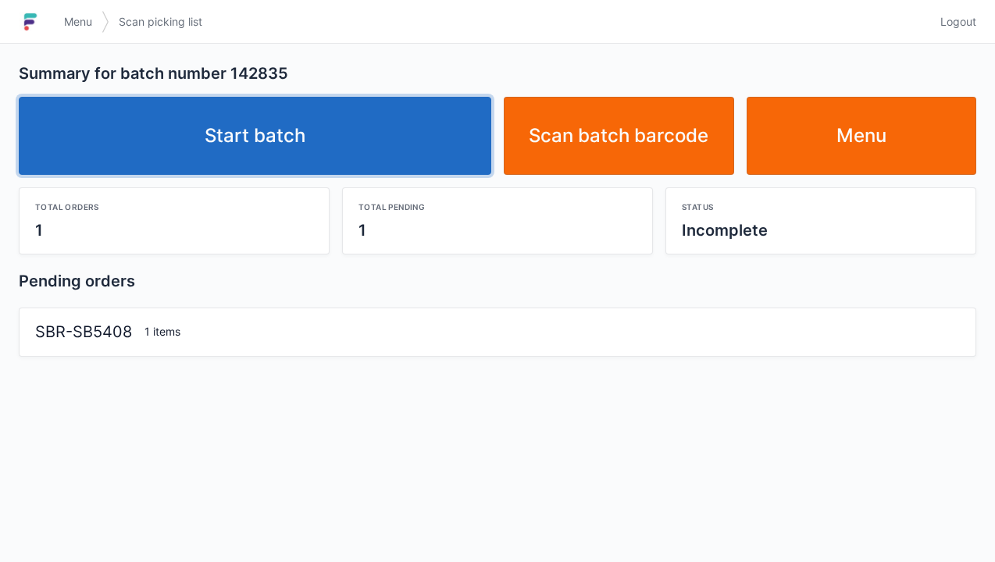
click at [282, 152] on link "Start batch" at bounding box center [255, 136] width 472 height 78
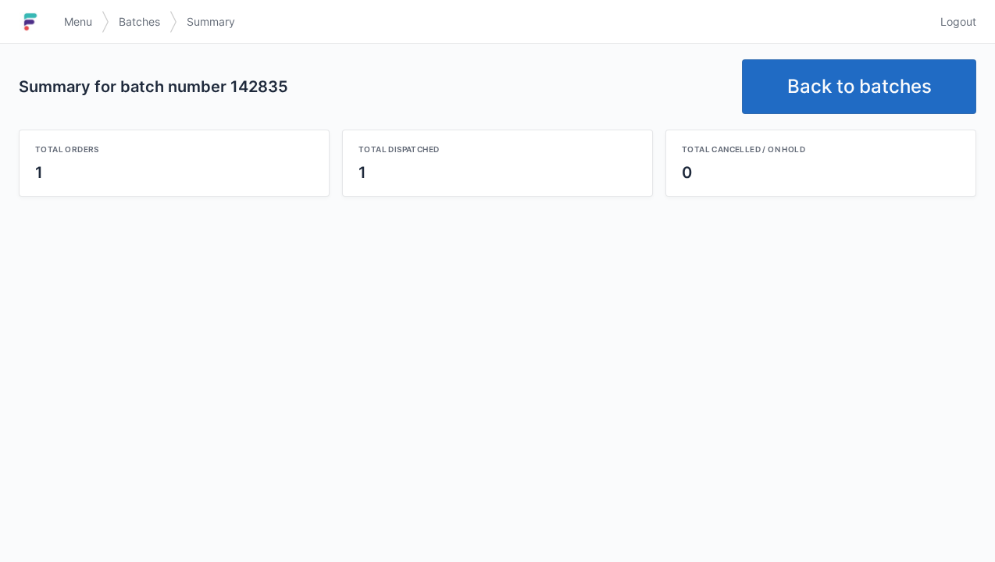
click at [857, 84] on link "Back to batches" at bounding box center [859, 86] width 234 height 55
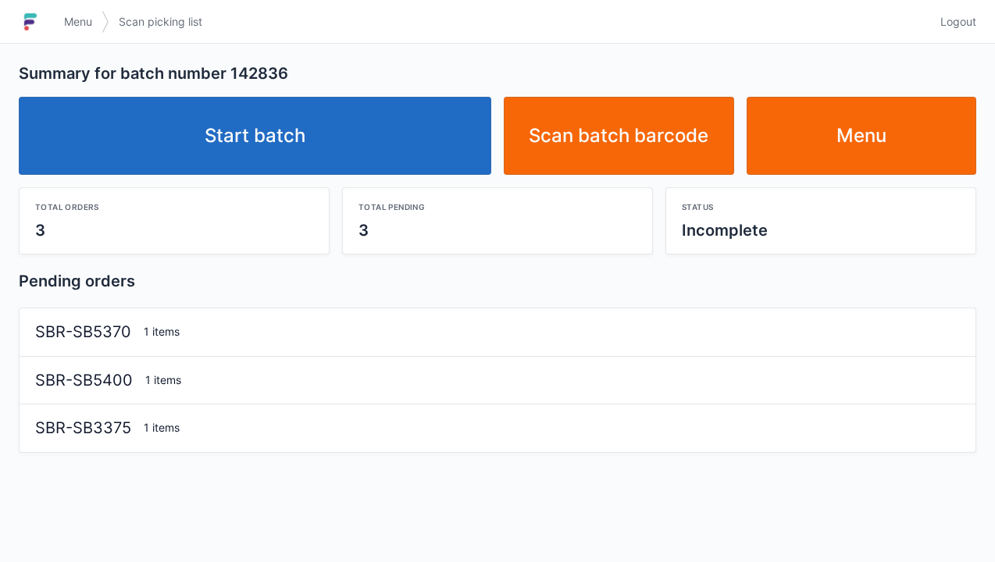
click at [248, 129] on link "Start batch" at bounding box center [255, 136] width 472 height 78
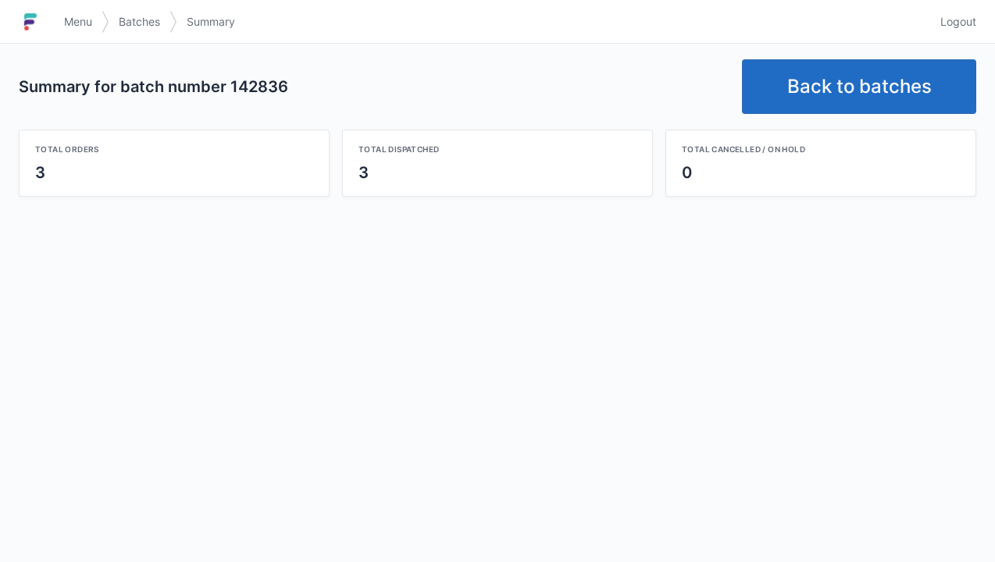
click at [861, 89] on link "Back to batches" at bounding box center [859, 86] width 234 height 55
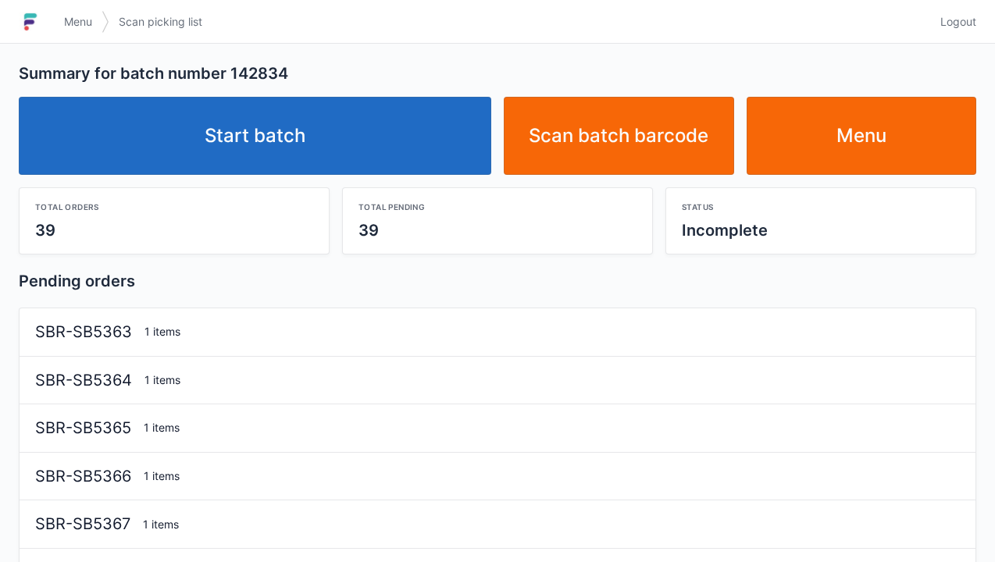
click at [305, 151] on link "Start batch" at bounding box center [255, 136] width 472 height 78
